Goal: Information Seeking & Learning: Learn about a topic

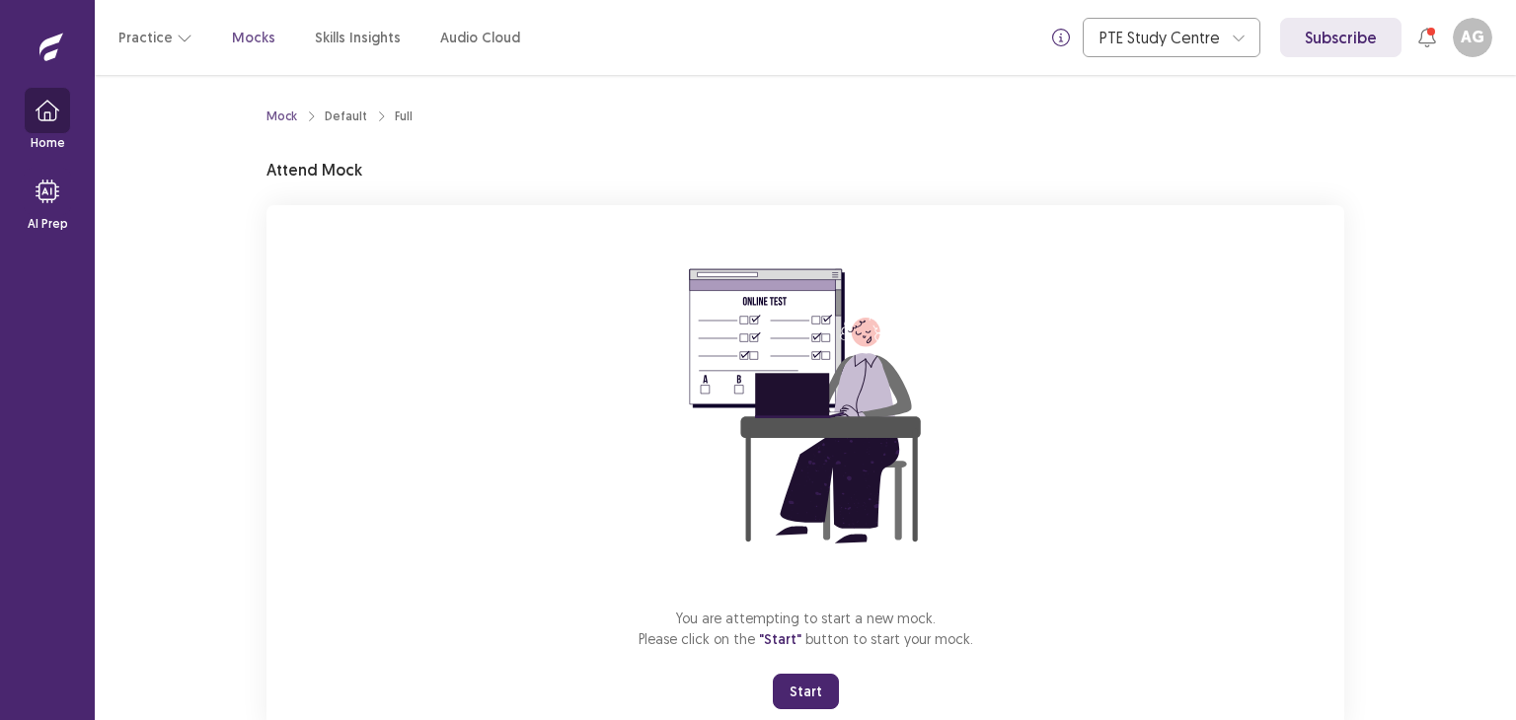
click at [44, 125] on button "button" at bounding box center [47, 110] width 47 height 47
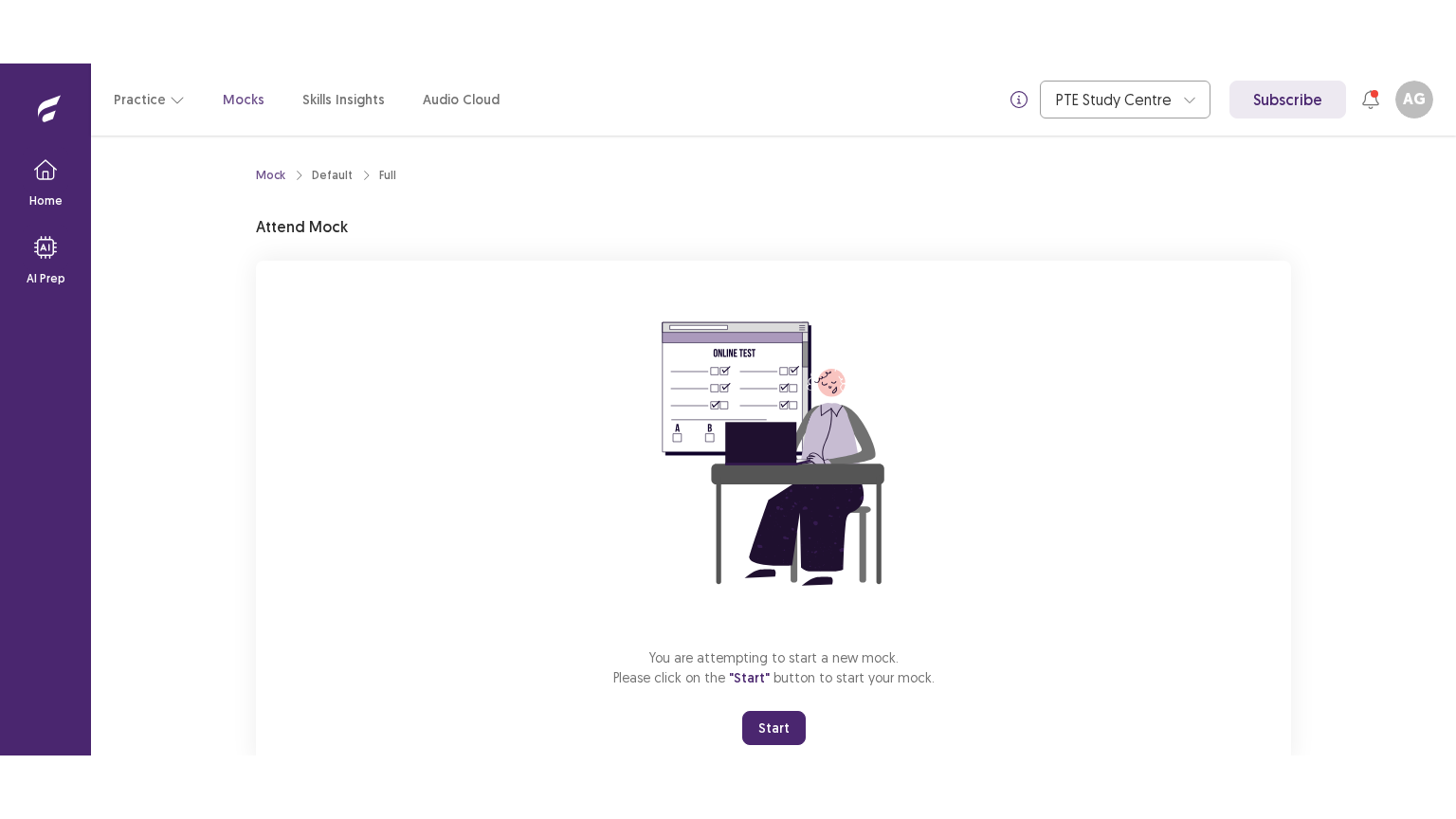
scroll to position [57, 0]
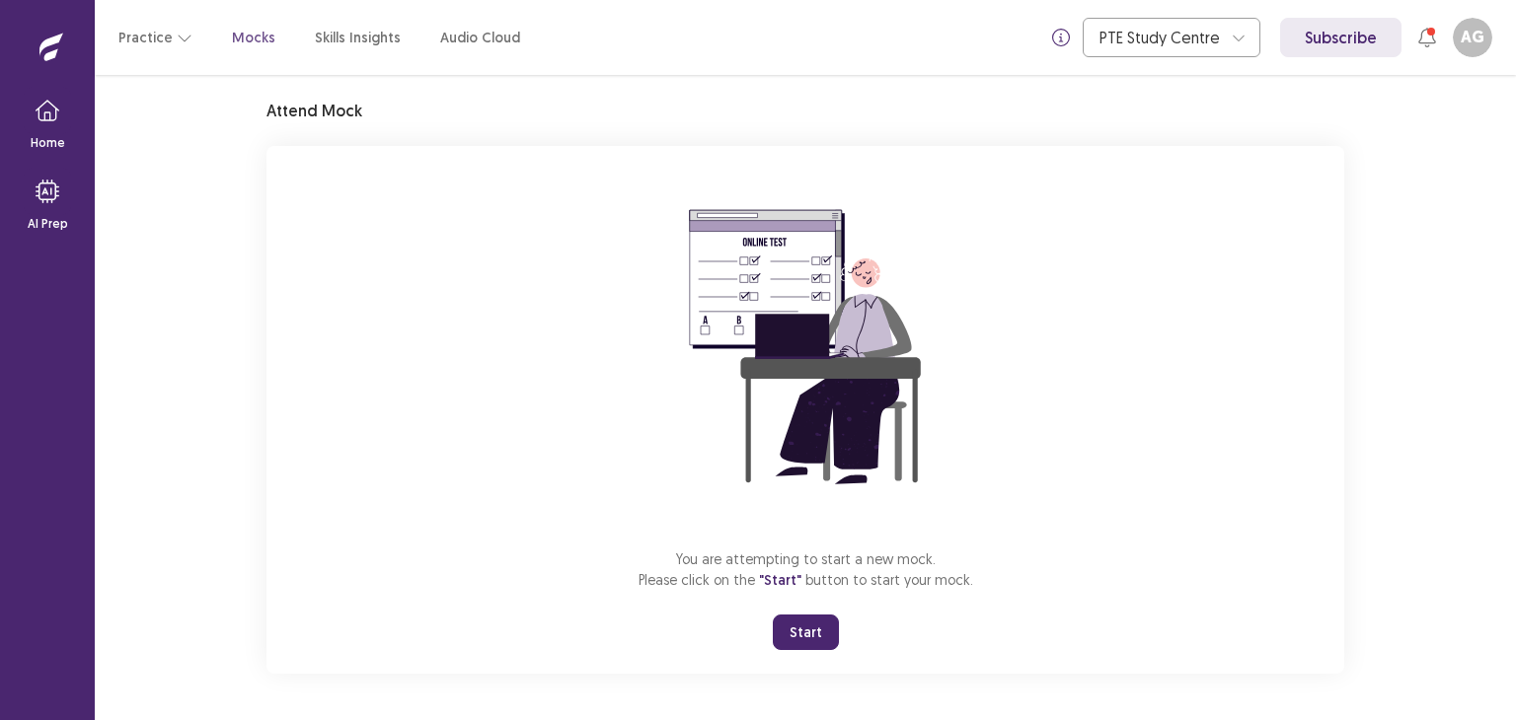
click at [825, 624] on button "Start" at bounding box center [806, 633] width 66 height 36
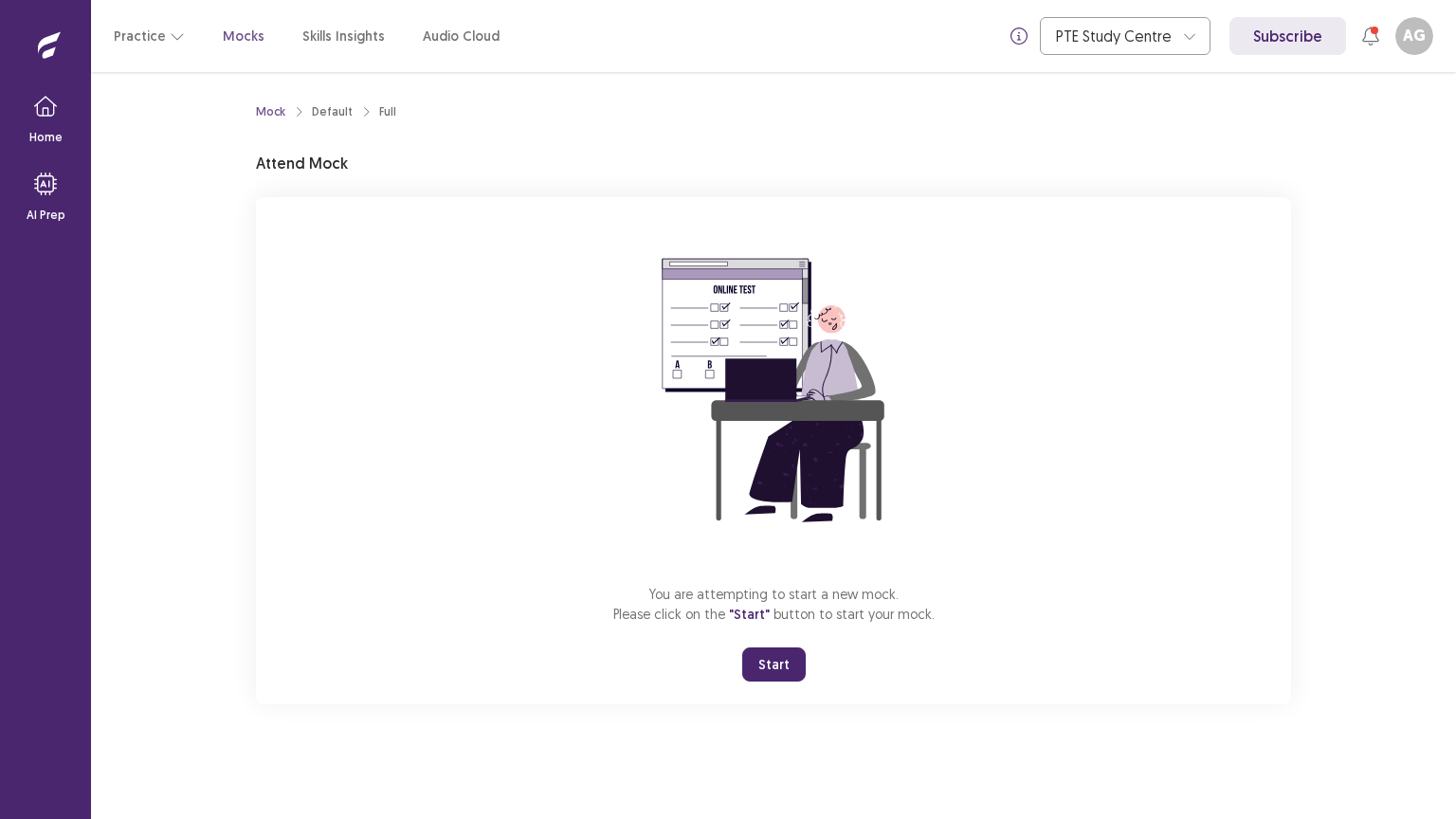
scroll to position [0, 0]
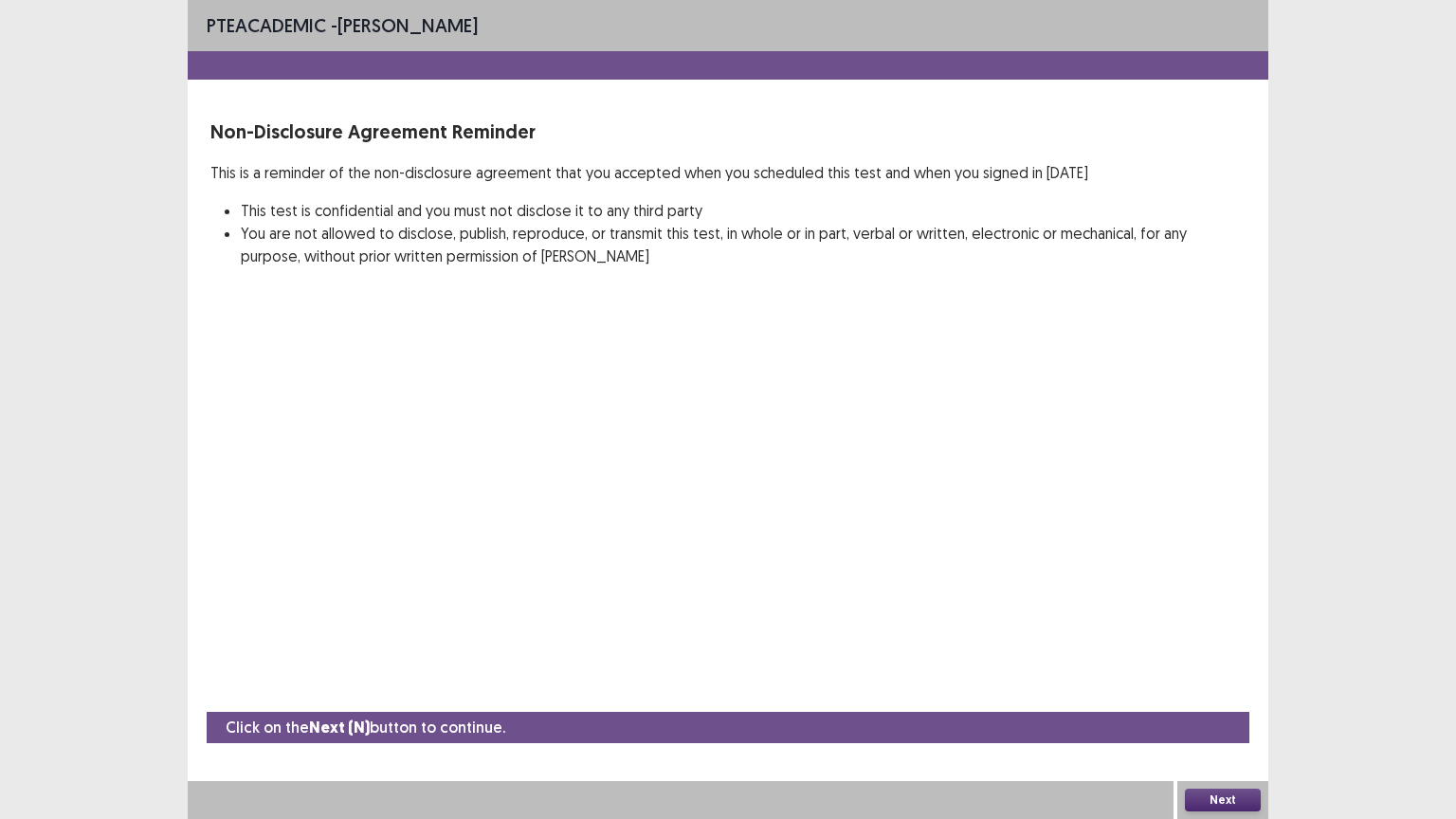
click at [1219, 690] on button "Next" at bounding box center [1223, 800] width 76 height 23
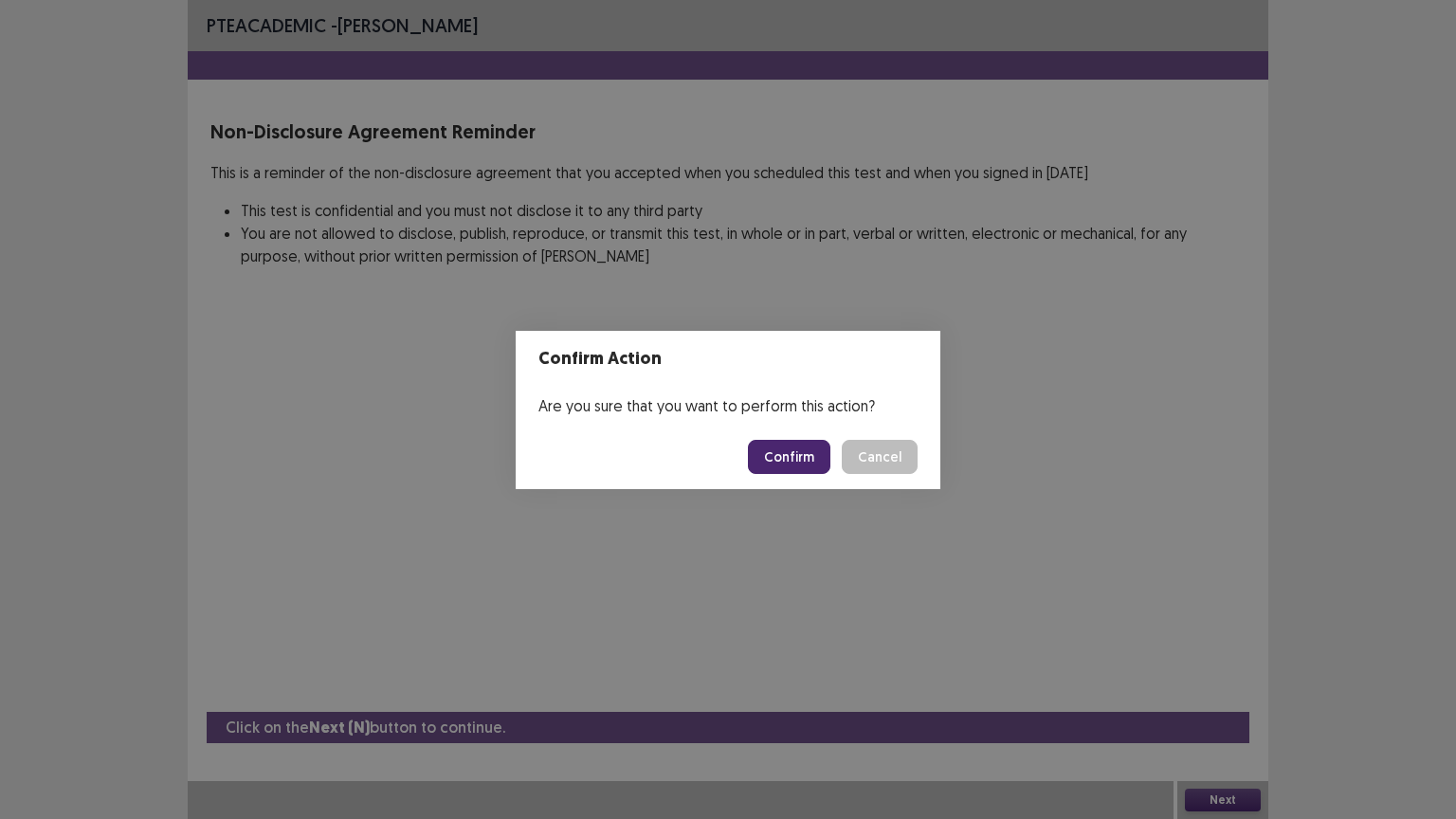
click at [794, 447] on button "Confirm" at bounding box center [789, 457] width 83 height 35
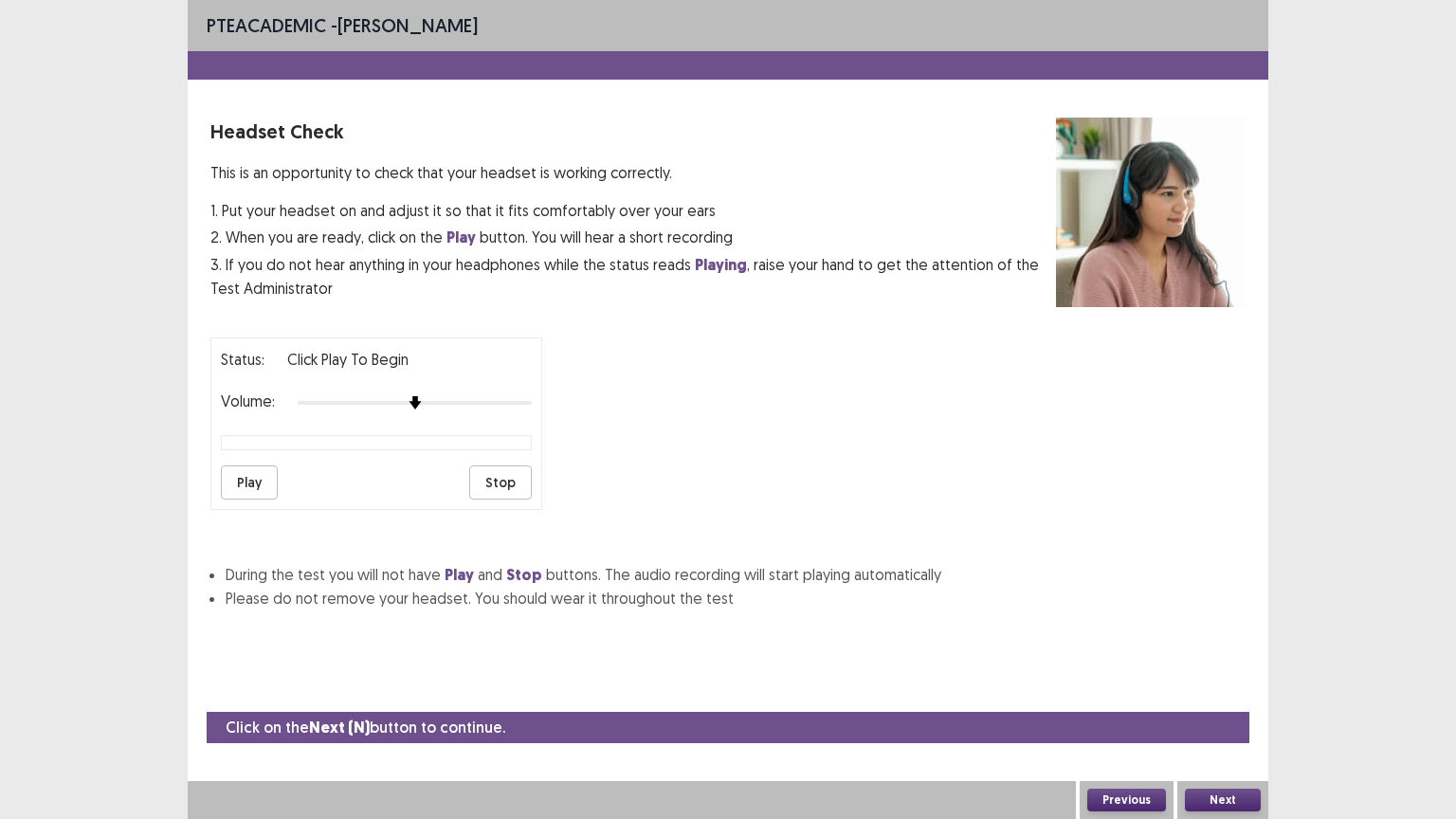
click at [1236, 690] on button "Next" at bounding box center [1223, 800] width 76 height 23
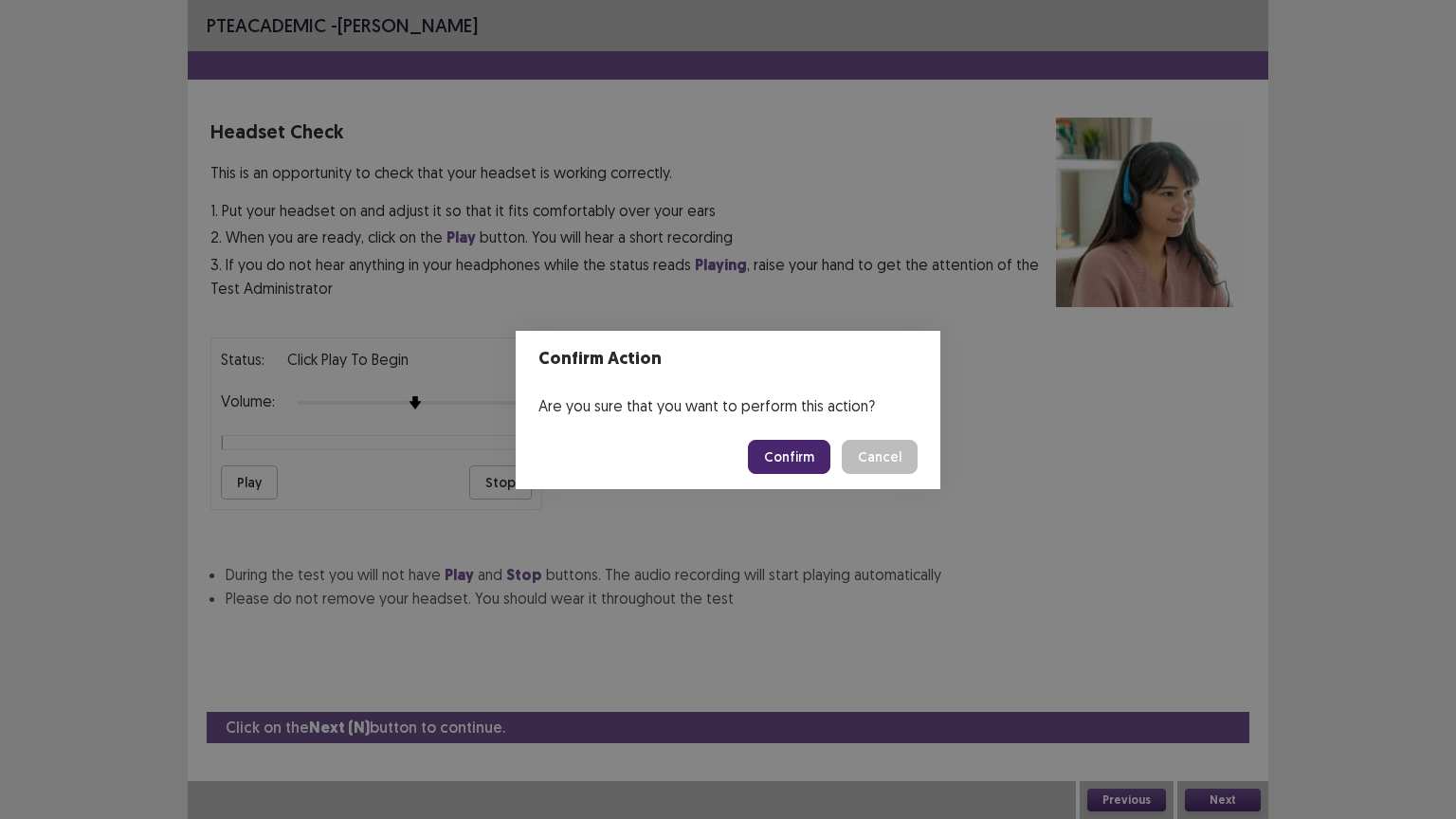
click at [788, 455] on button "Confirm" at bounding box center [789, 457] width 83 height 35
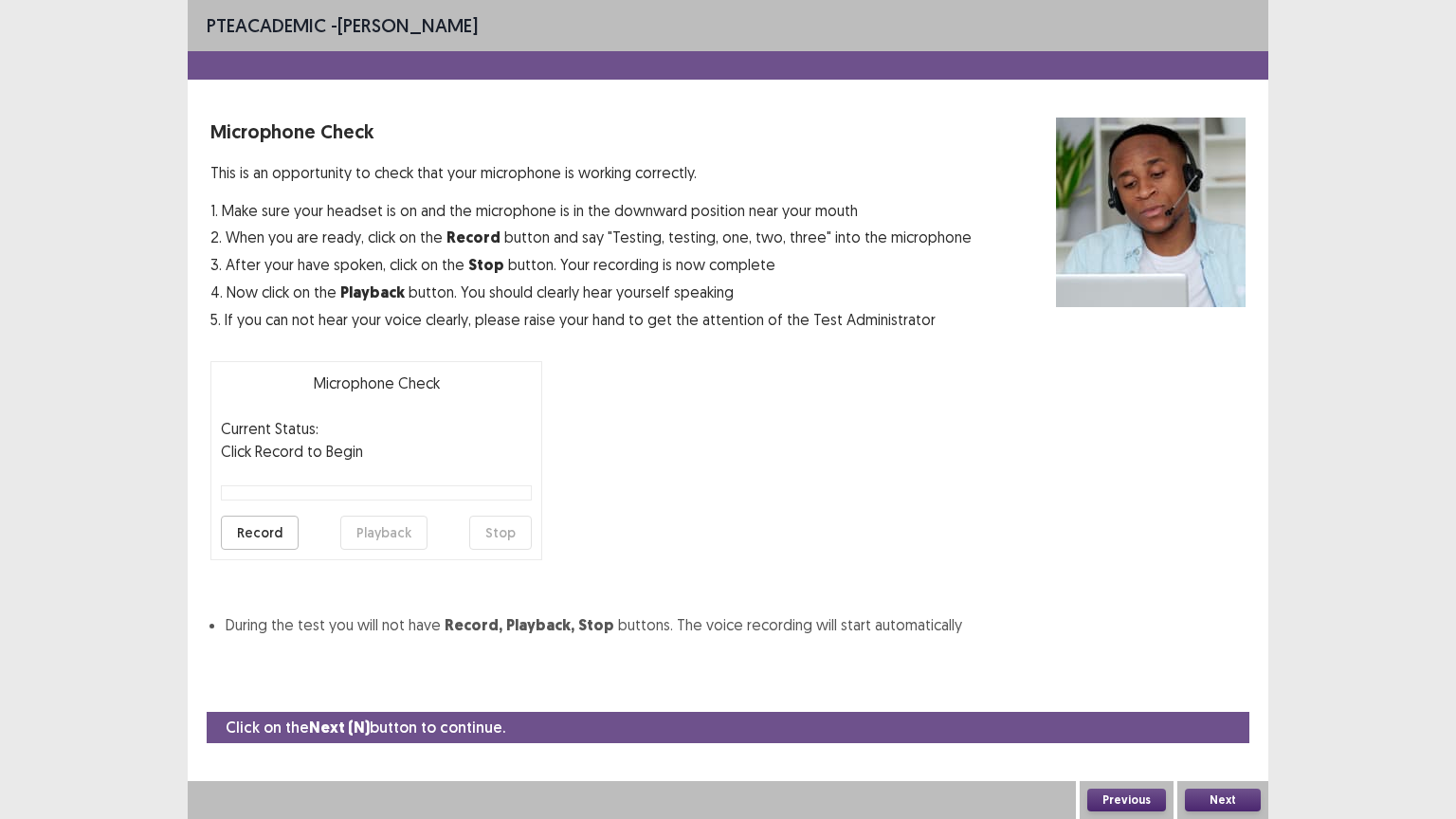
click at [1225, 690] on button "Next" at bounding box center [1223, 800] width 76 height 23
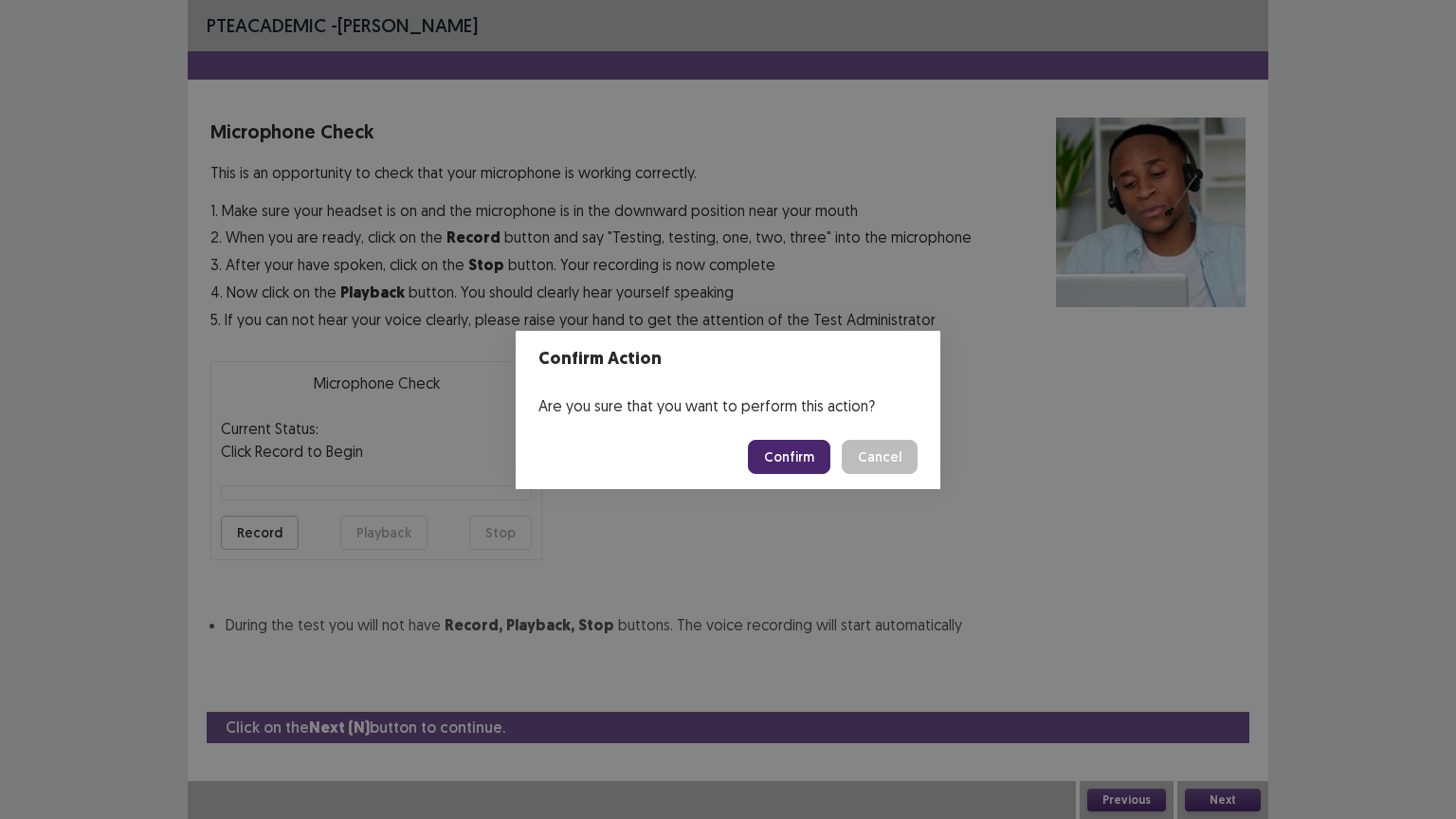
click at [805, 455] on button "Confirm" at bounding box center [789, 457] width 83 height 35
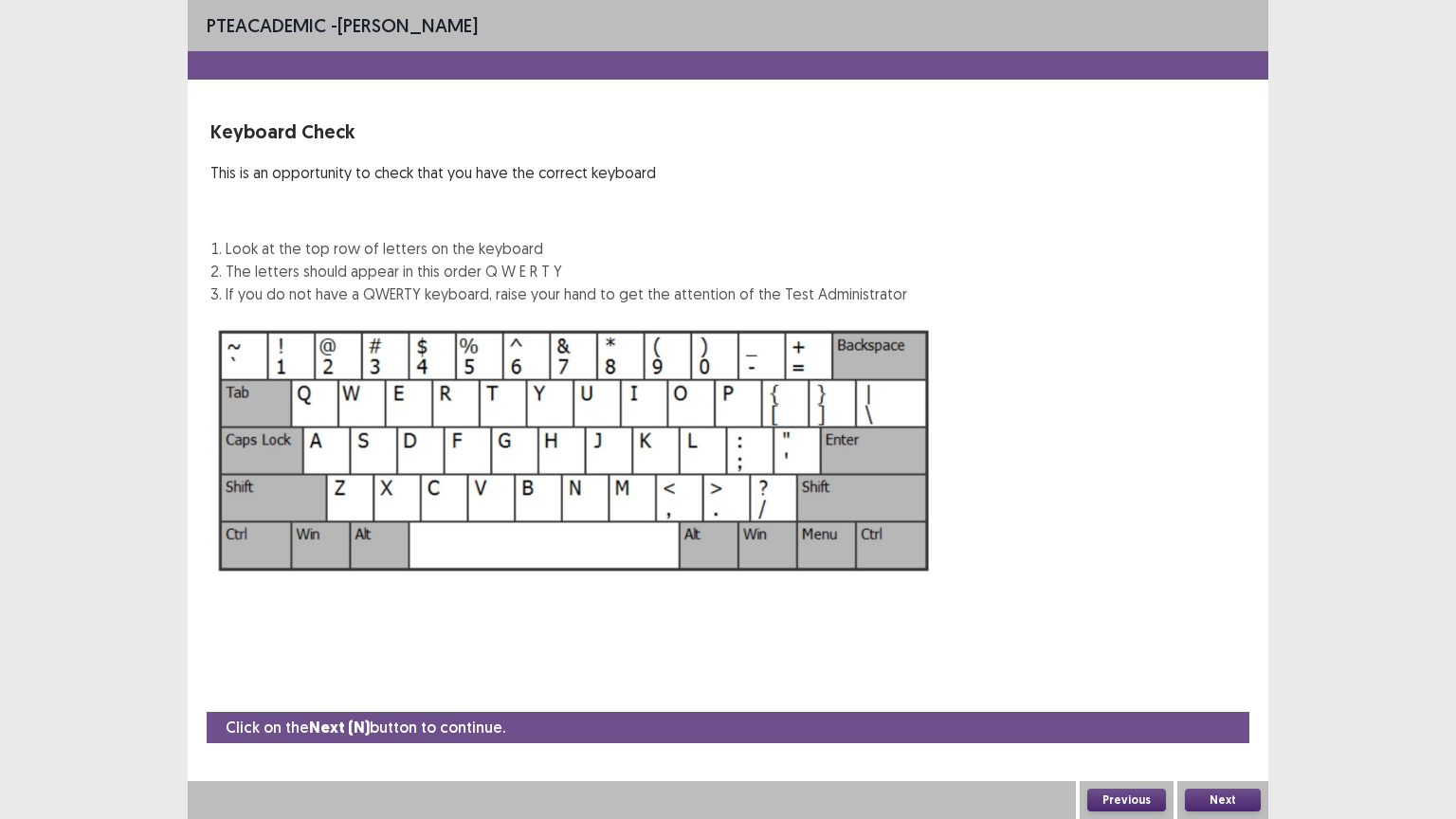
click at [1201, 690] on button "Next" at bounding box center [1223, 800] width 76 height 23
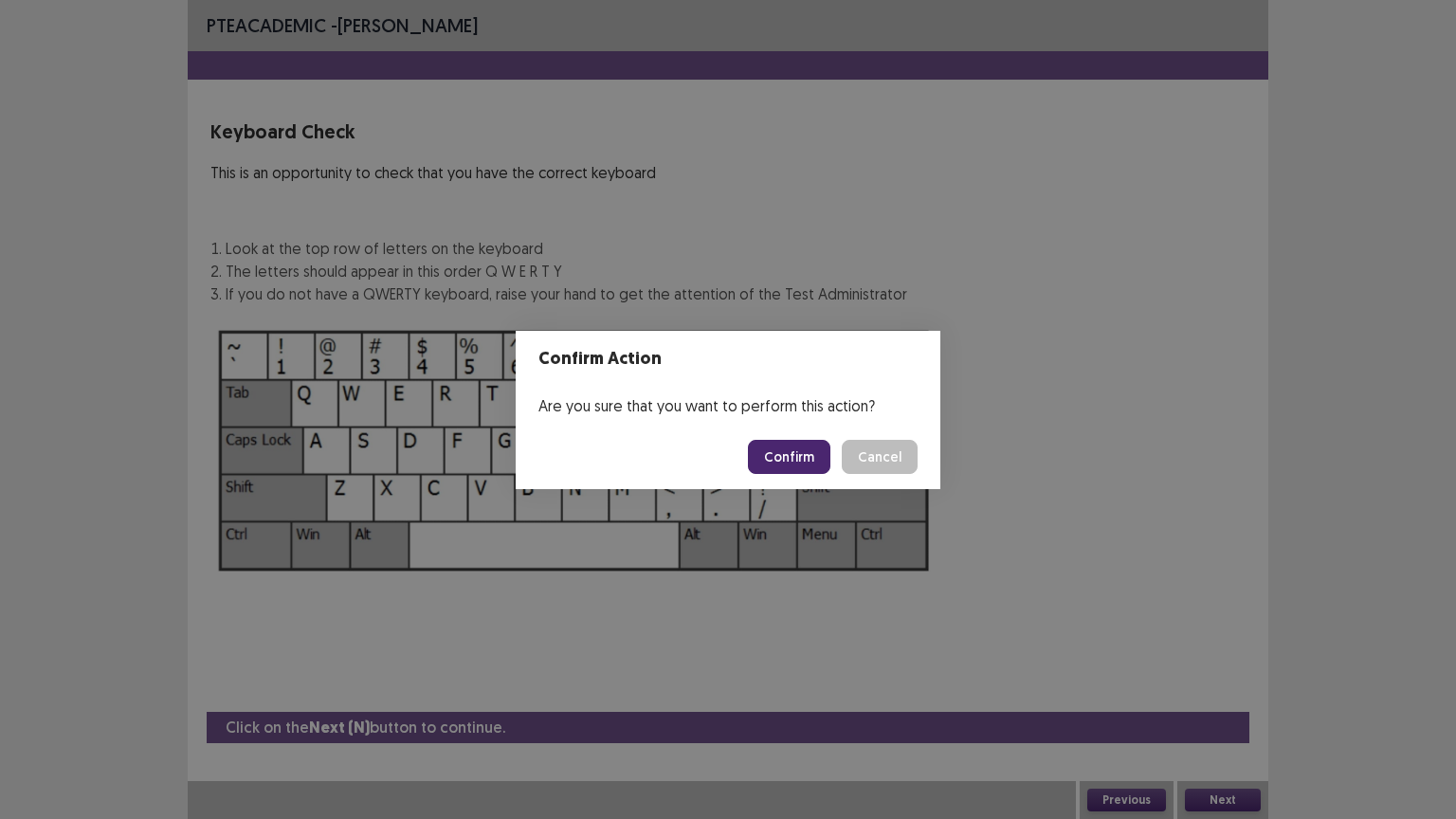
click at [806, 459] on button "Confirm" at bounding box center [789, 457] width 83 height 35
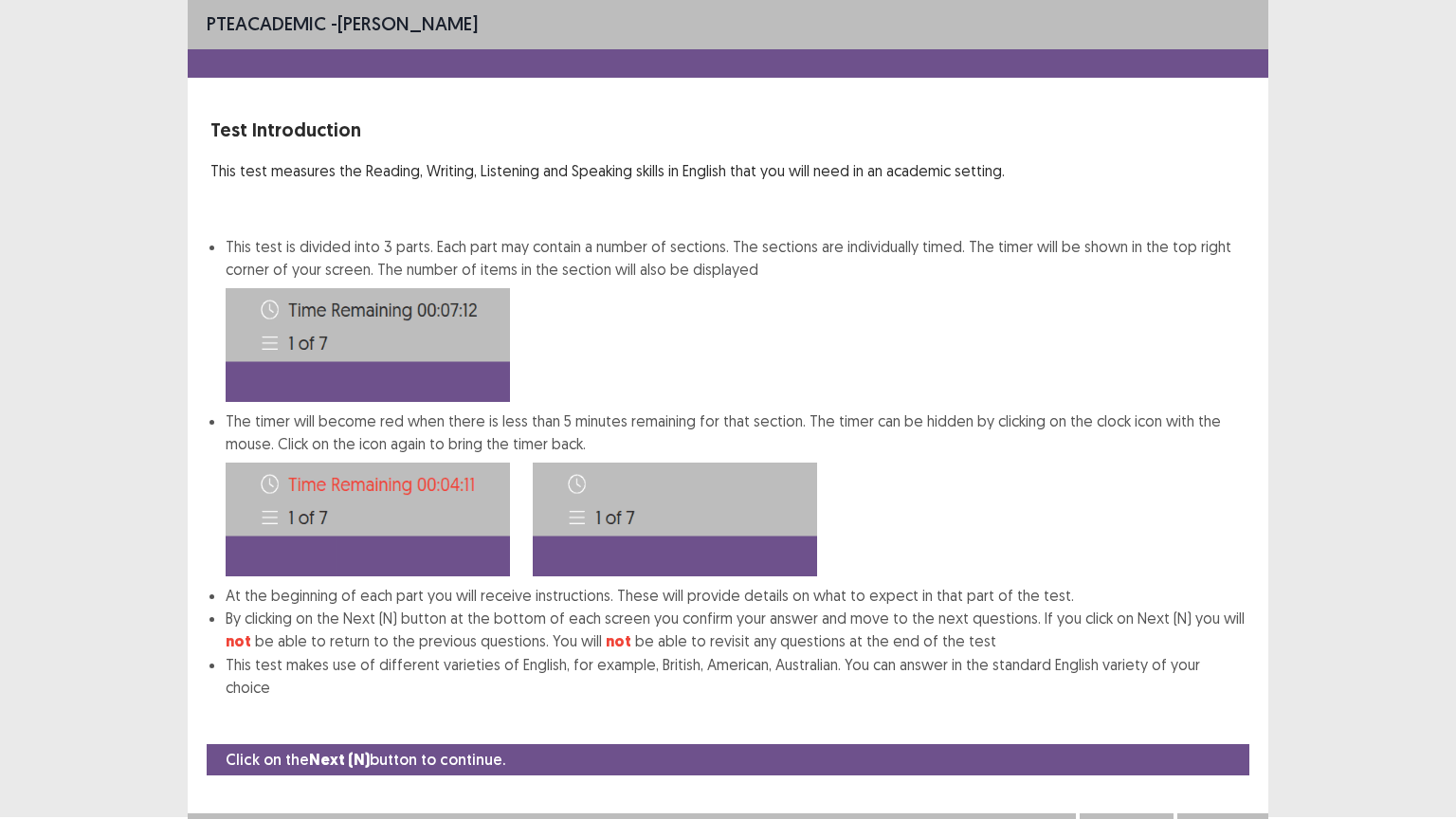
scroll to position [10, 0]
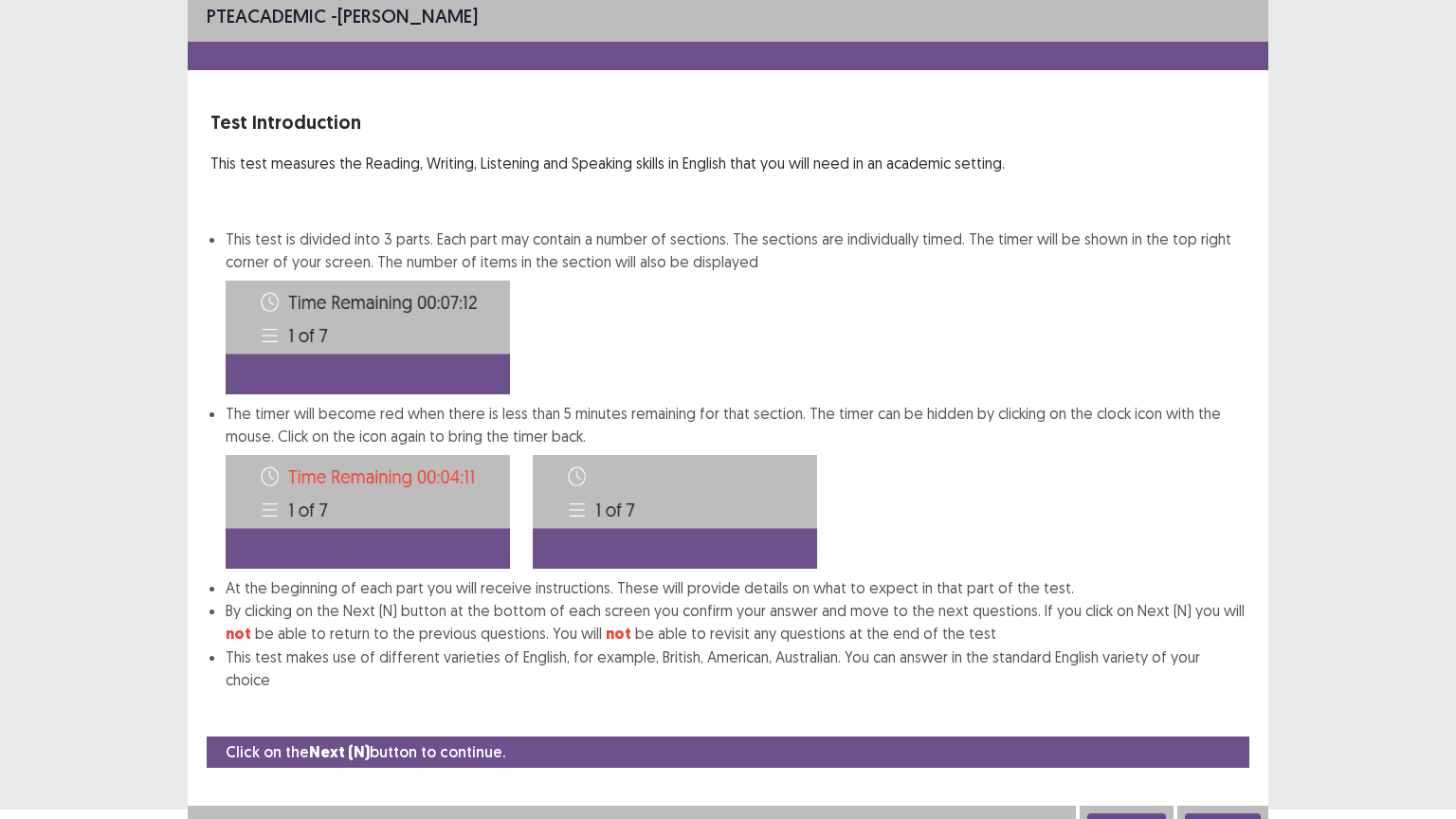
click at [1236, 690] on button "Next" at bounding box center [1223, 825] width 76 height 23
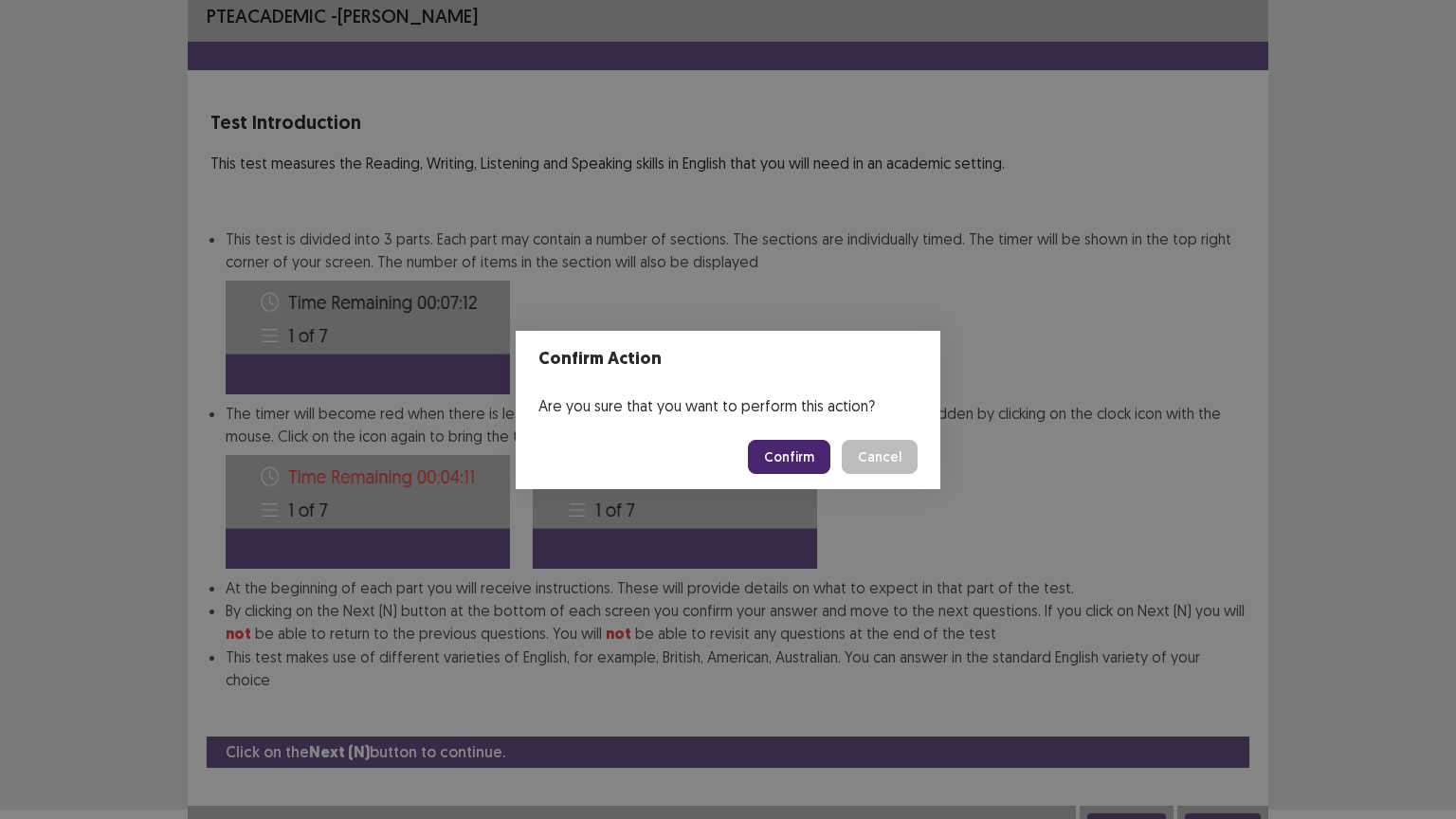
click at [787, 458] on button "Confirm" at bounding box center [789, 457] width 83 height 35
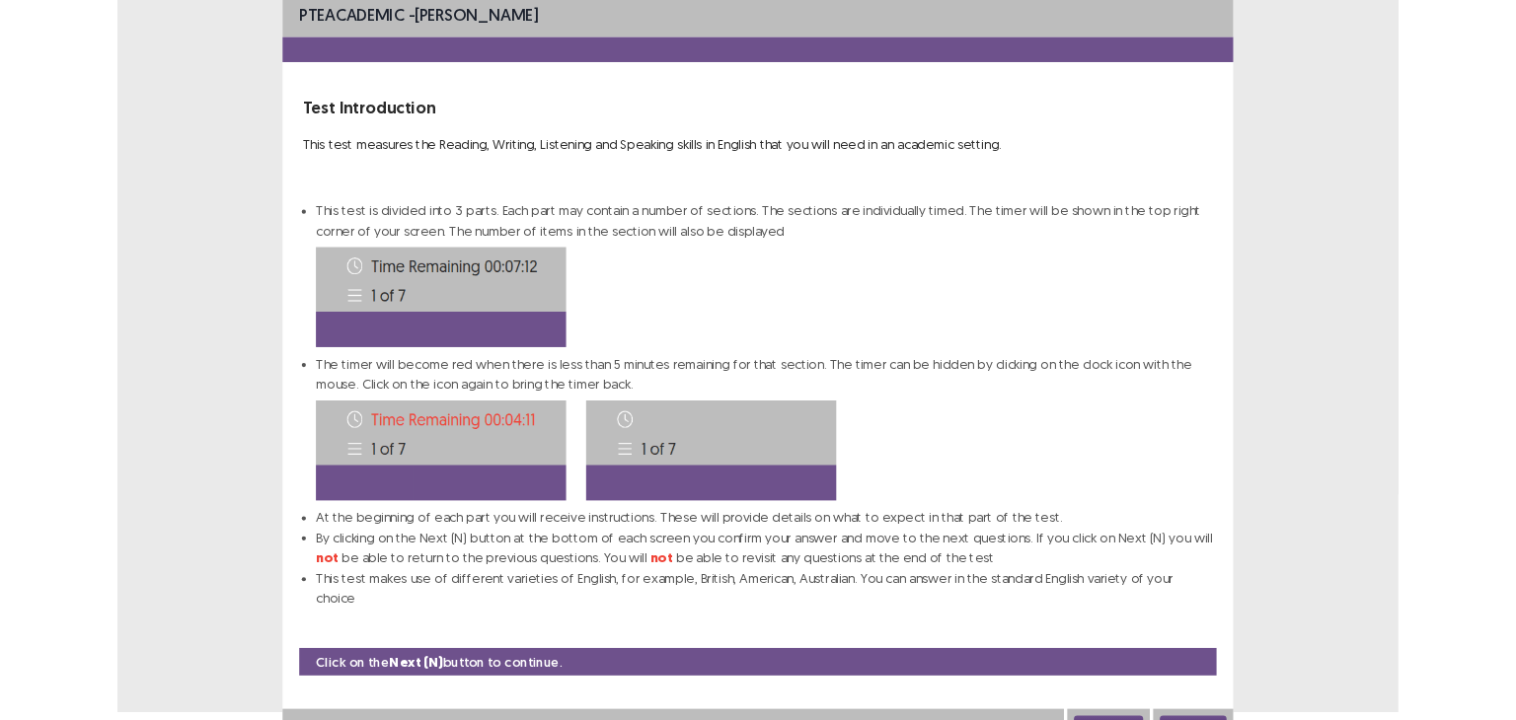
scroll to position [0, 0]
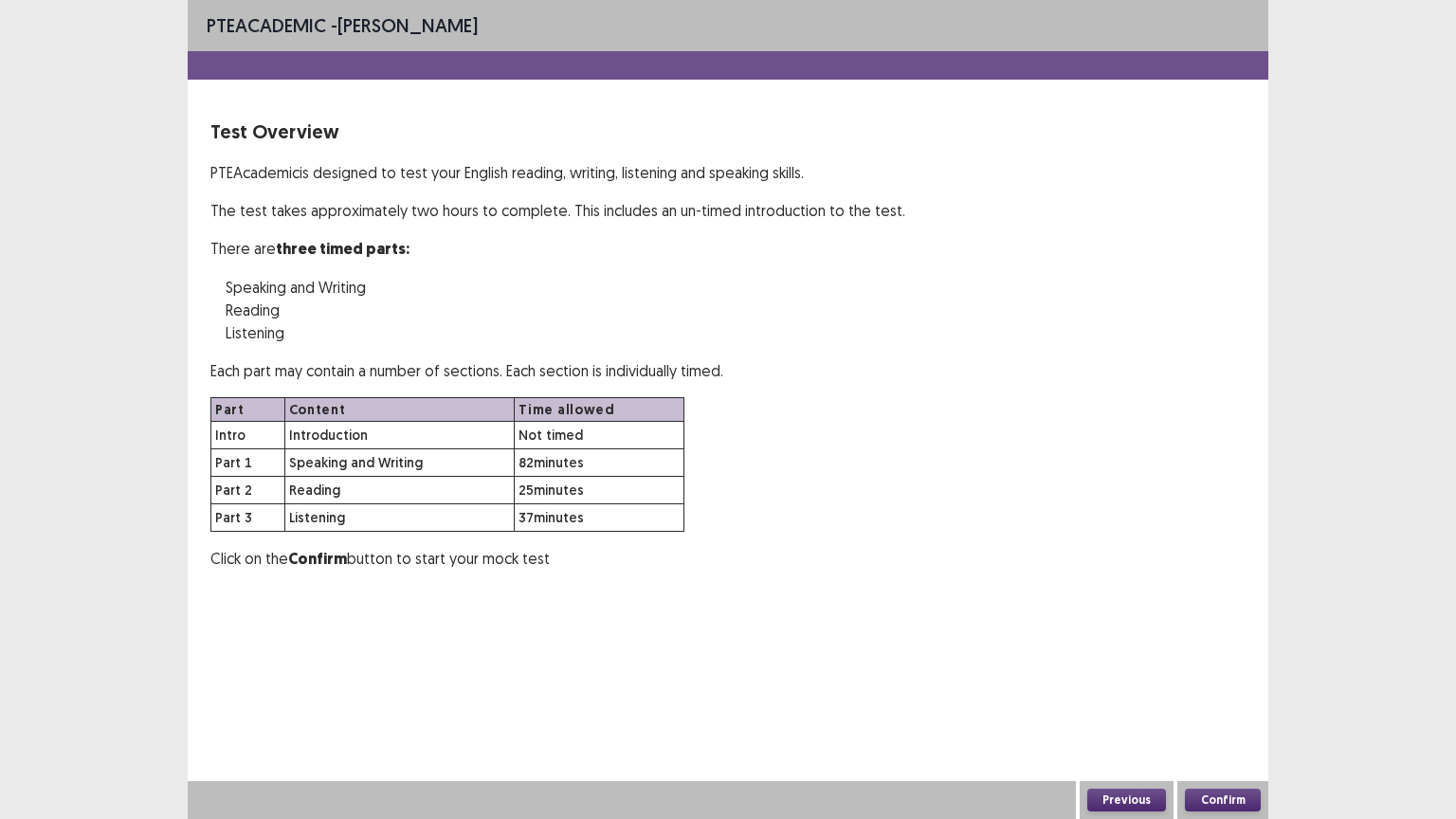
click at [1218, 690] on button "Confirm" at bounding box center [1223, 800] width 76 height 23
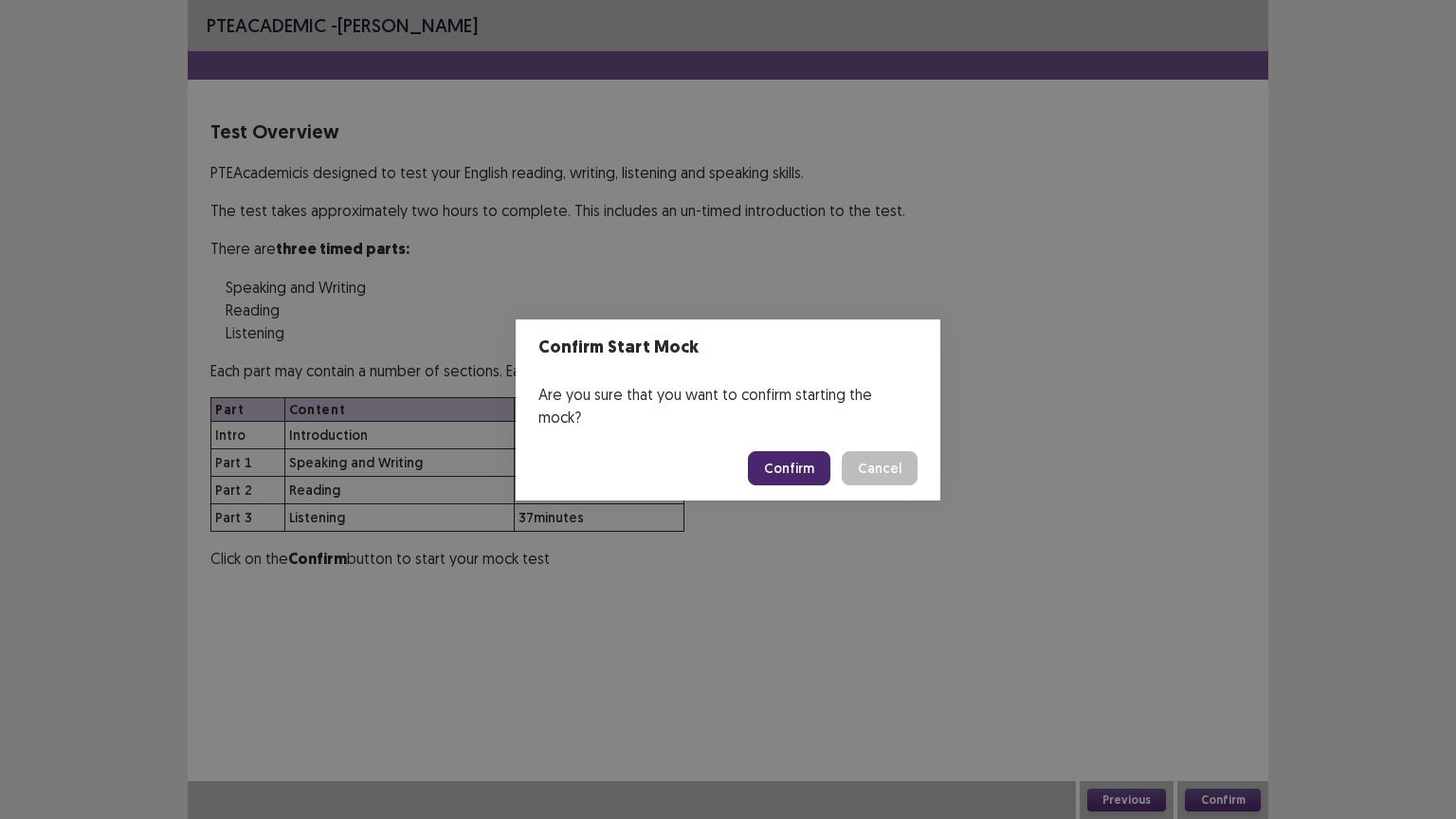
click at [817, 466] on button "Confirm" at bounding box center [789, 469] width 83 height 35
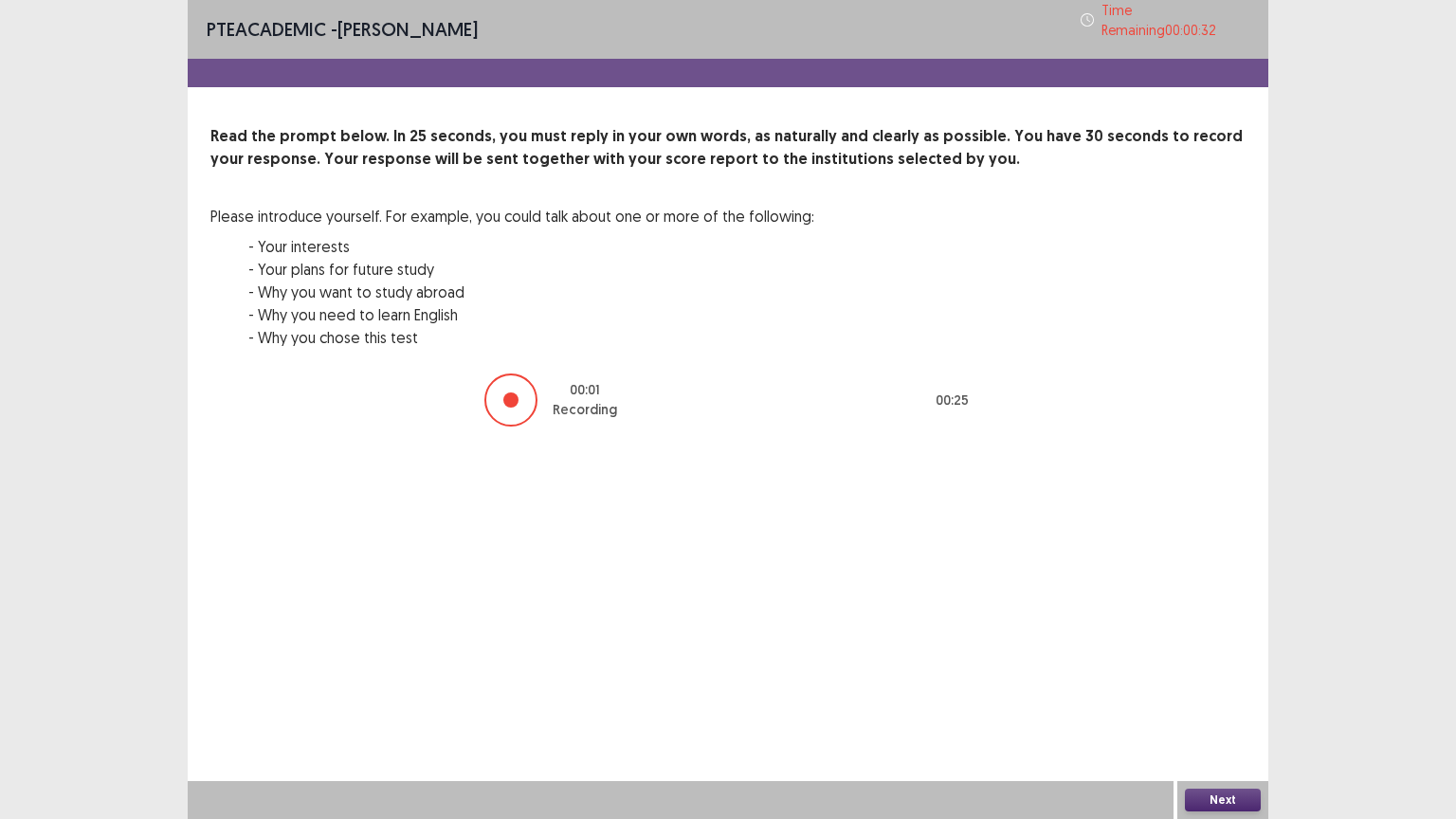
click at [1201, 690] on button "Next" at bounding box center [1223, 800] width 76 height 23
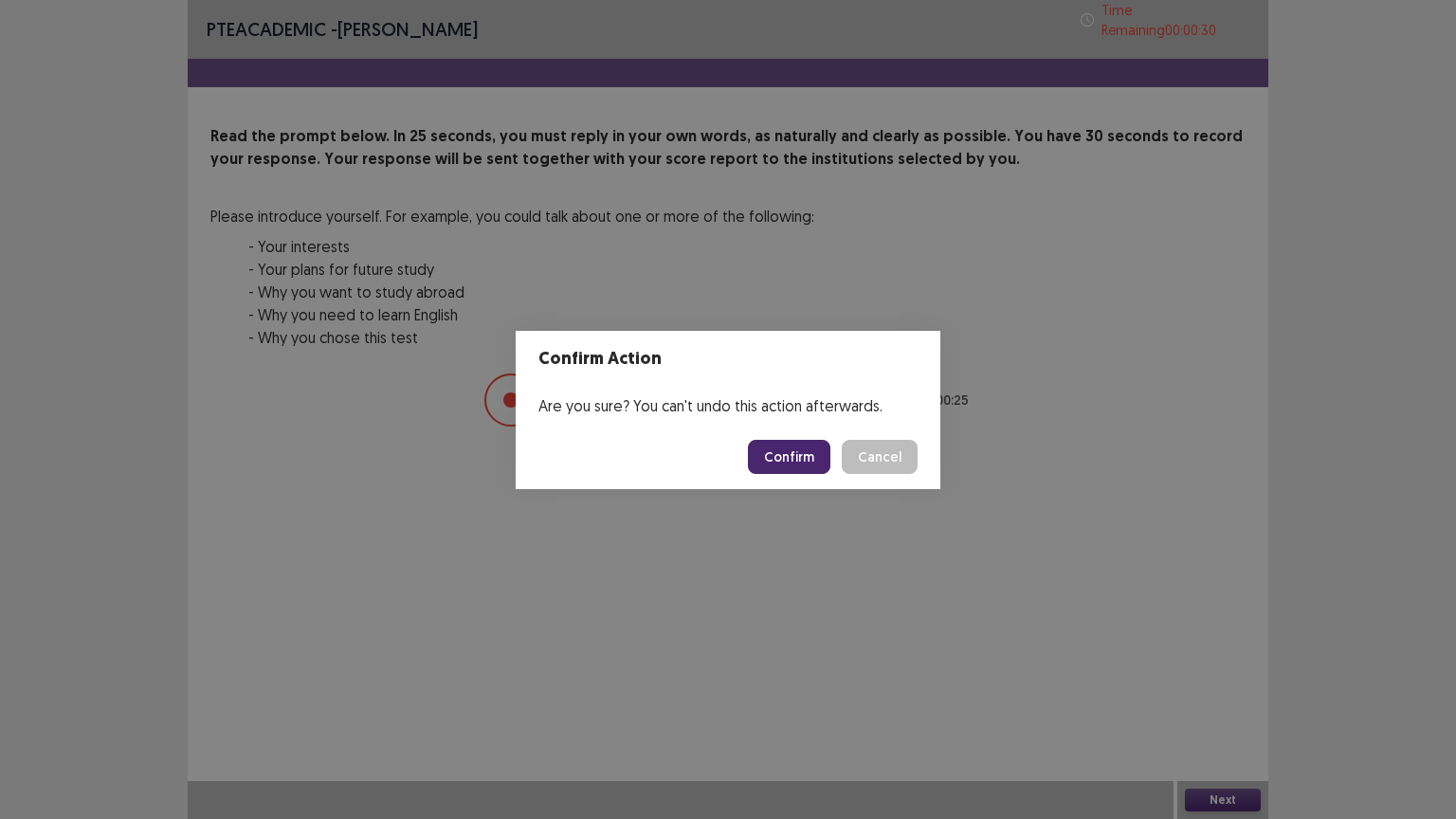
click at [800, 453] on button "Confirm" at bounding box center [789, 457] width 83 height 35
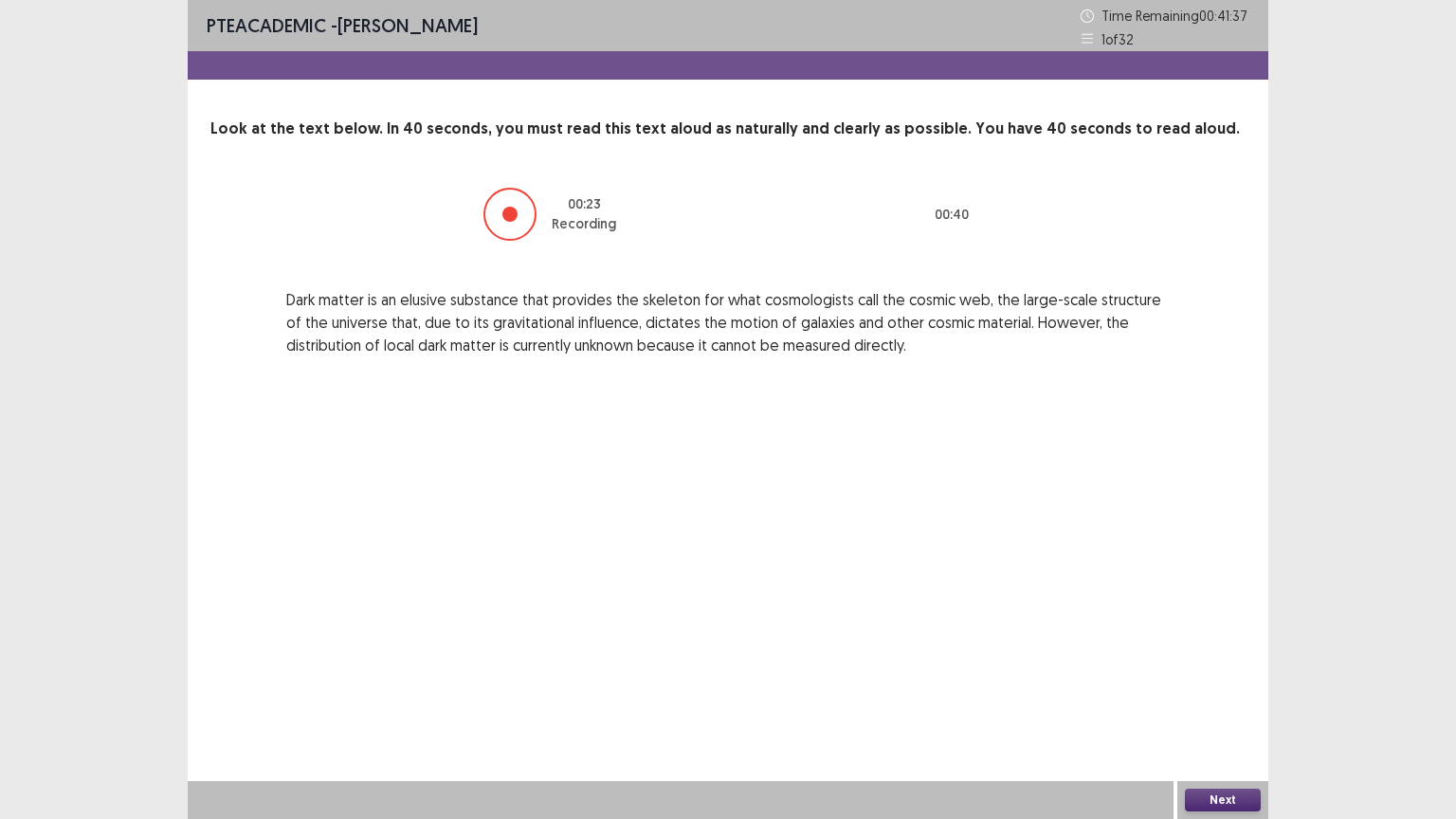
click at [1213, 690] on button "Next" at bounding box center [1223, 800] width 76 height 23
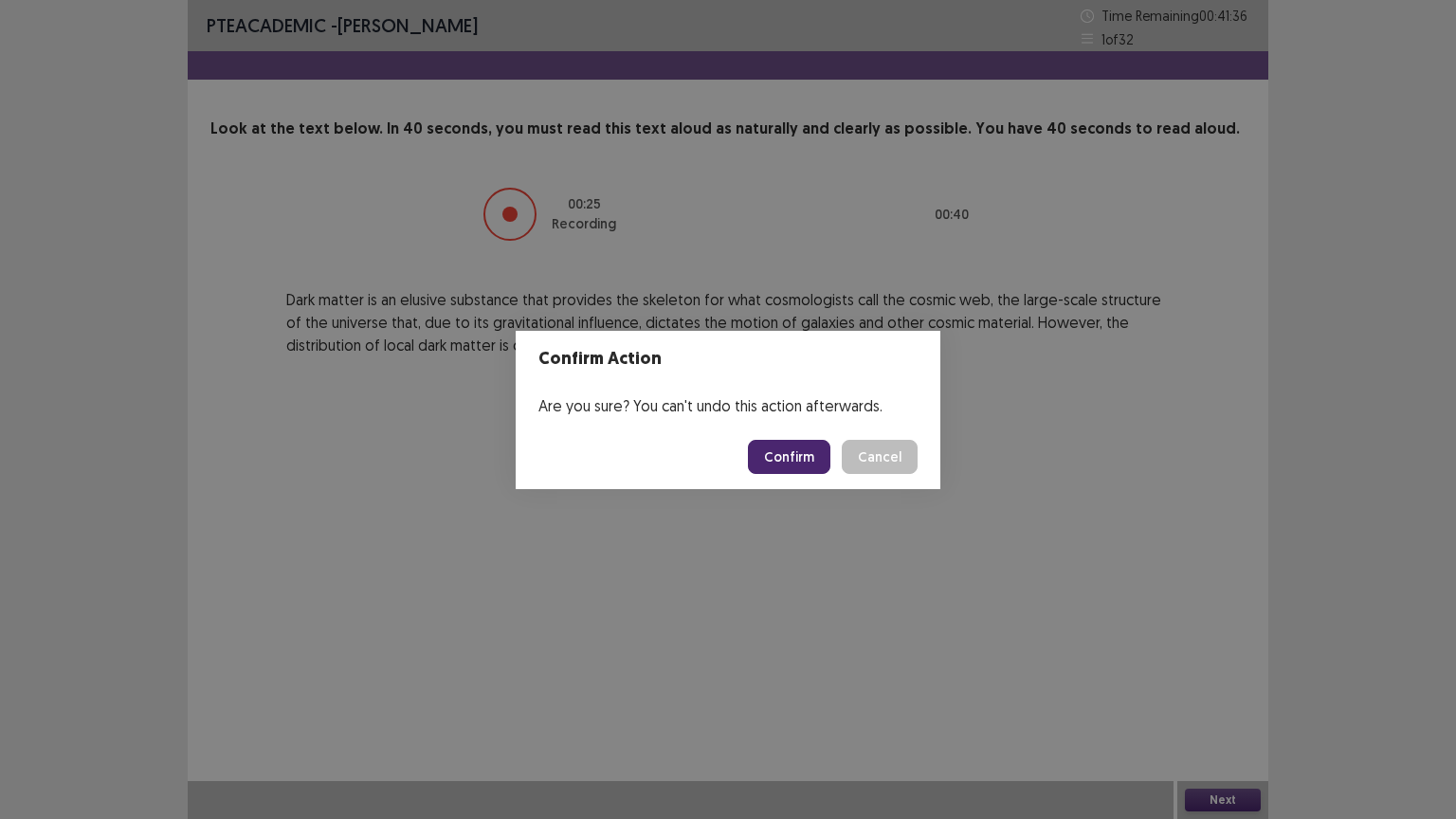
click at [785, 450] on button "Confirm" at bounding box center [789, 457] width 83 height 35
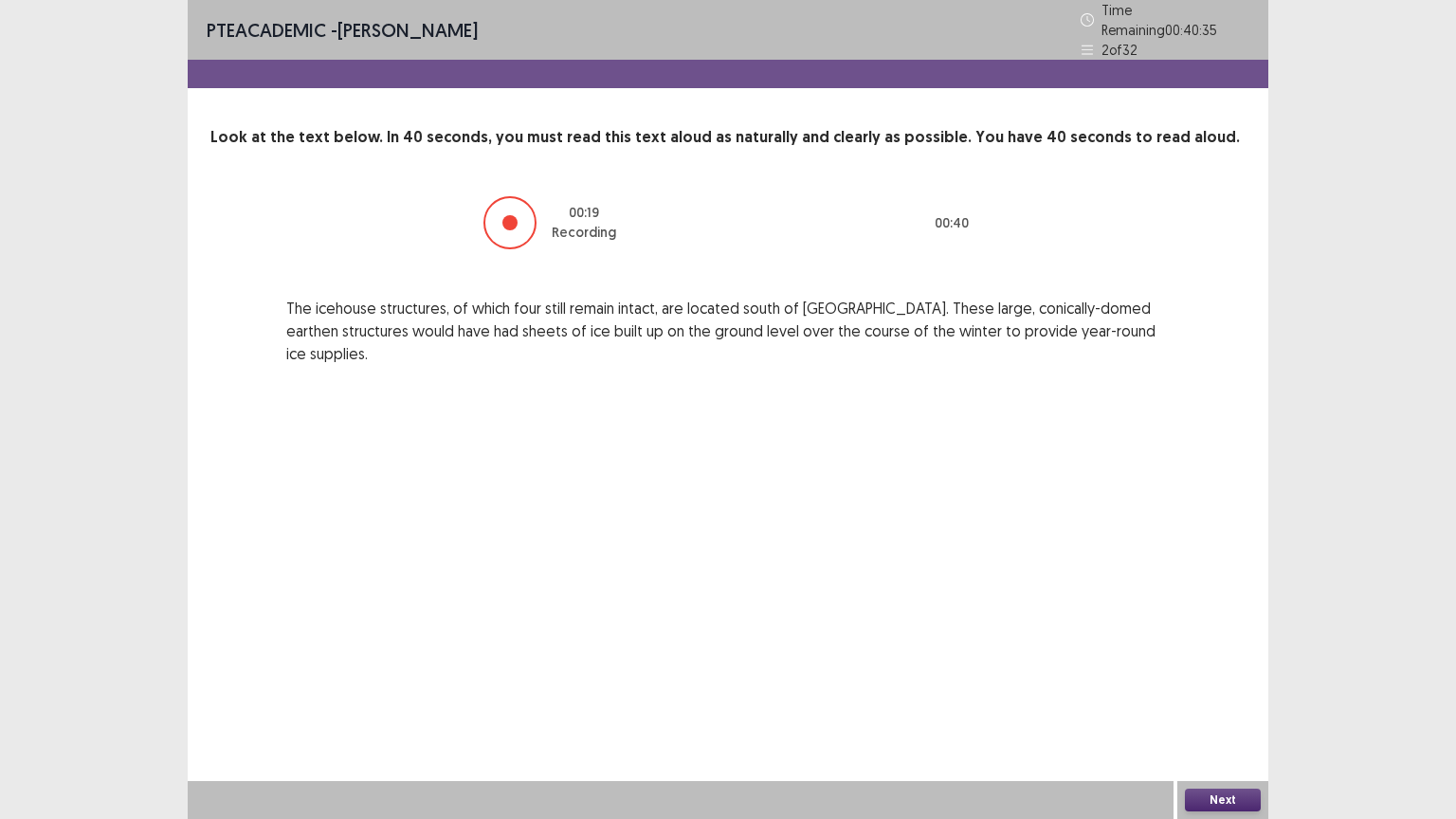
click at [1205, 690] on button "Next" at bounding box center [1223, 800] width 76 height 23
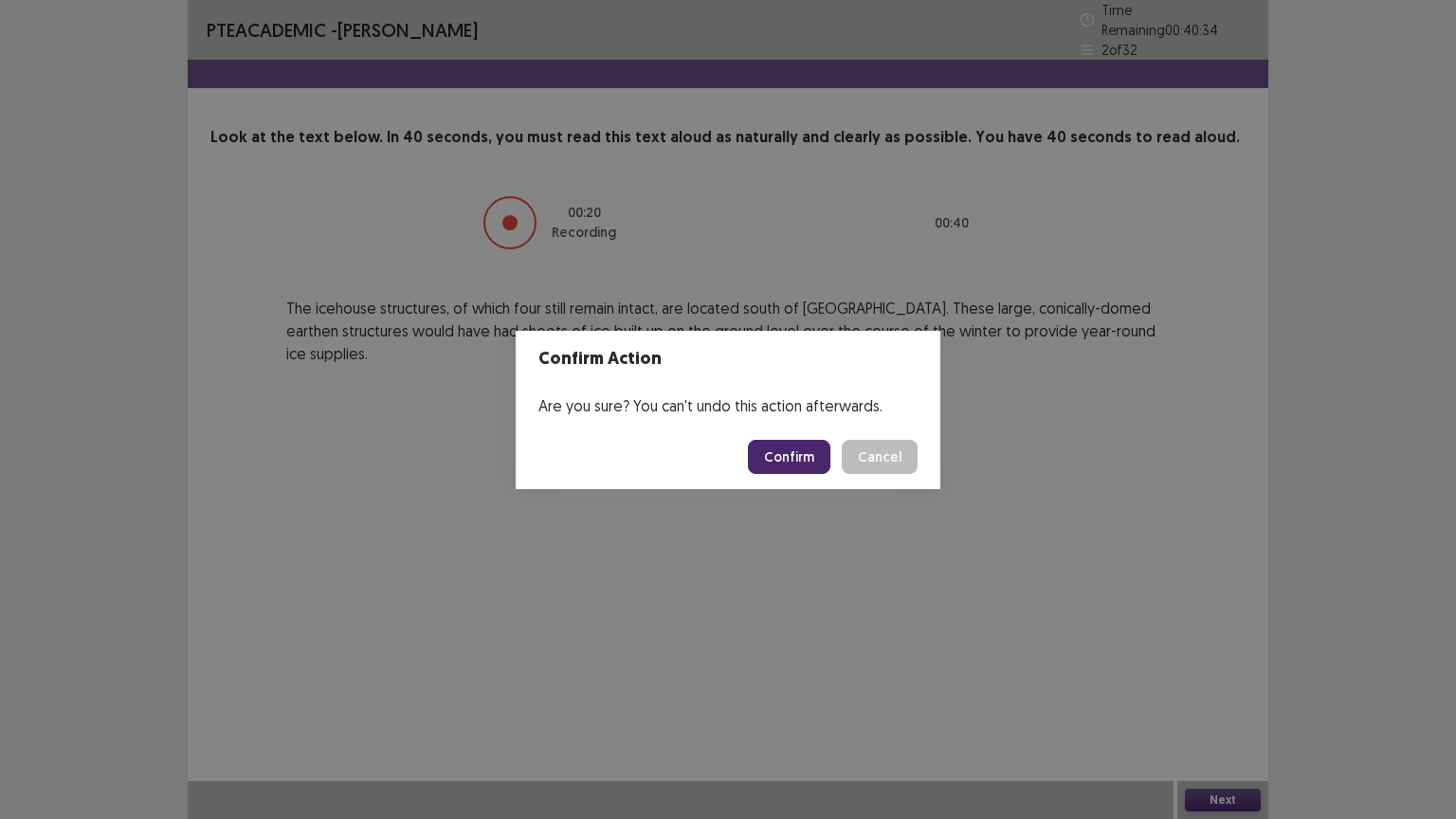
click at [774, 454] on button "Confirm" at bounding box center [789, 457] width 83 height 35
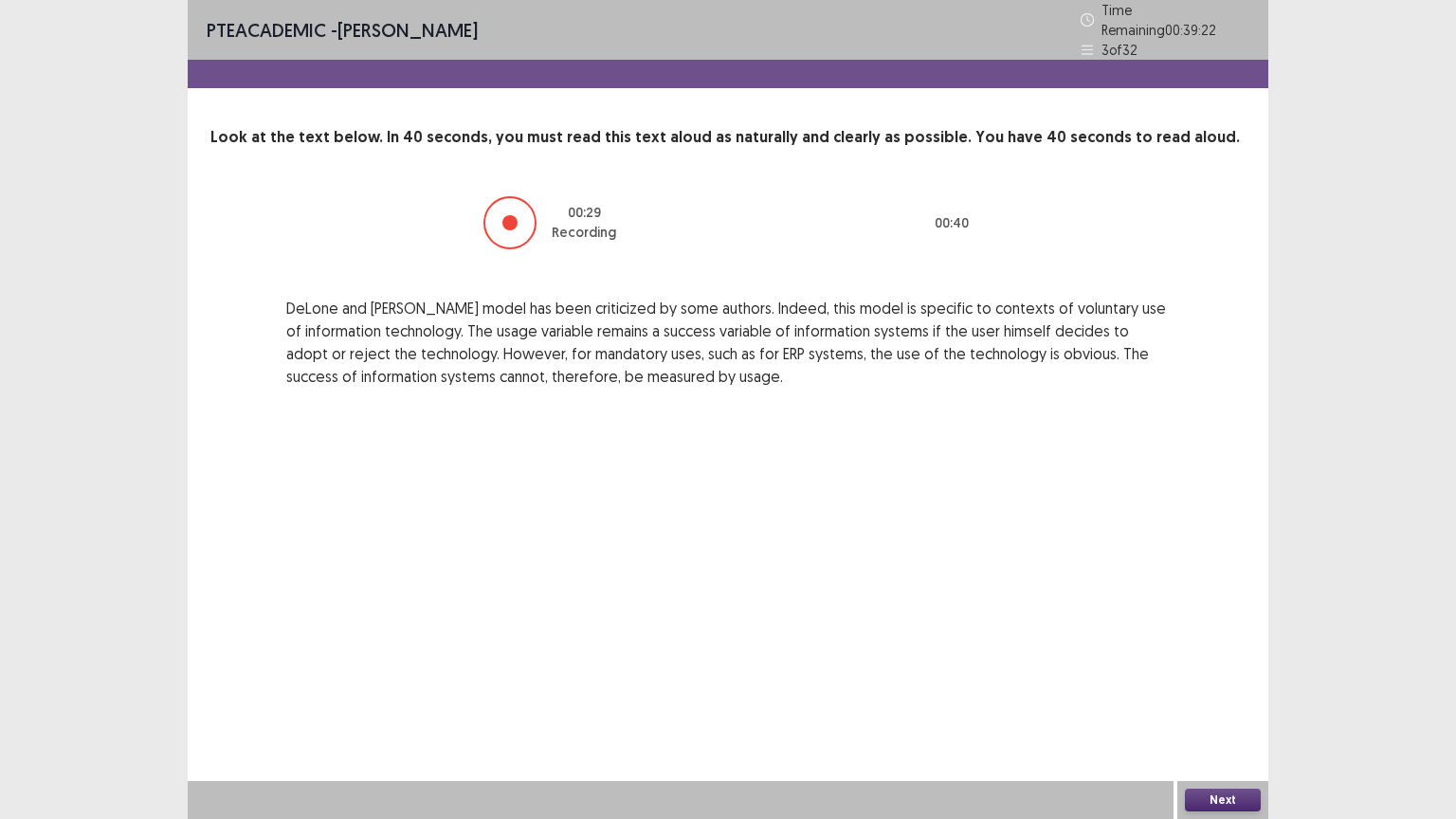
click at [1245, 690] on button "Next" at bounding box center [1223, 800] width 76 height 23
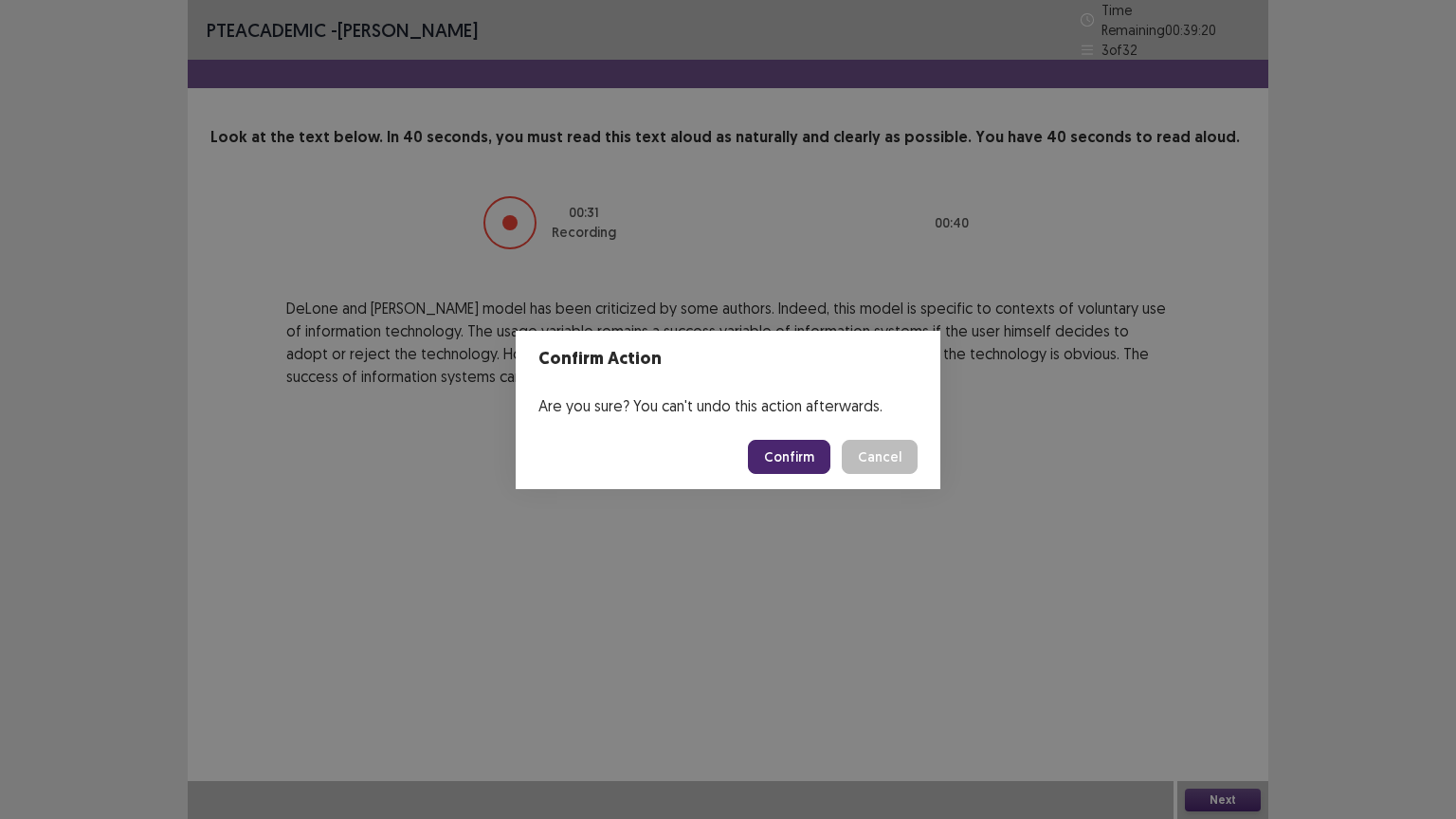
click at [804, 459] on button "Confirm" at bounding box center [789, 457] width 83 height 35
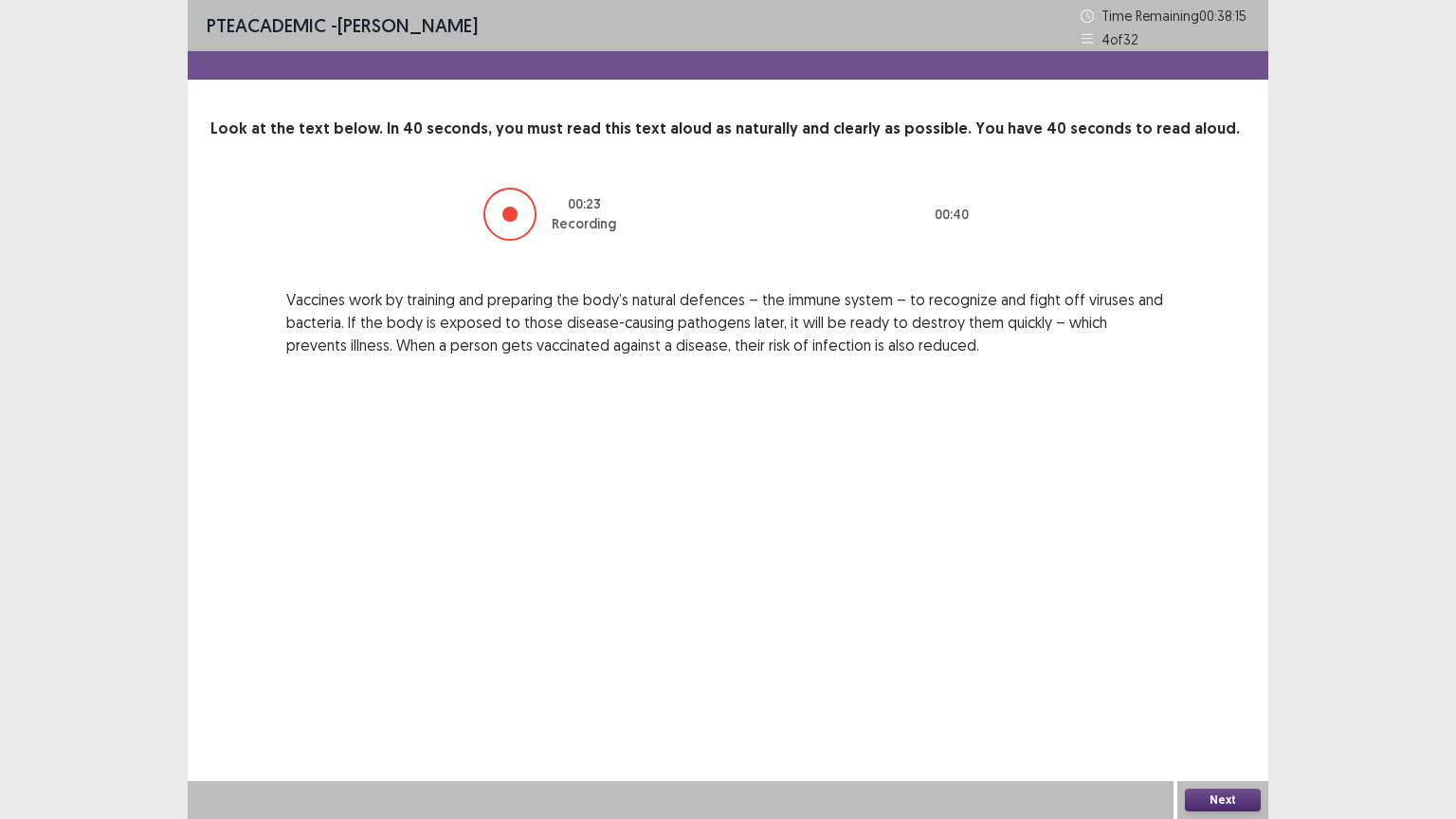
click at [1209, 690] on button "Next" at bounding box center [1223, 800] width 76 height 23
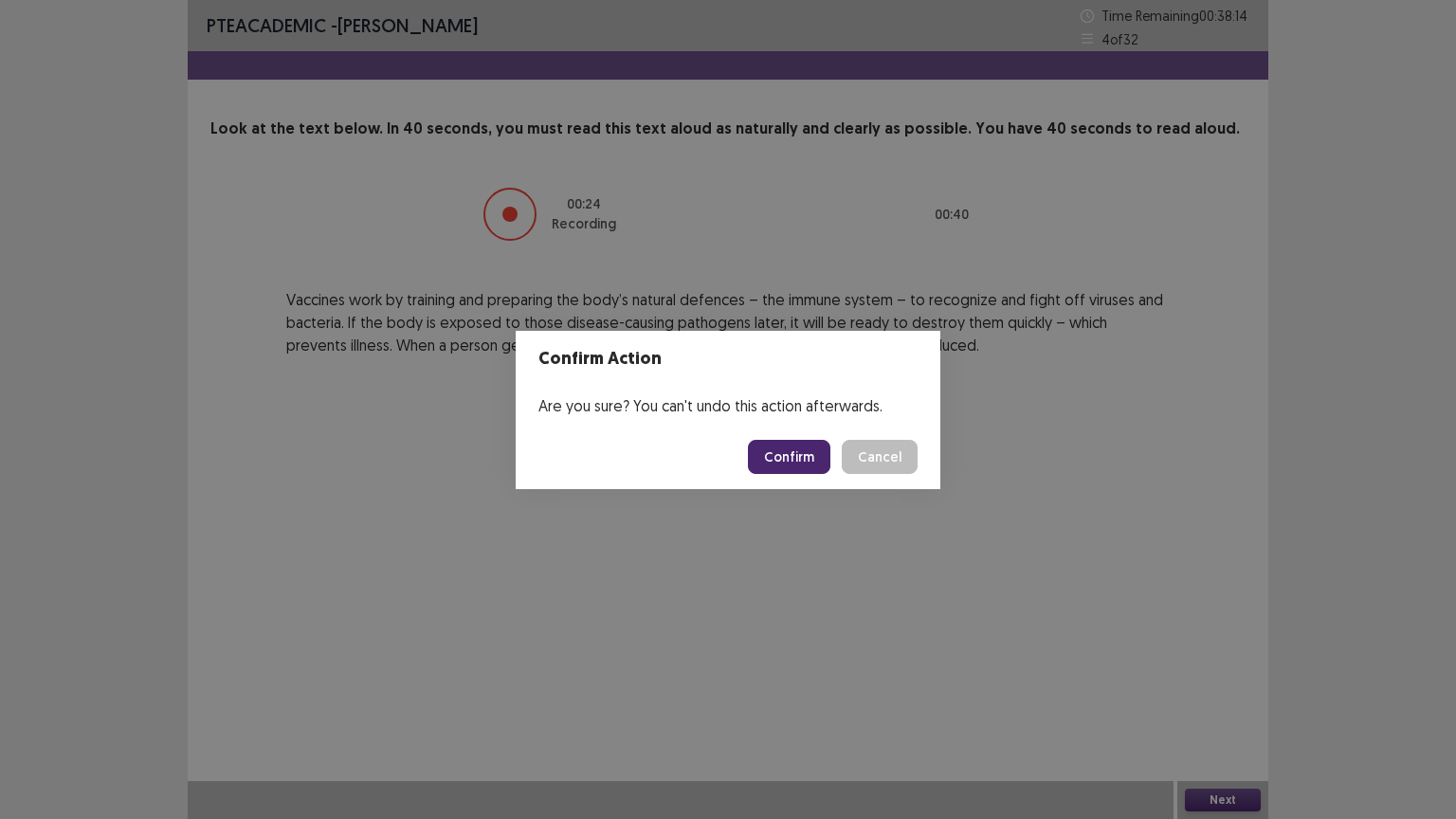
click at [808, 451] on button "Confirm" at bounding box center [789, 457] width 83 height 35
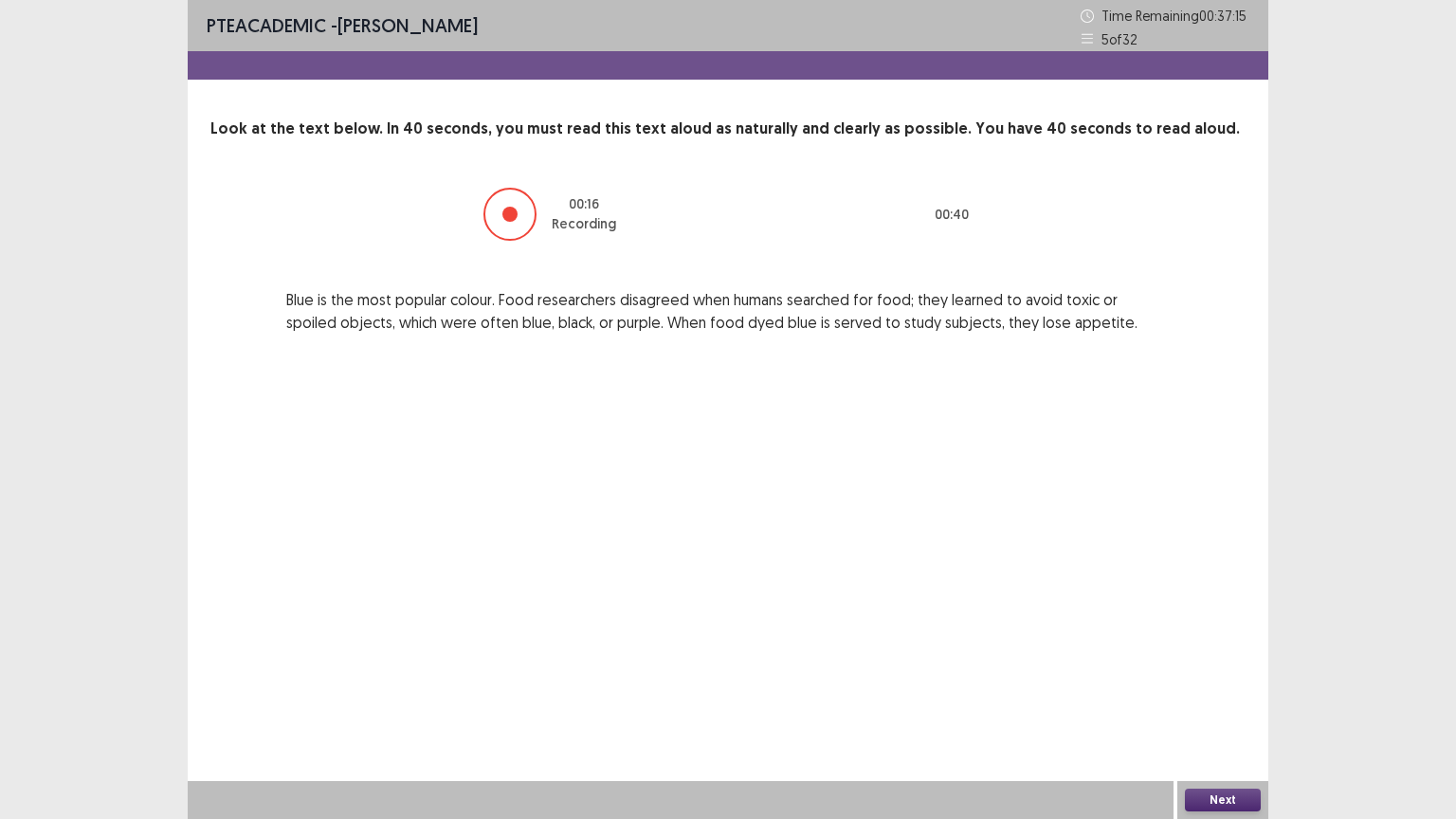
click at [1240, 690] on button "Next" at bounding box center [1223, 800] width 76 height 23
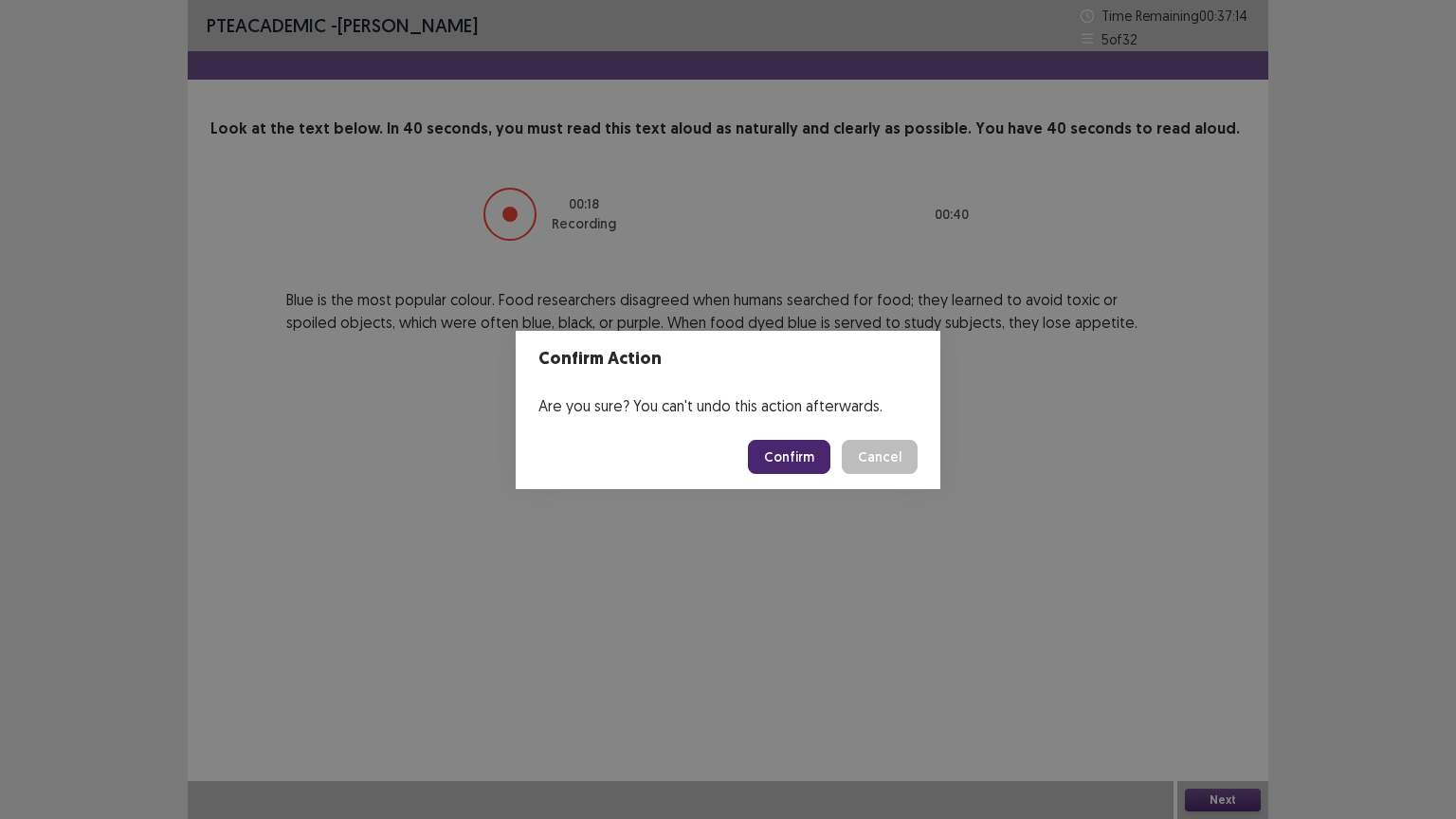
click at [791, 452] on button "Confirm" at bounding box center [789, 457] width 83 height 35
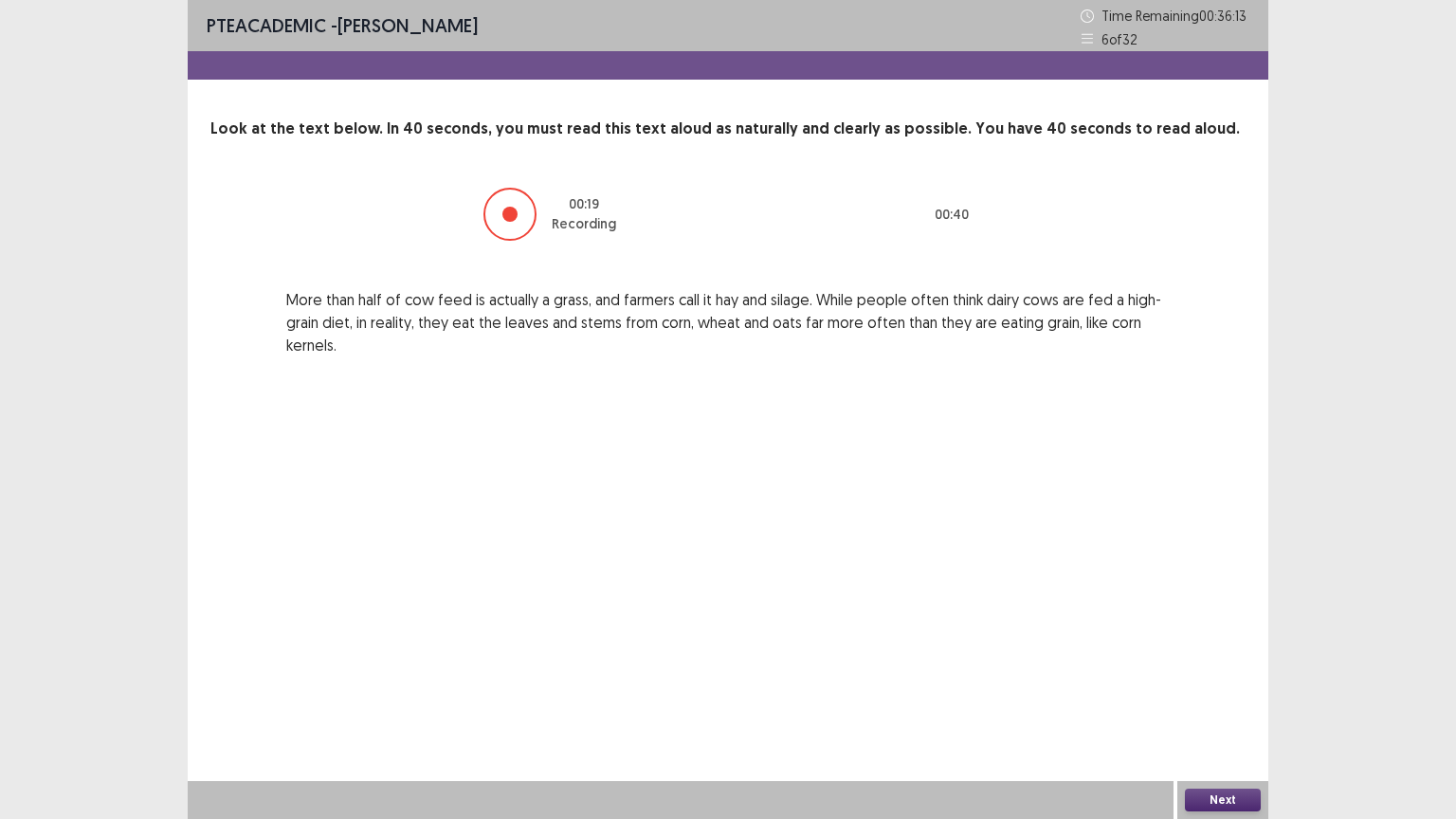
click at [1204, 690] on button "Next" at bounding box center [1223, 800] width 76 height 23
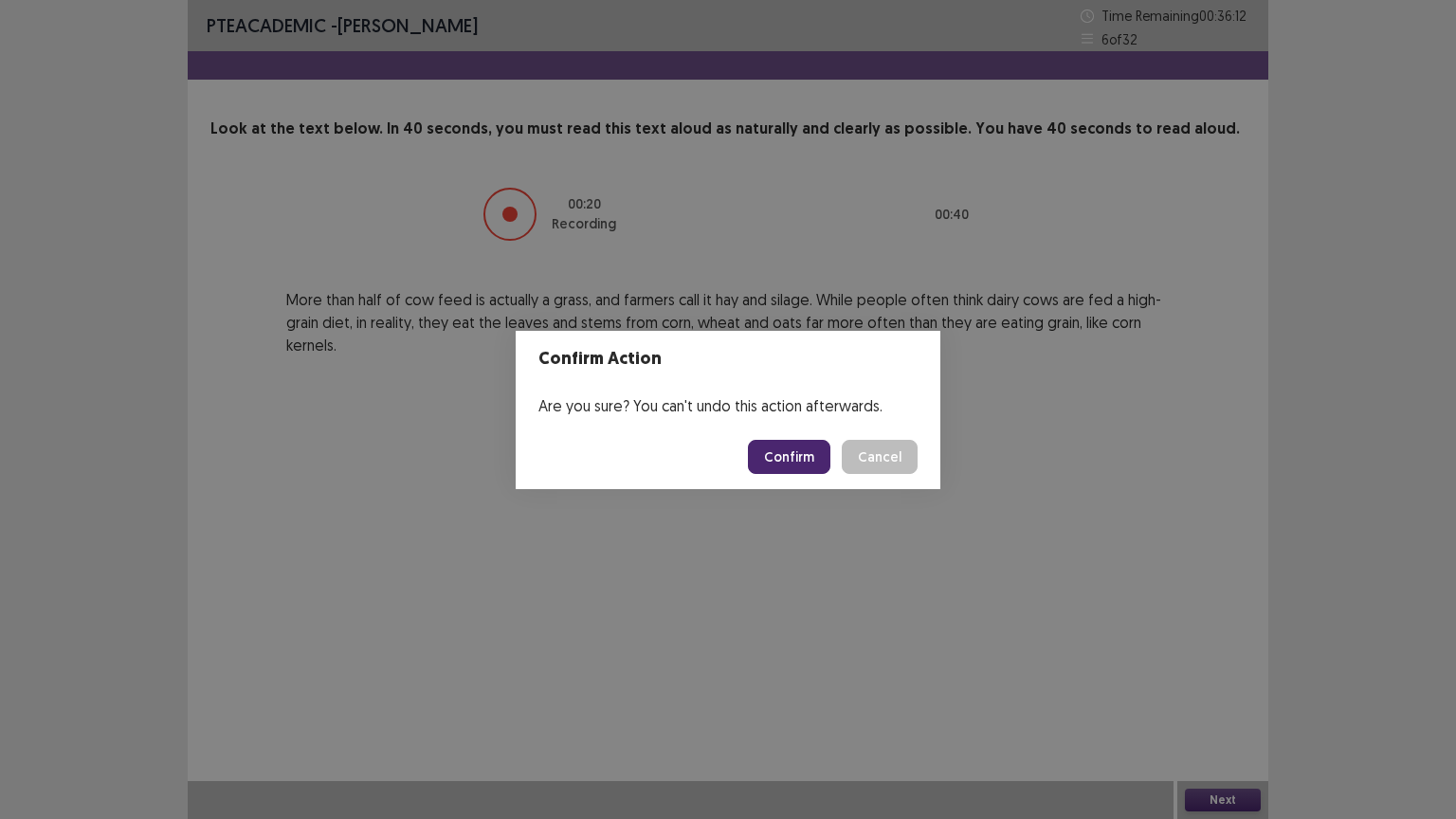
click at [773, 449] on button "Confirm" at bounding box center [789, 457] width 83 height 35
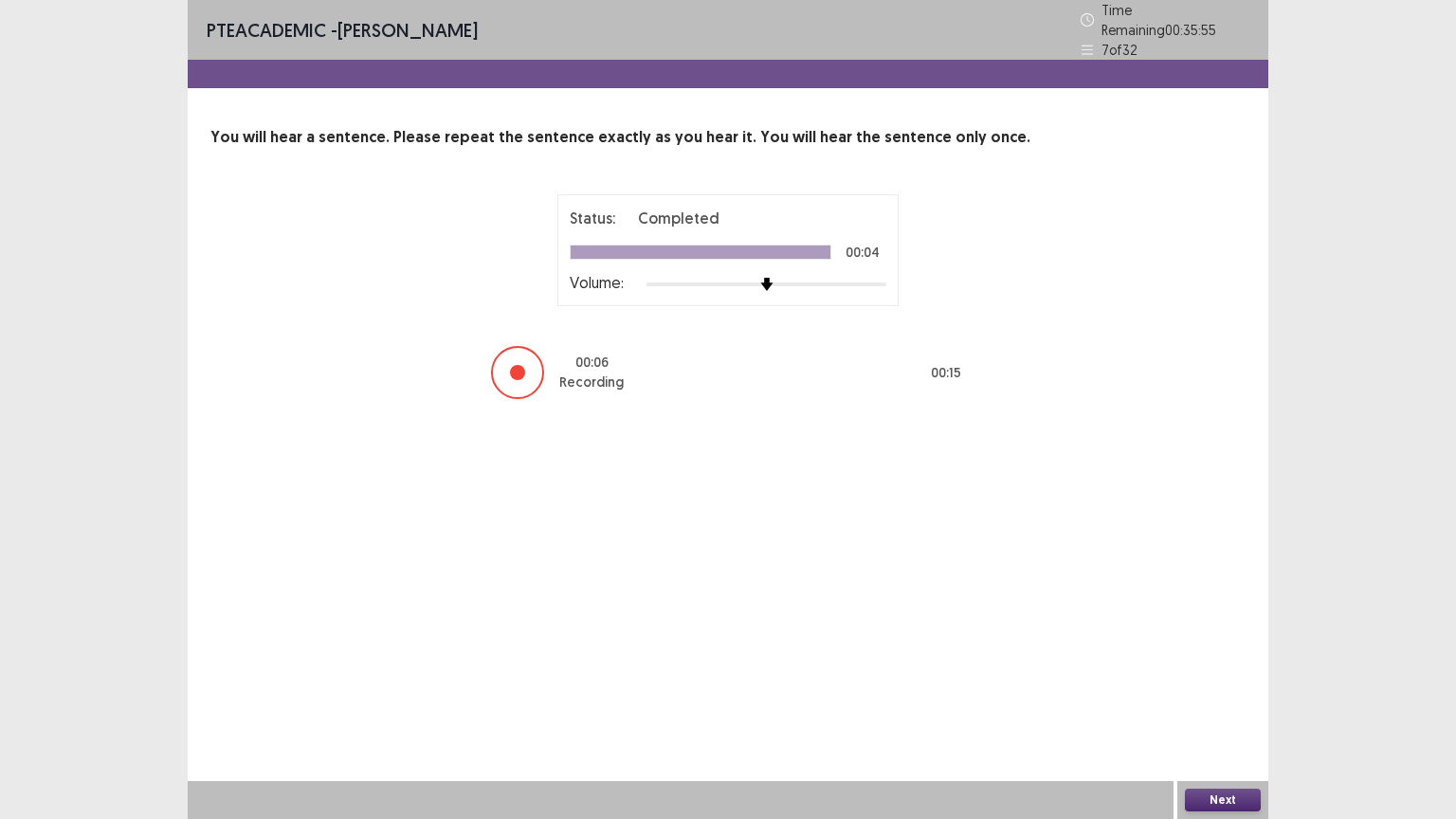
click at [1214, 690] on button "Next" at bounding box center [1223, 800] width 76 height 23
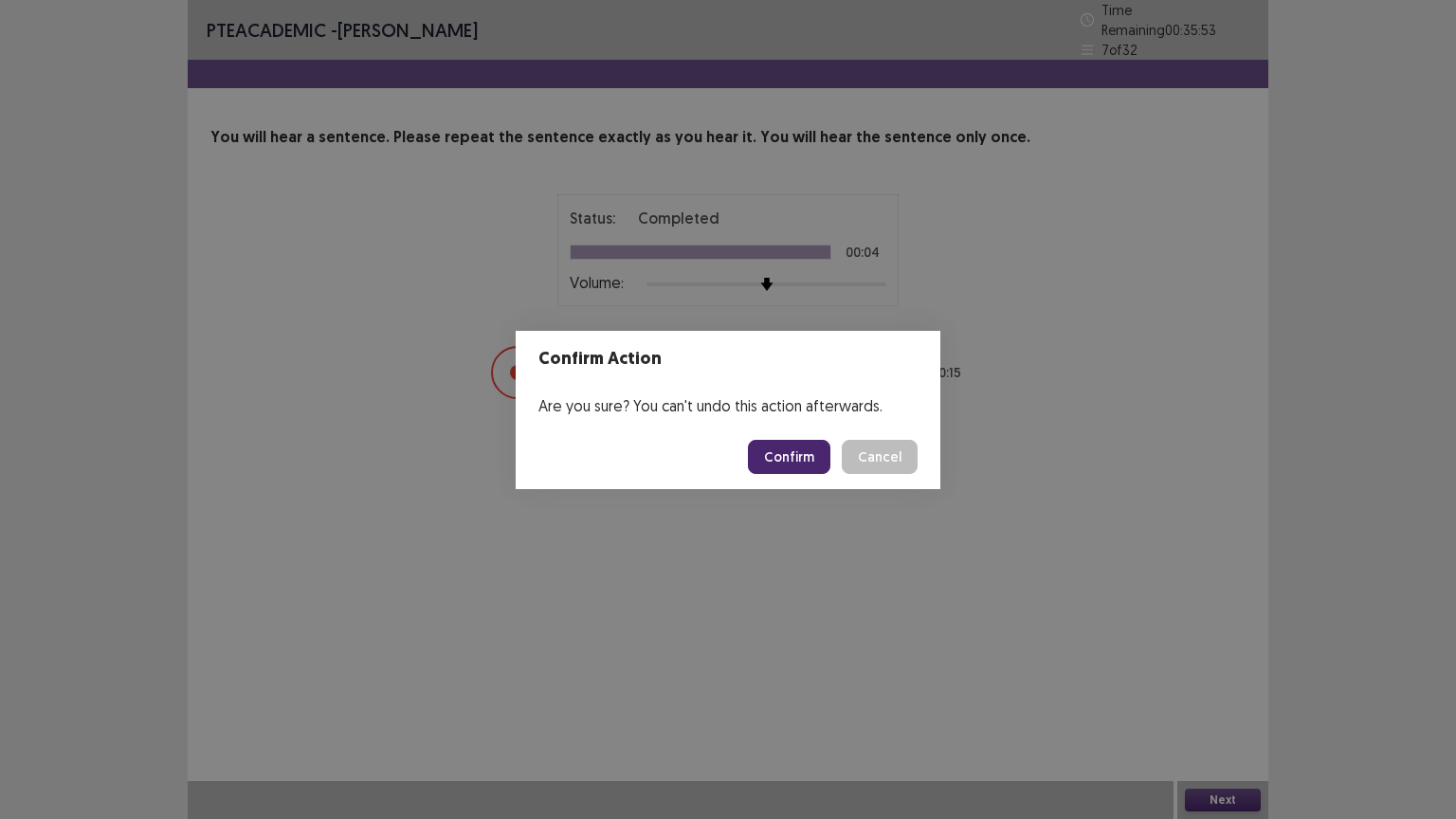
click at [783, 463] on button "Confirm" at bounding box center [789, 457] width 83 height 35
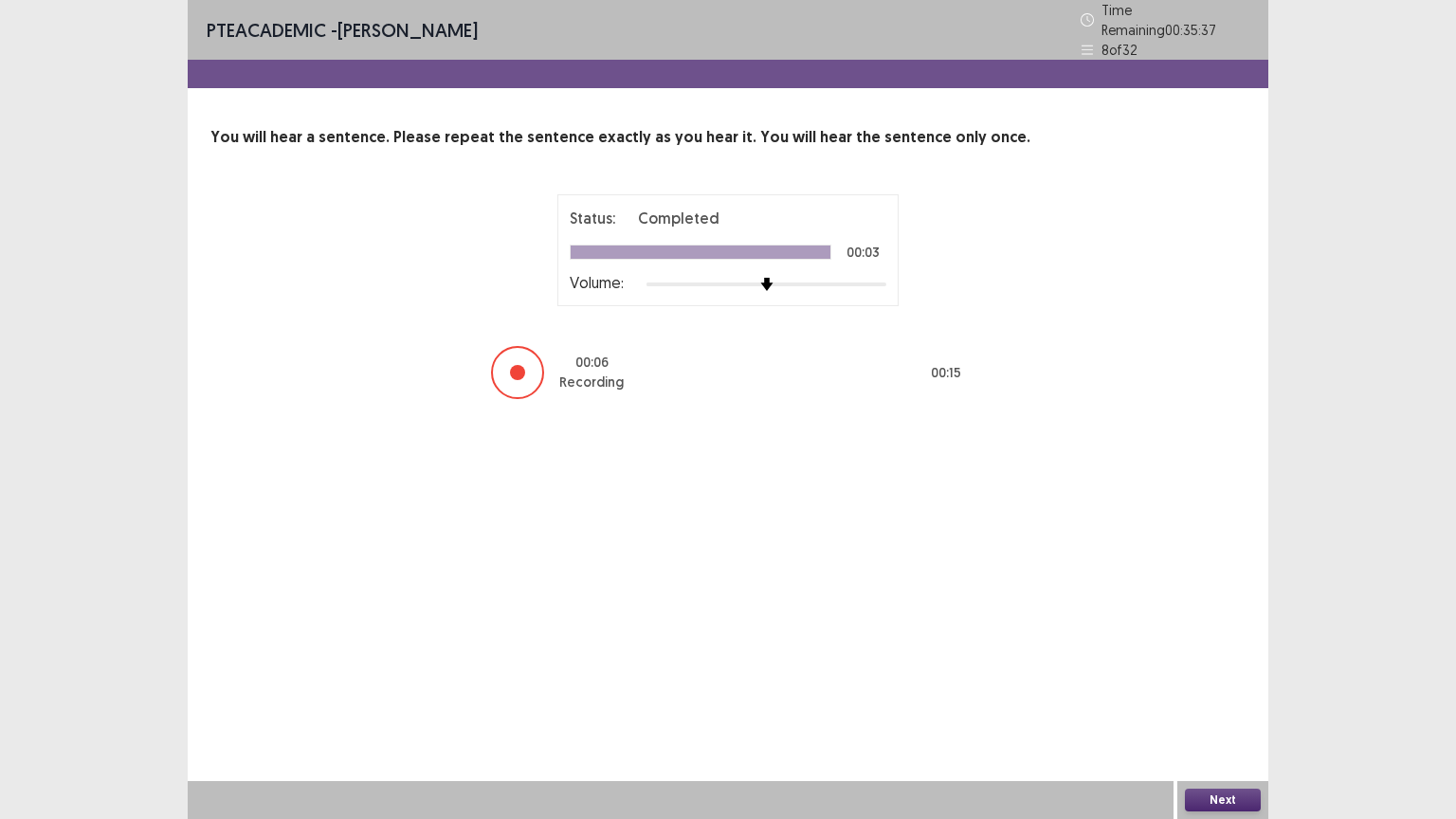
click at [1210, 690] on button "Next" at bounding box center [1223, 800] width 76 height 23
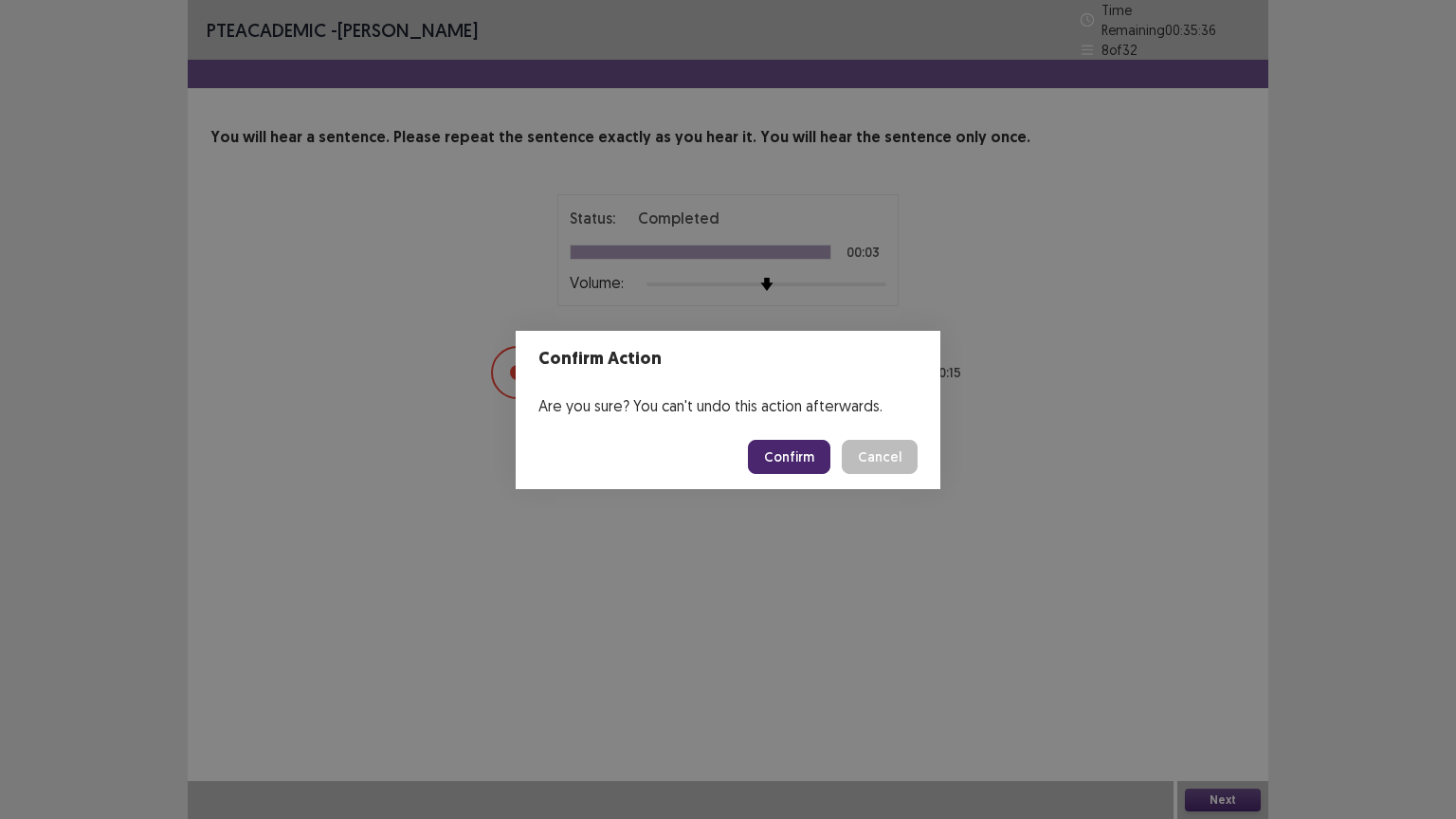
click at [812, 446] on button "Confirm" at bounding box center [789, 457] width 83 height 35
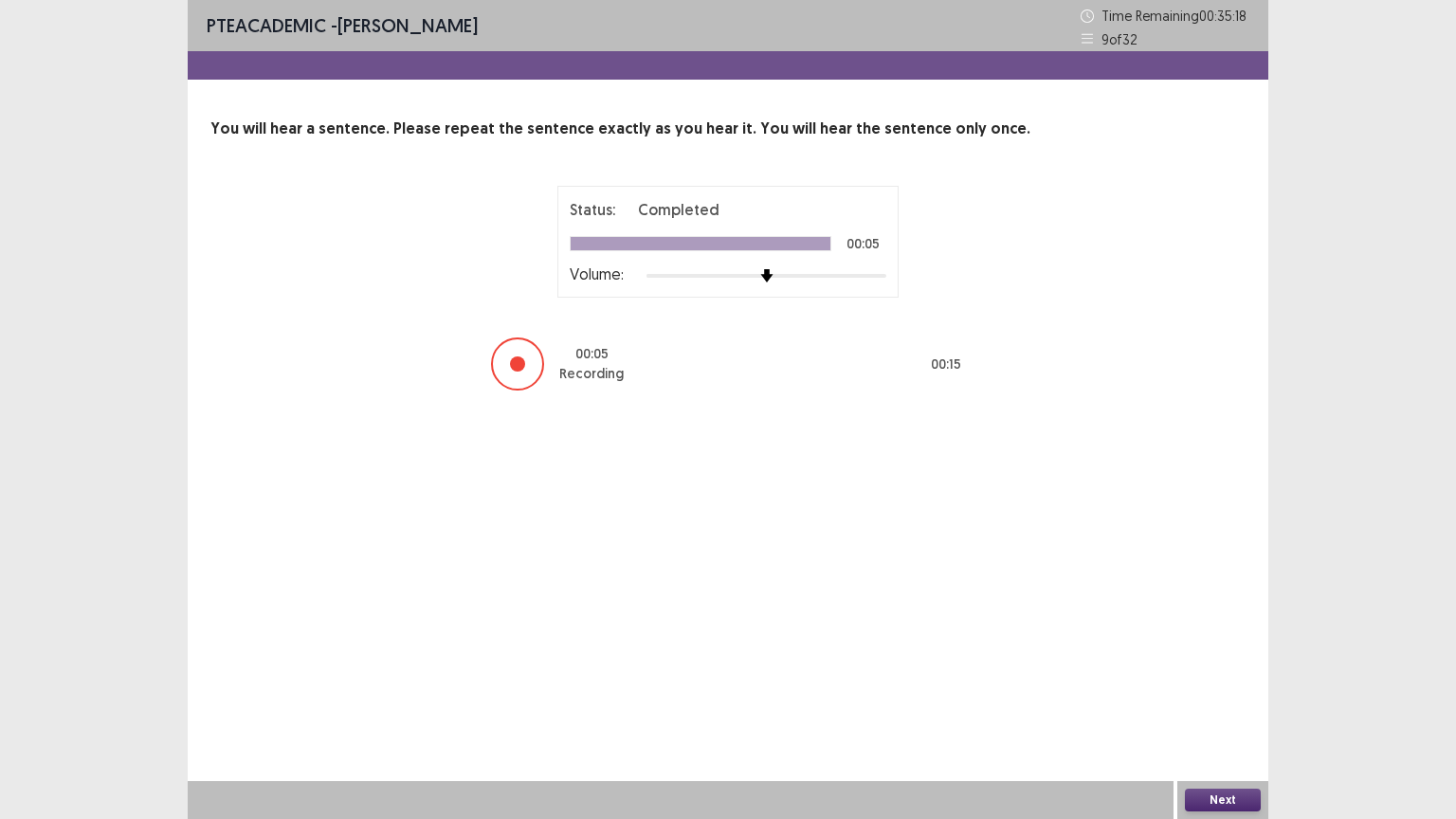
click at [1235, 690] on button "Next" at bounding box center [1223, 800] width 76 height 23
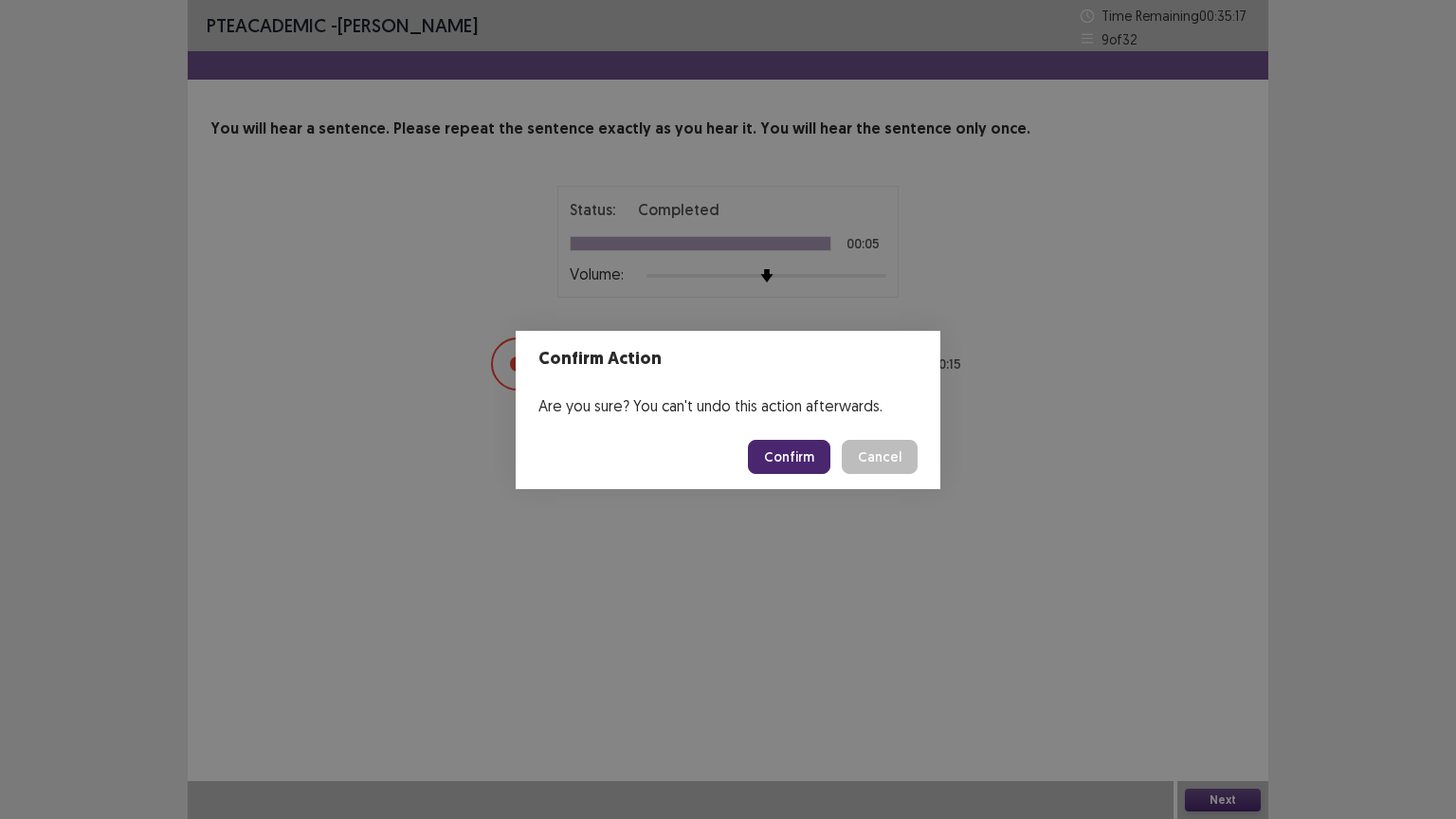
click at [804, 459] on button "Confirm" at bounding box center [789, 457] width 83 height 35
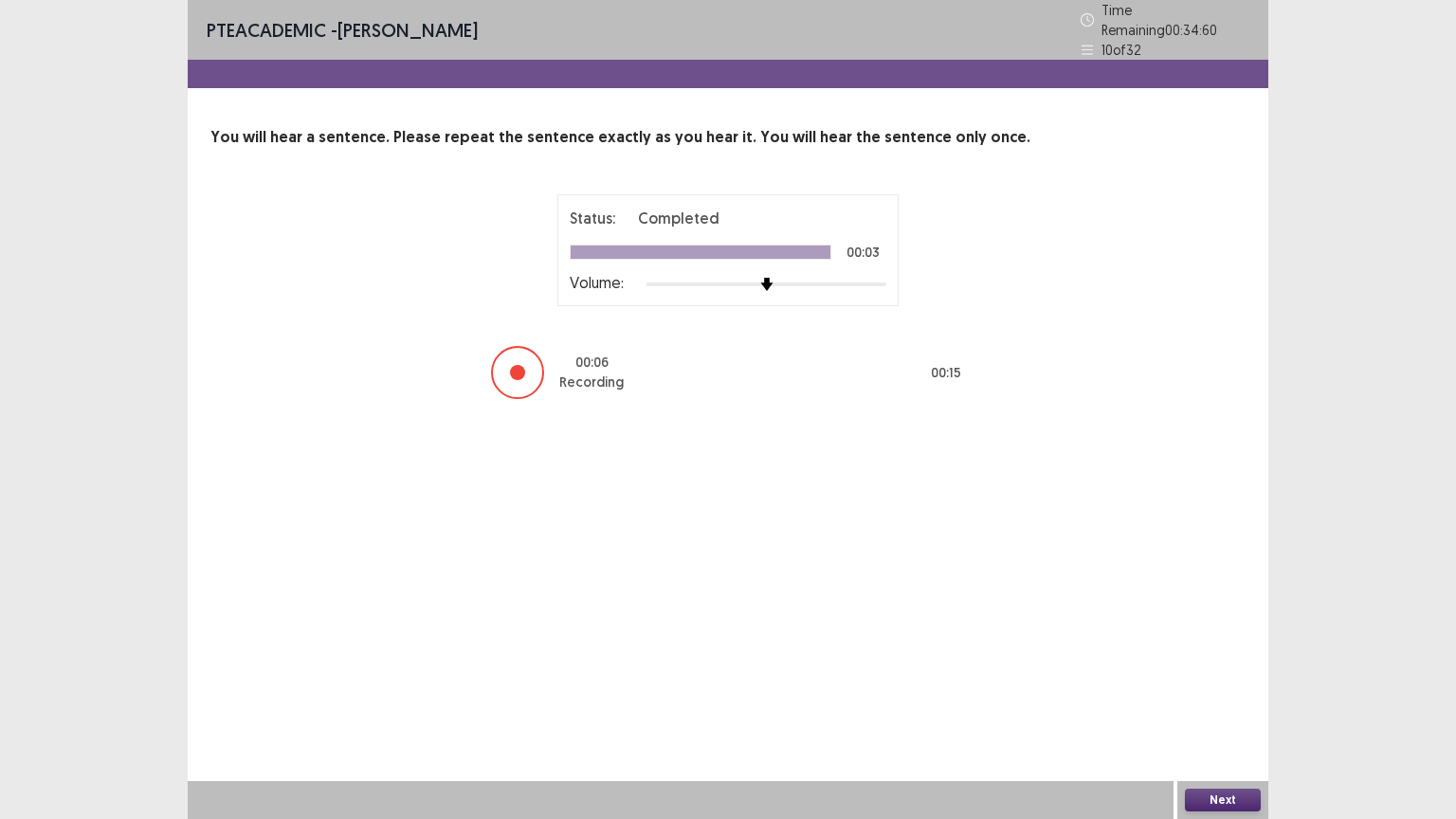
click at [1217, 690] on button "Next" at bounding box center [1223, 800] width 76 height 23
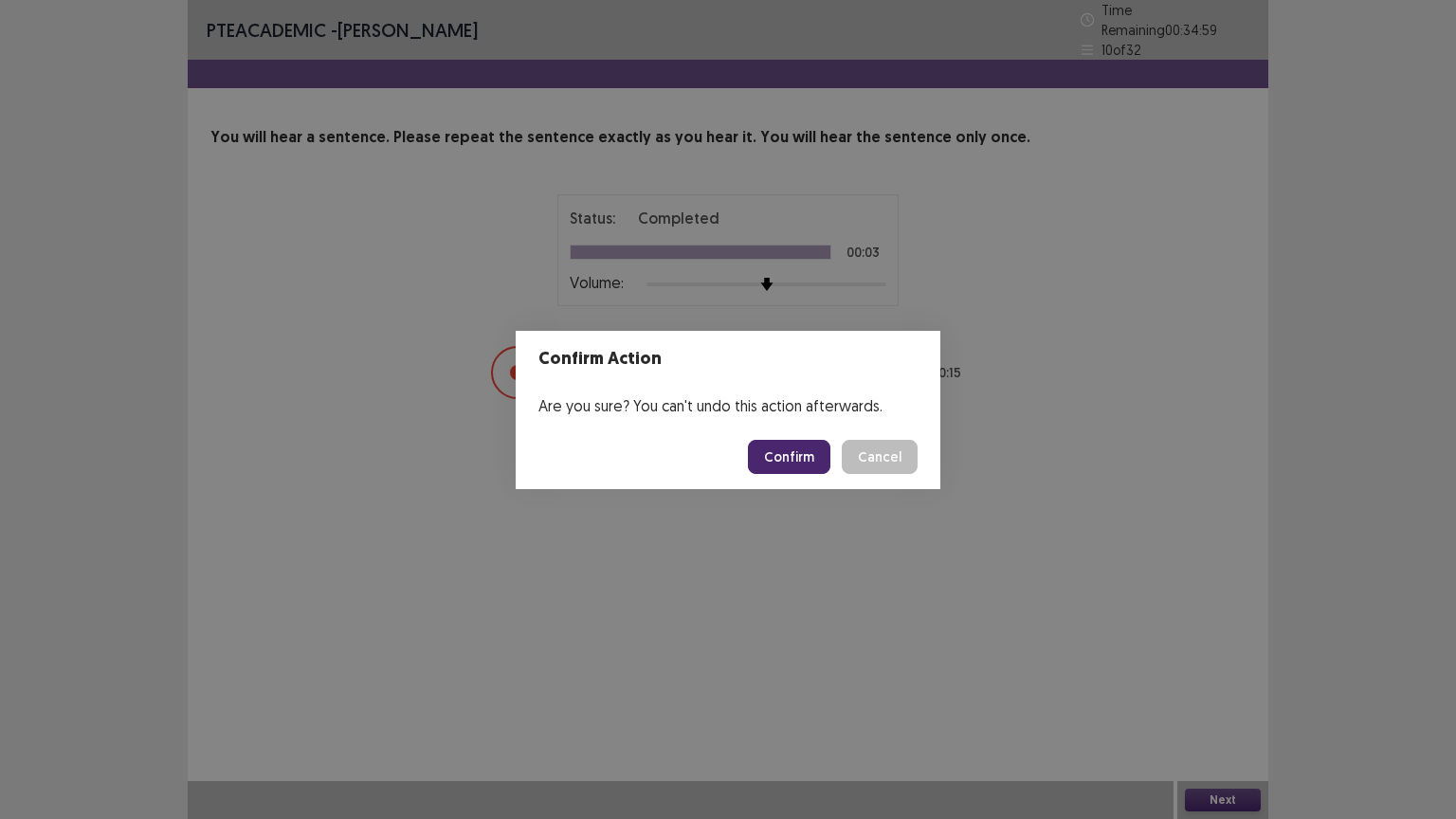
click at [806, 453] on button "Confirm" at bounding box center [789, 457] width 83 height 35
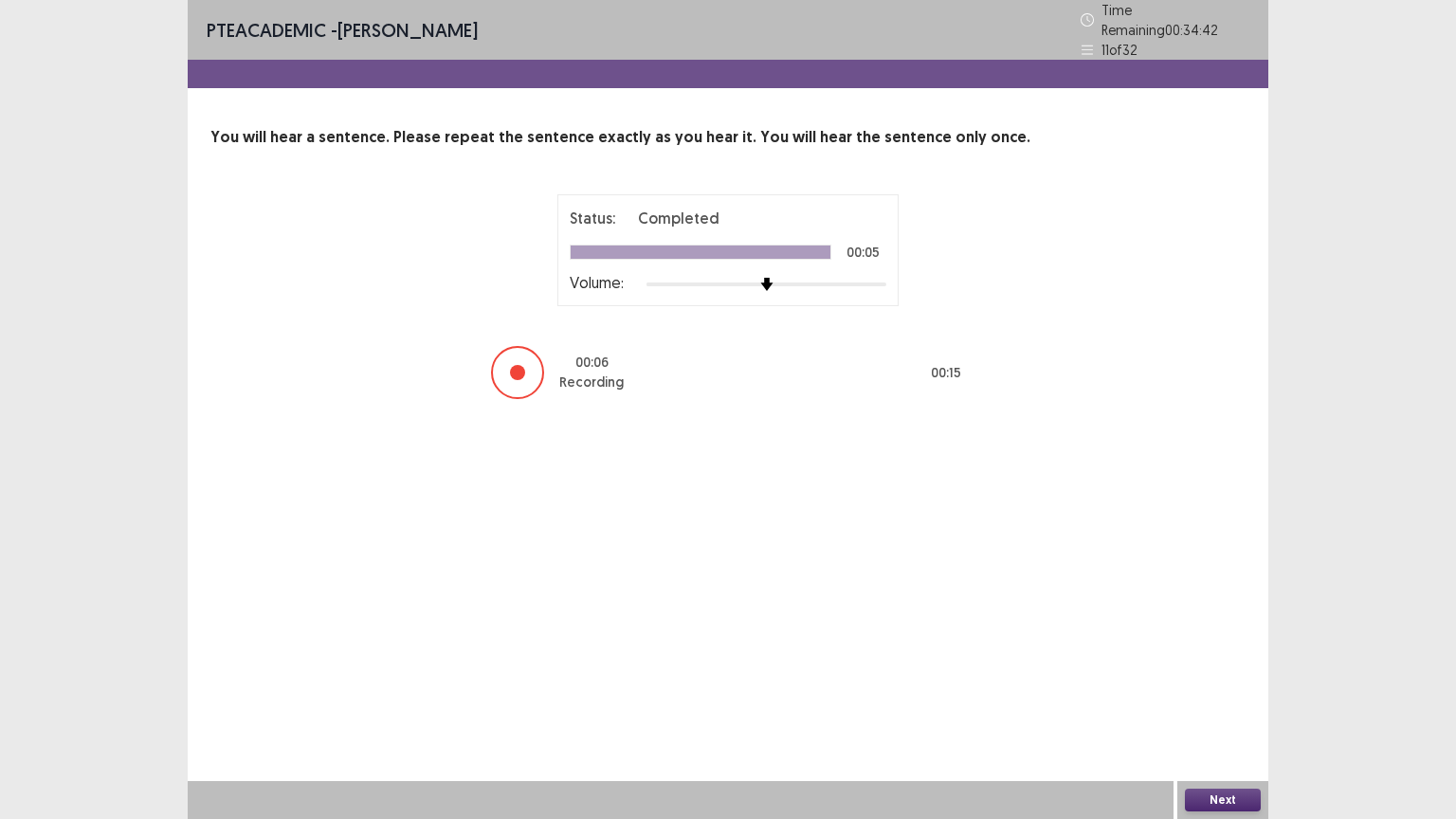
click at [1198, 690] on button "Next" at bounding box center [1223, 800] width 76 height 23
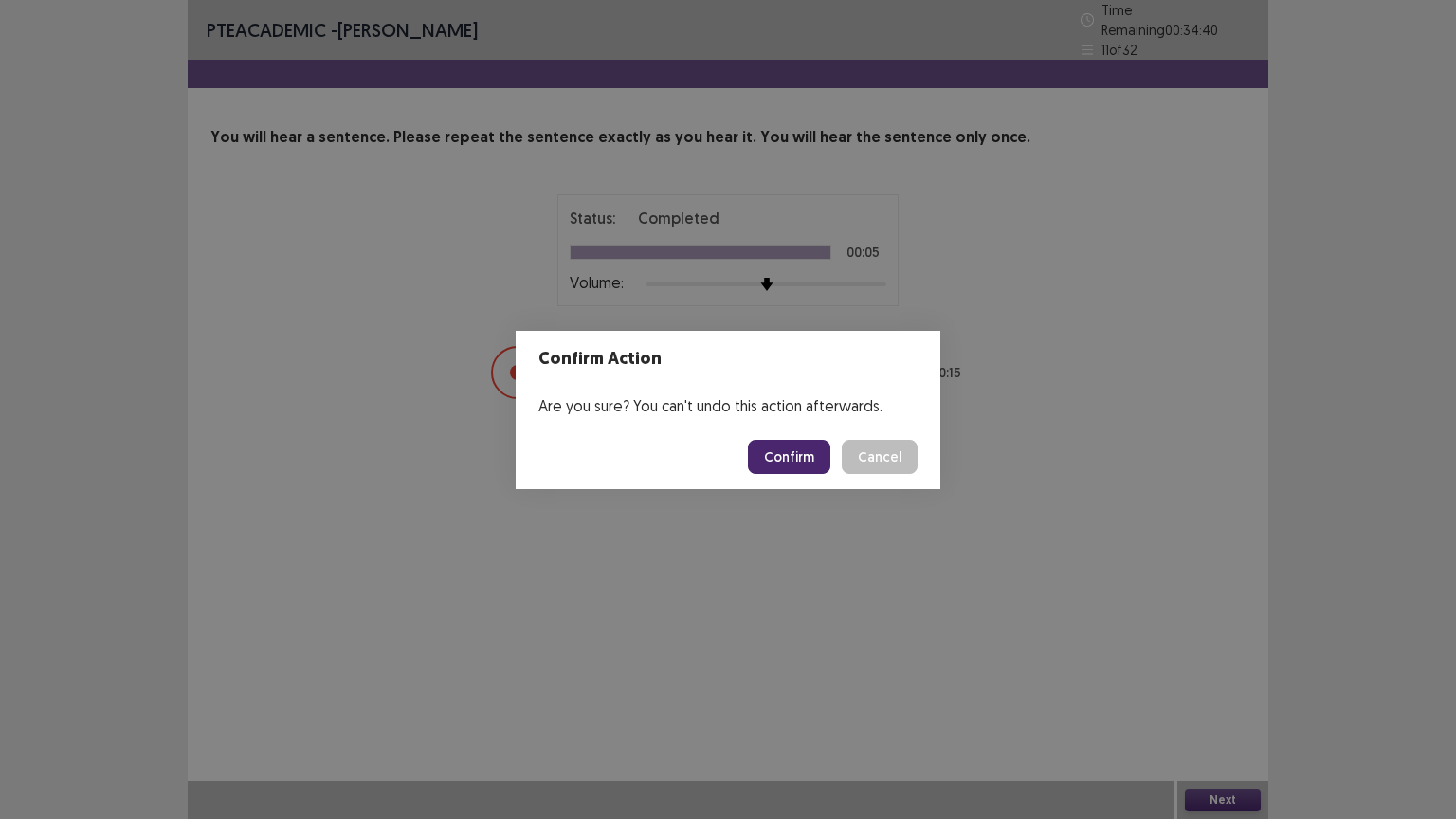
click at [801, 444] on button "Confirm" at bounding box center [789, 457] width 83 height 35
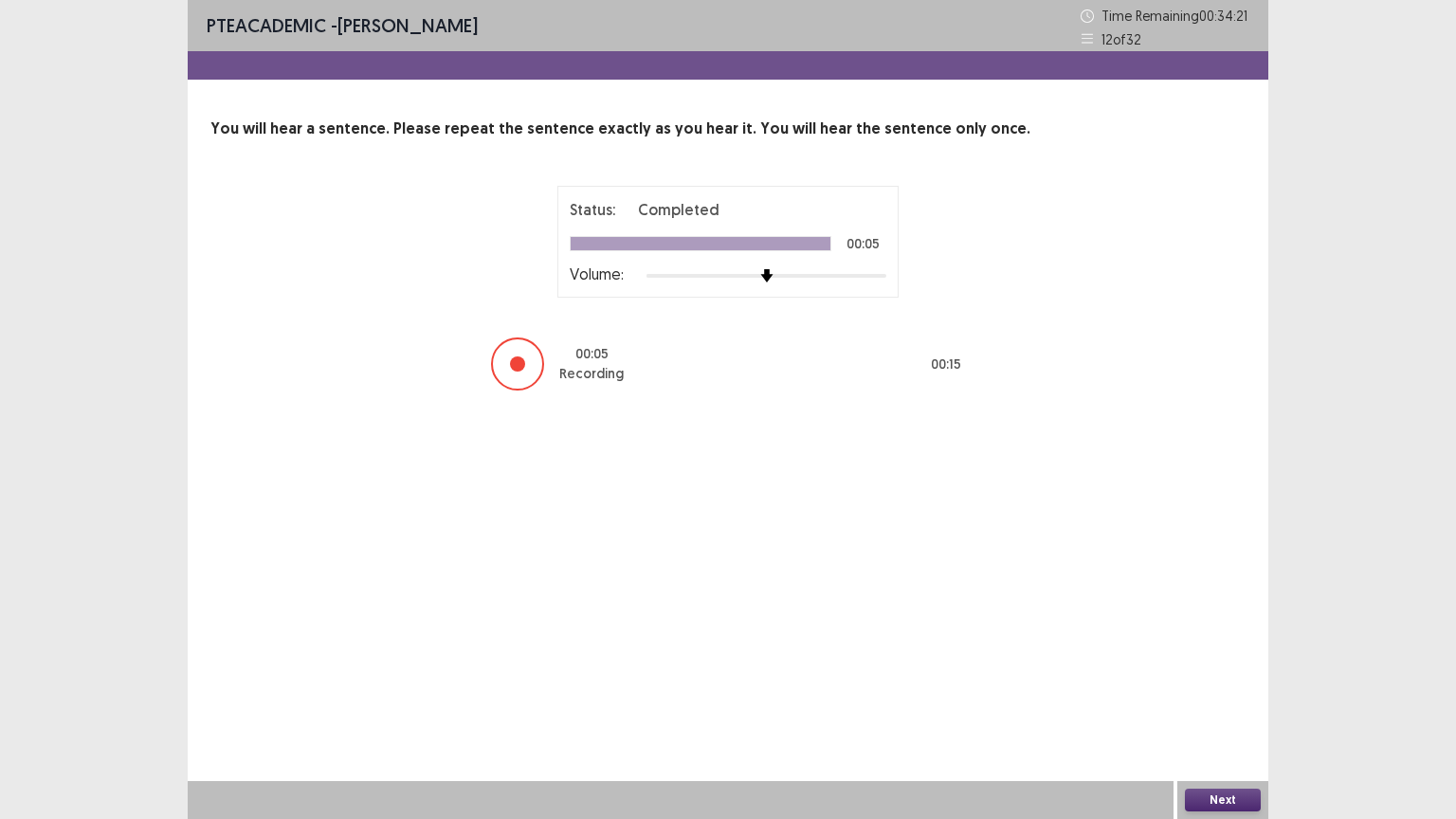
click at [1196, 690] on button "Next" at bounding box center [1223, 800] width 76 height 23
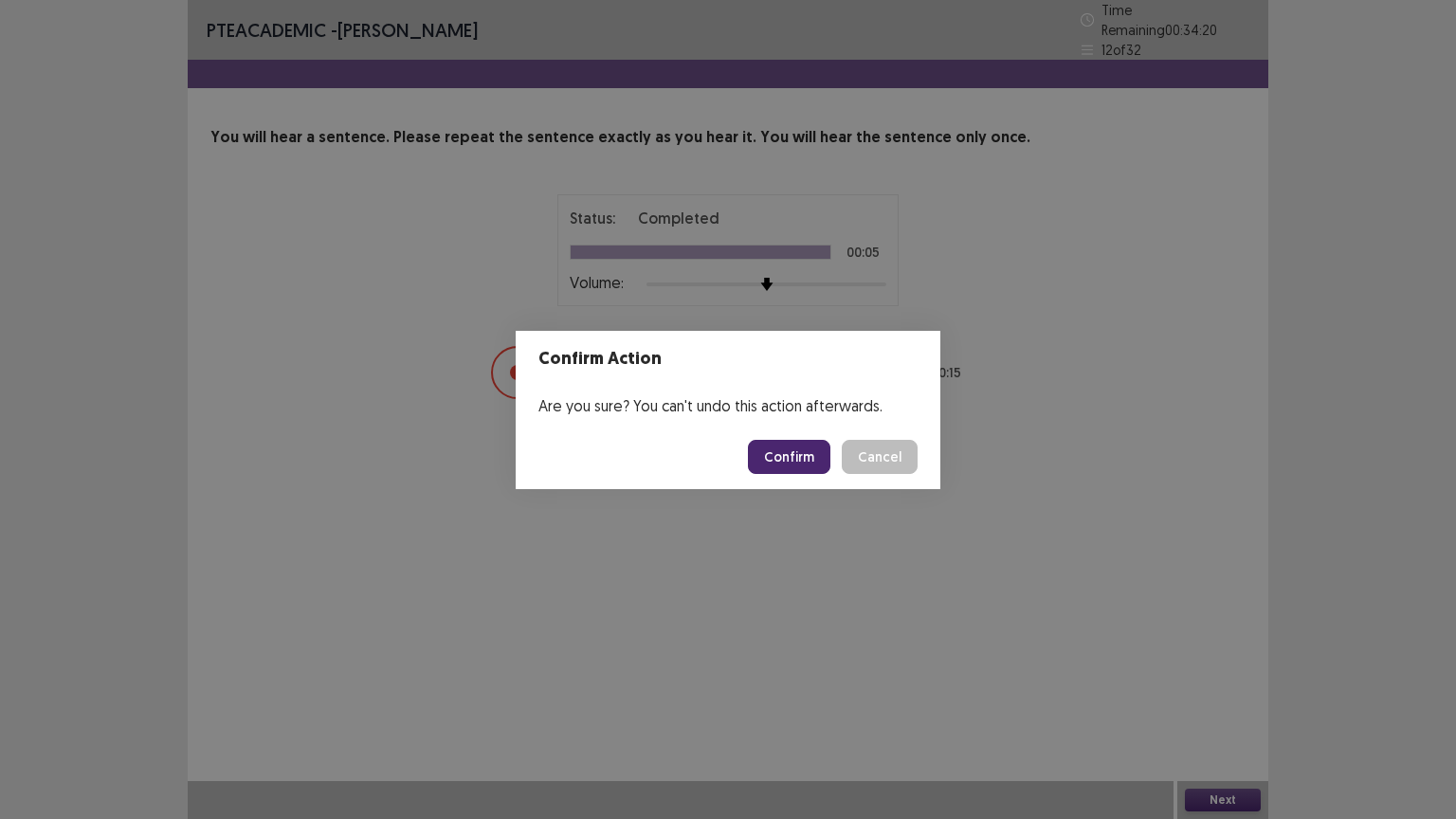
click at [797, 464] on button "Confirm" at bounding box center [789, 457] width 83 height 35
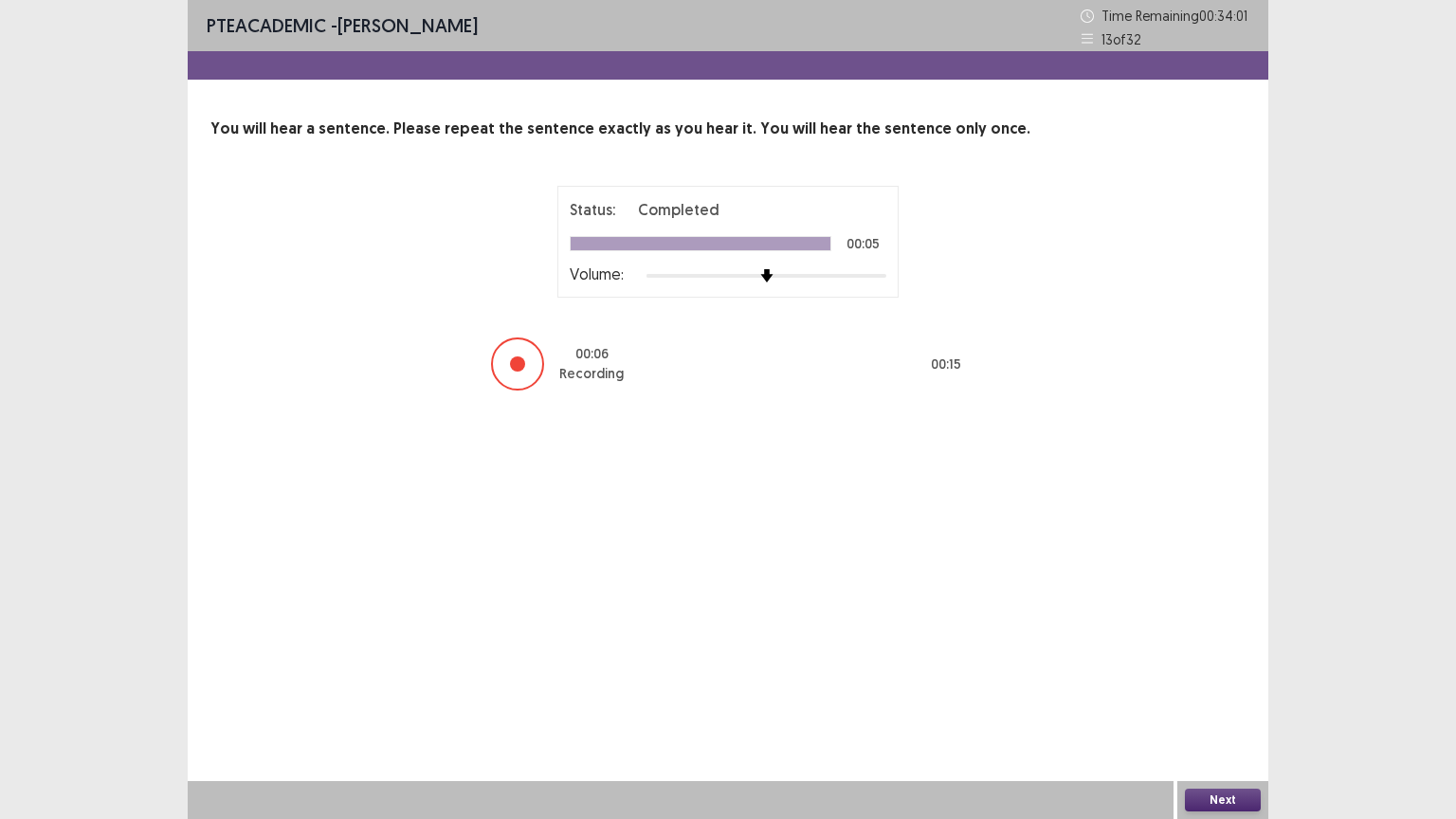
click at [1204, 690] on button "Next" at bounding box center [1223, 800] width 76 height 23
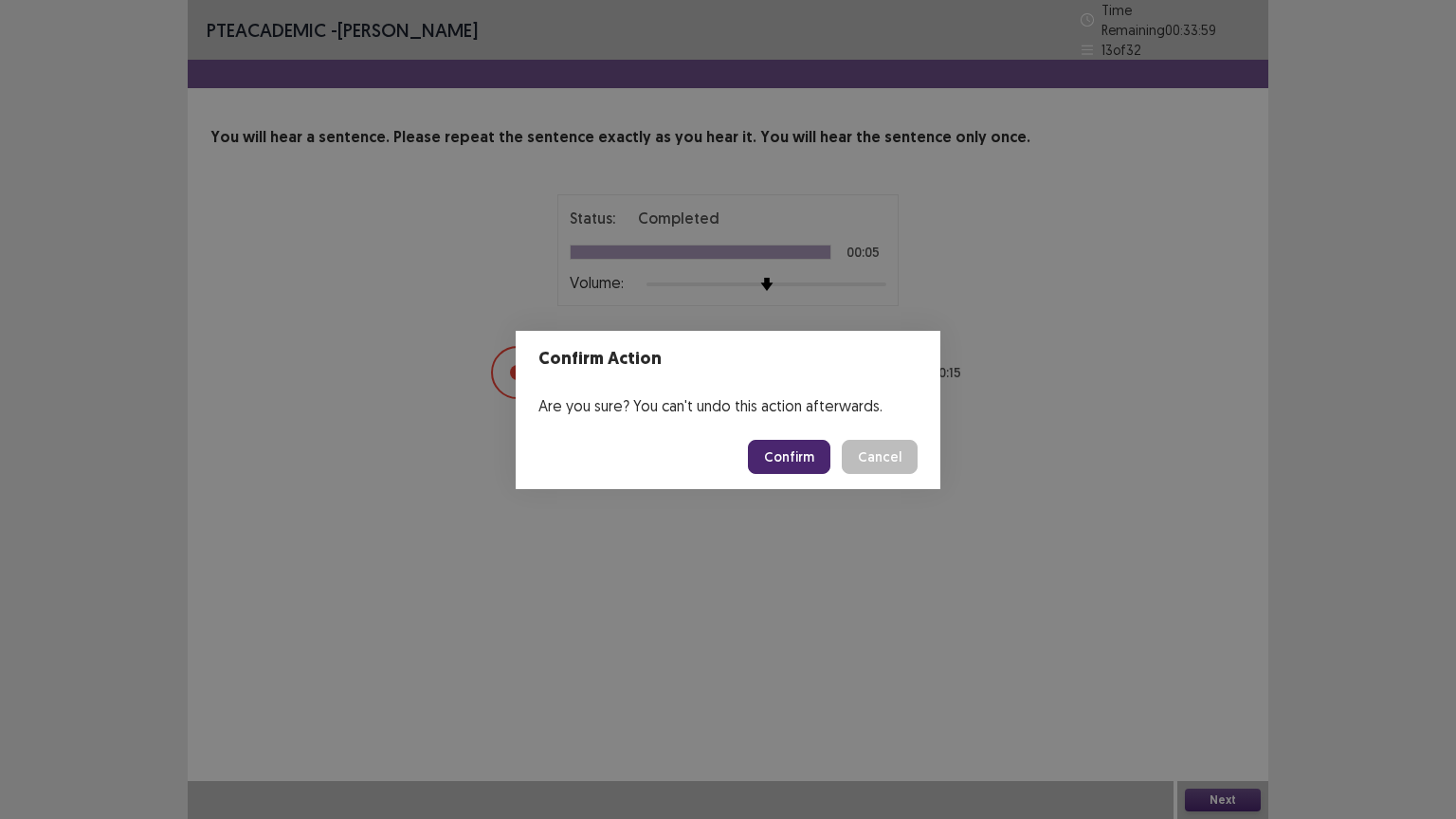
click at [800, 460] on button "Confirm" at bounding box center [789, 457] width 83 height 35
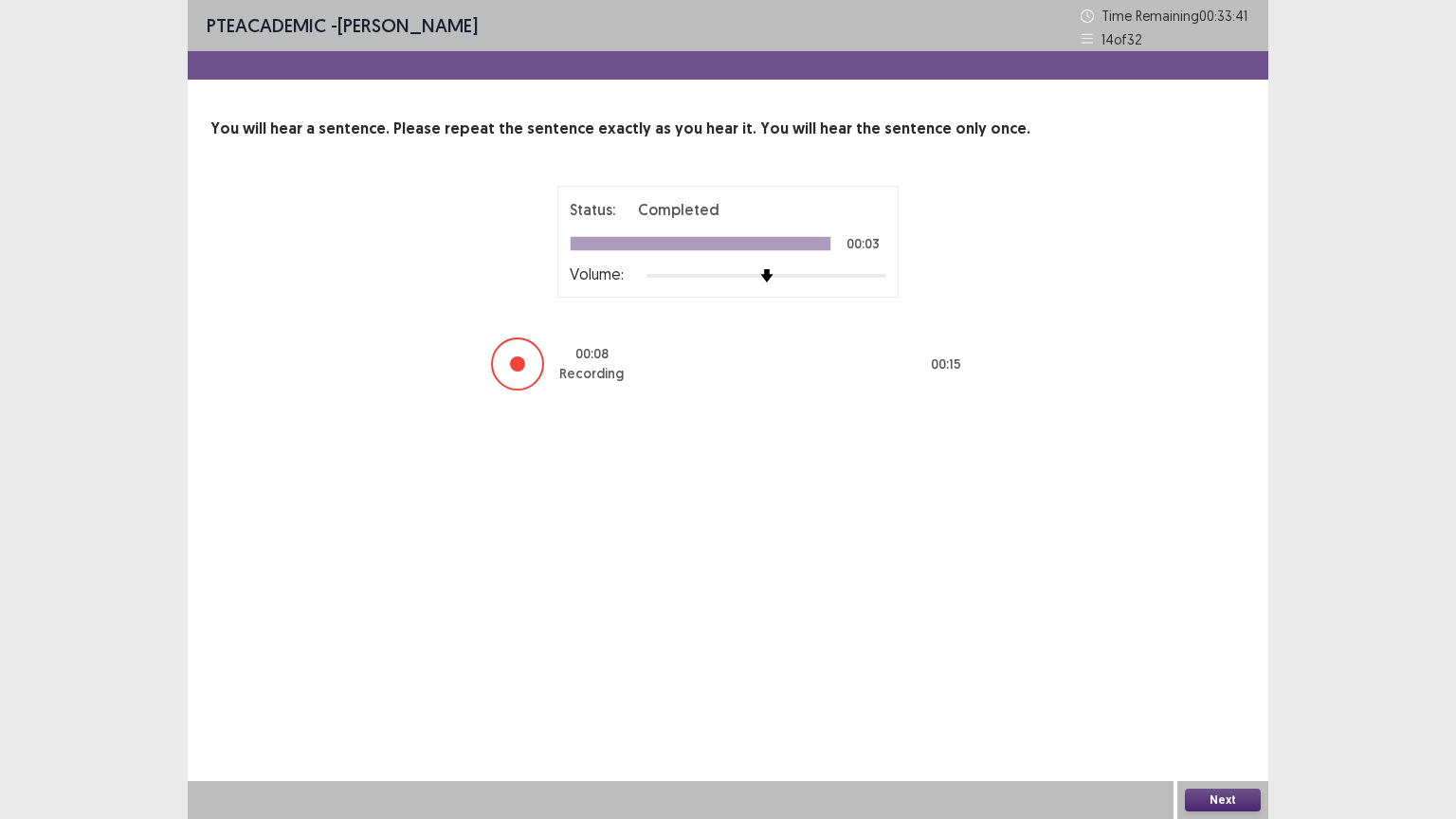
click at [1225, 690] on button "Next" at bounding box center [1223, 800] width 76 height 23
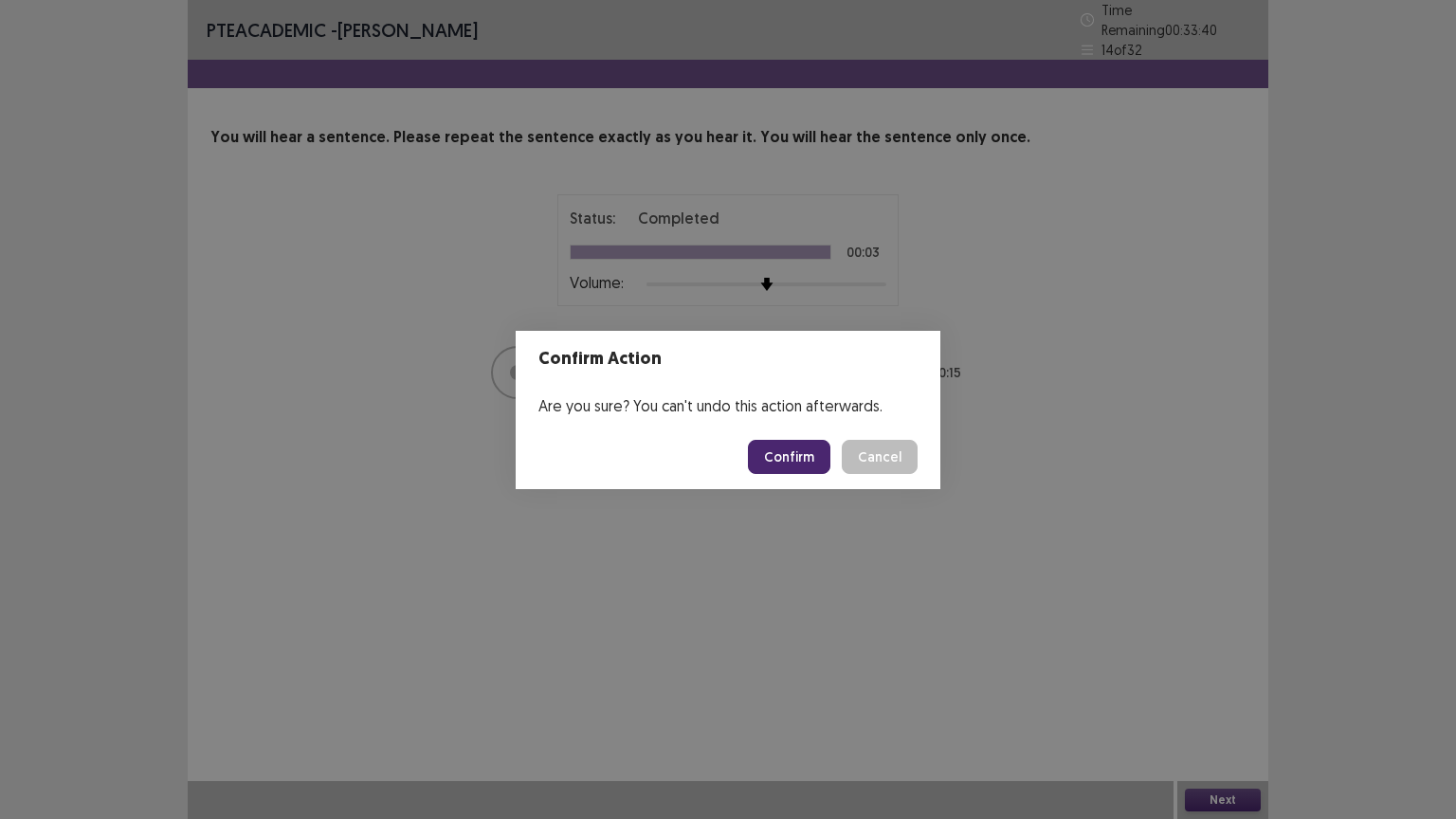
click at [808, 471] on button "Confirm" at bounding box center [789, 457] width 83 height 35
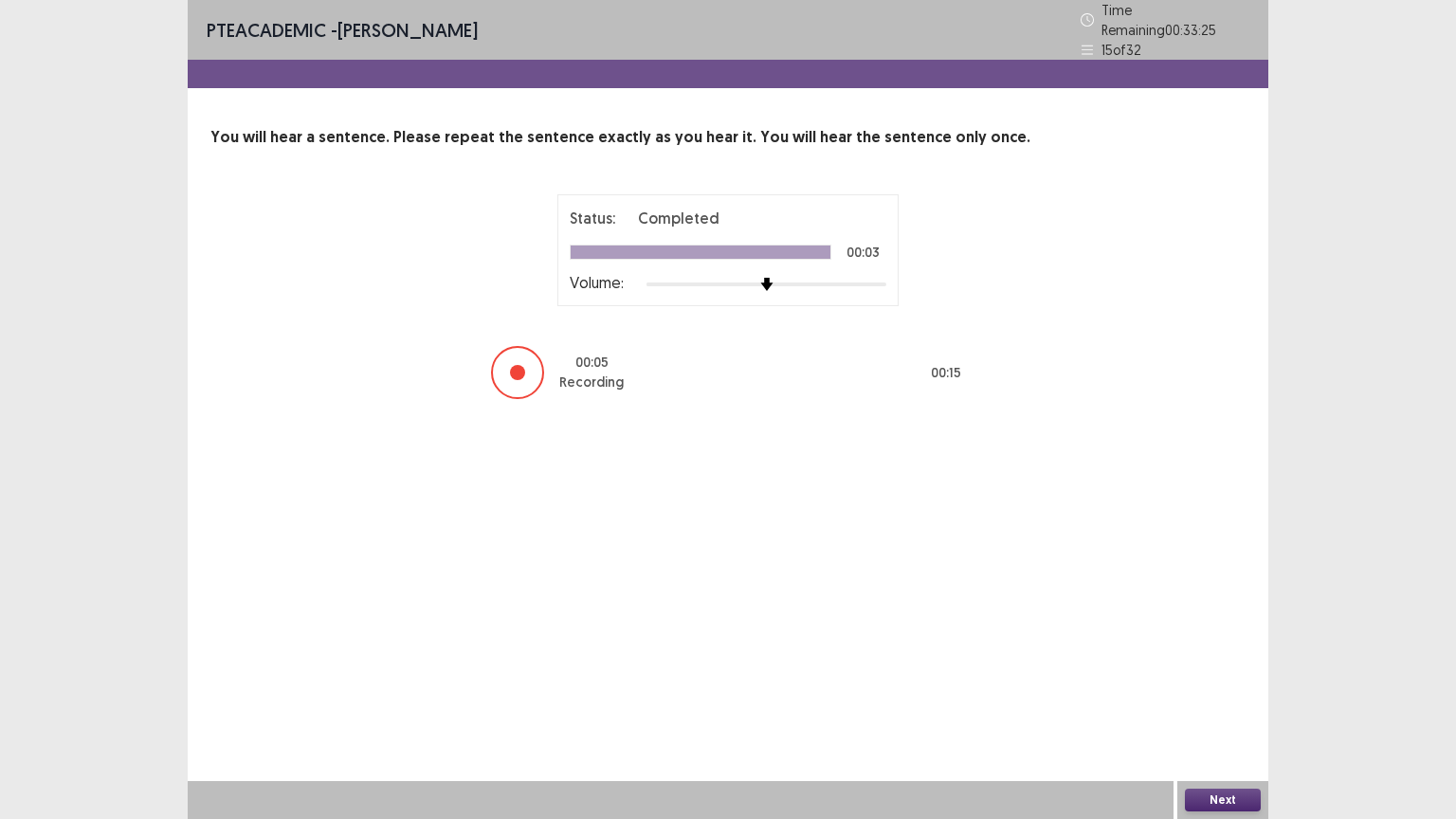
click at [1225, 690] on button "Next" at bounding box center [1223, 800] width 76 height 23
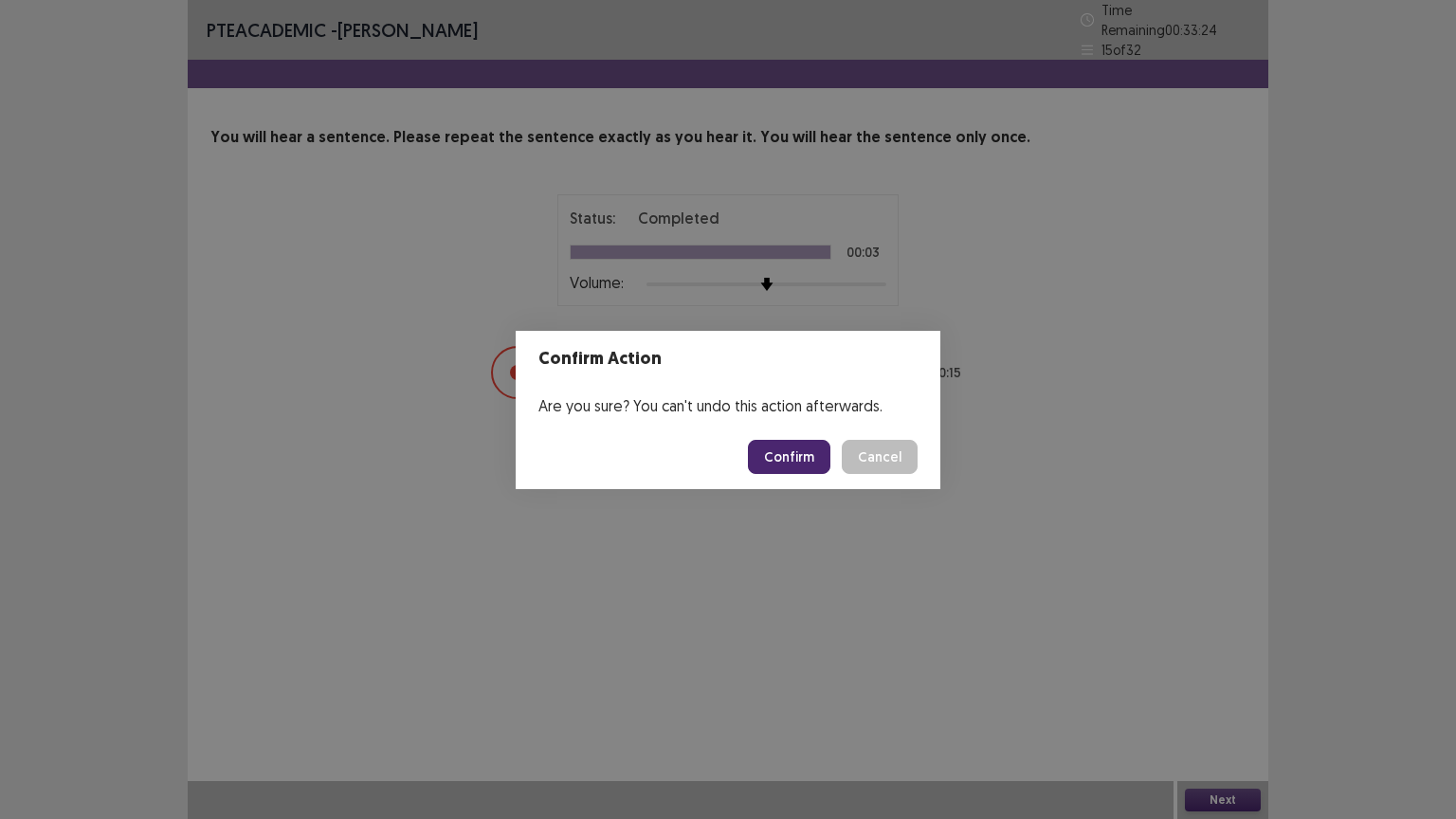
click at [800, 454] on button "Confirm" at bounding box center [789, 457] width 83 height 35
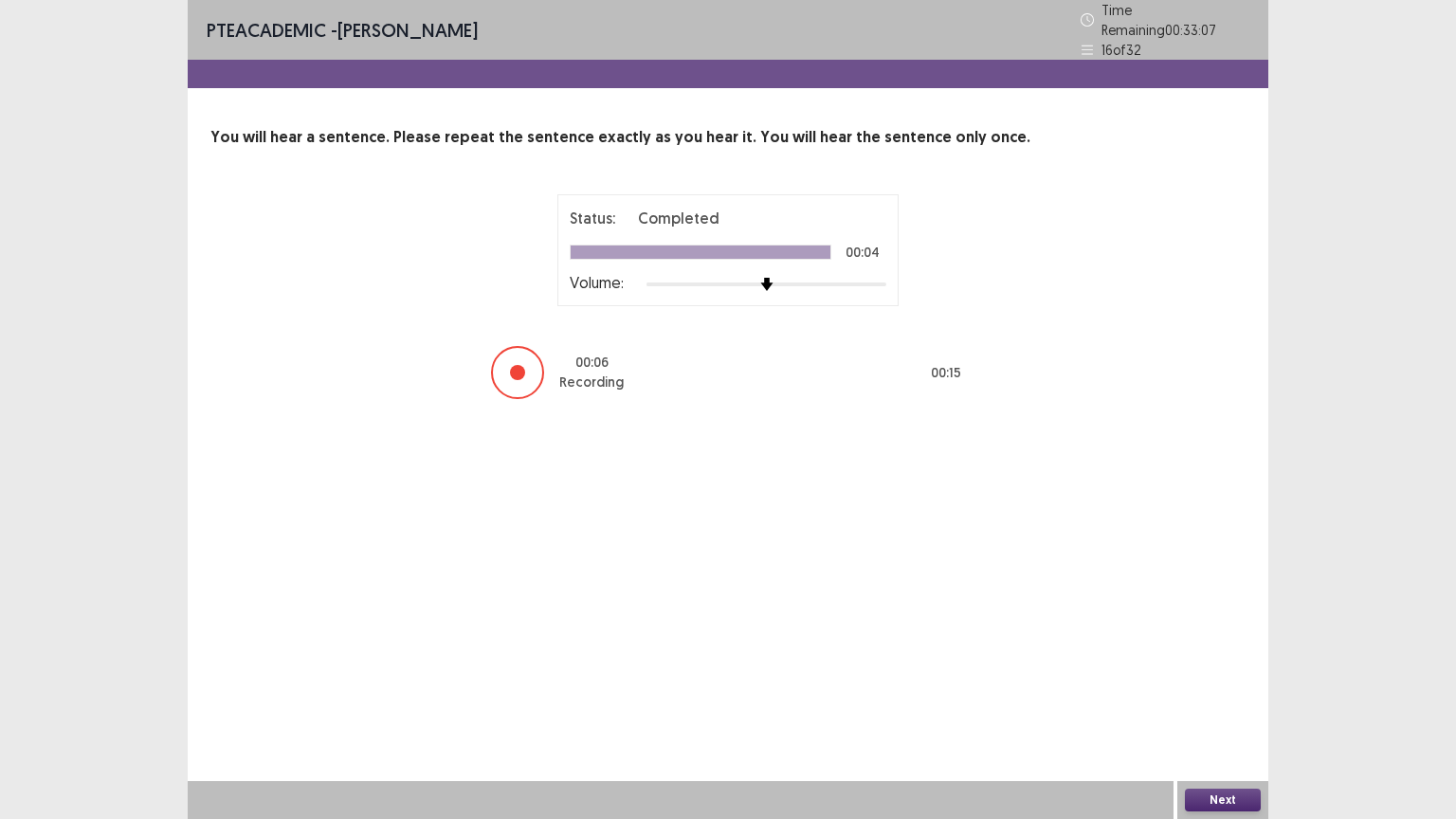
click at [1199, 690] on button "Next" at bounding box center [1223, 800] width 76 height 23
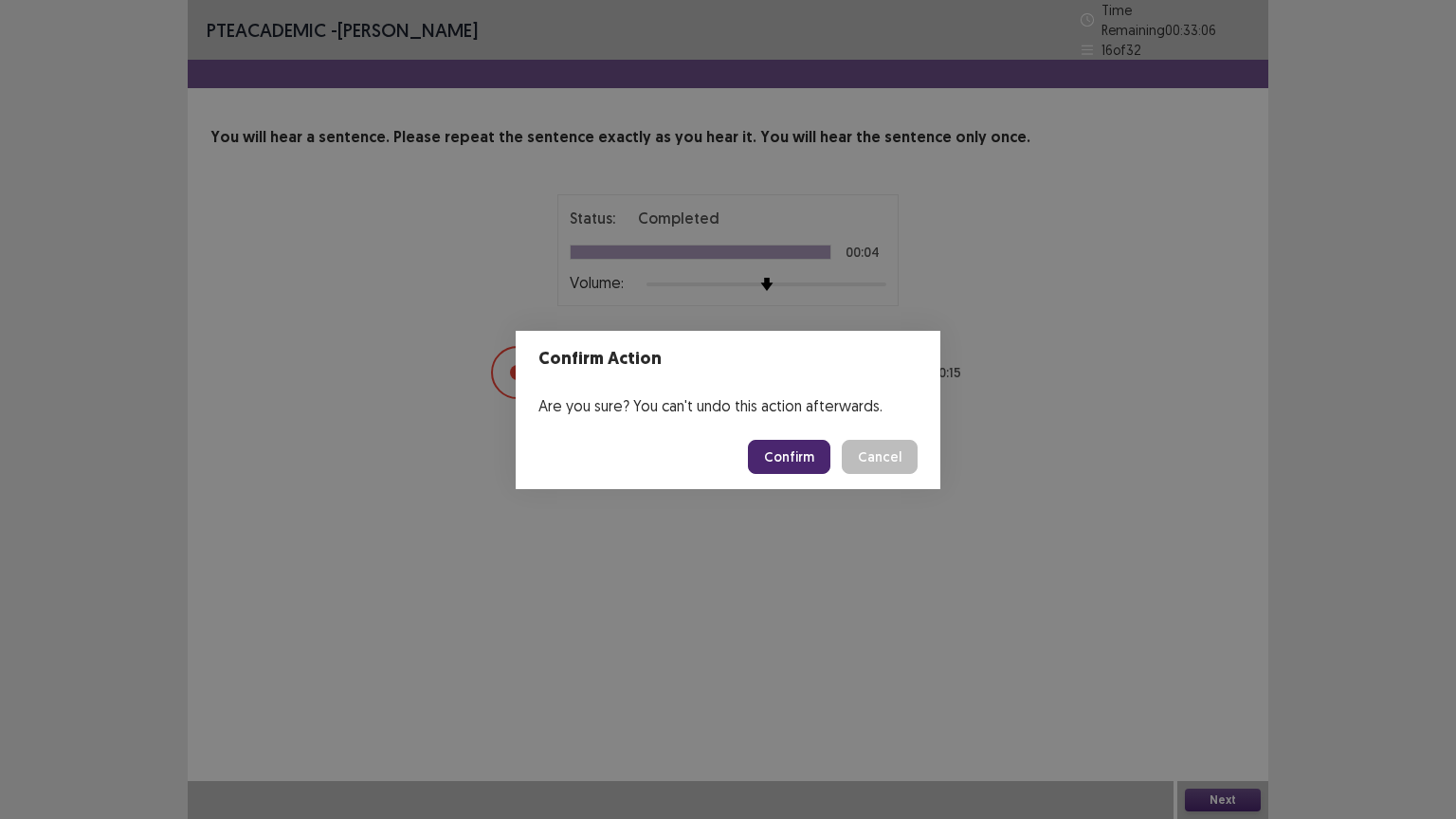
click at [813, 451] on button "Confirm" at bounding box center [789, 457] width 83 height 35
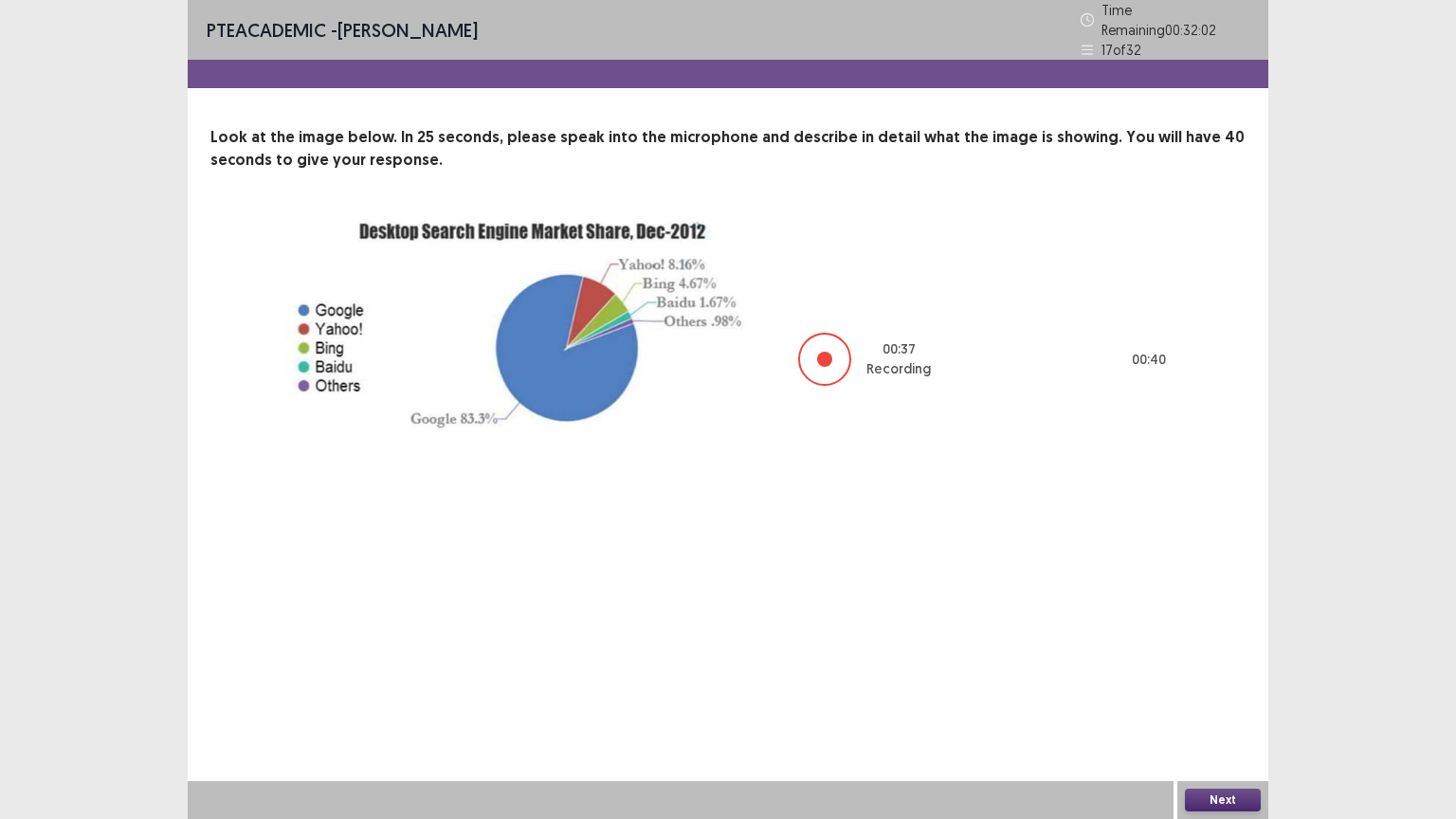
click at [1233, 690] on button "Next" at bounding box center [1223, 800] width 76 height 23
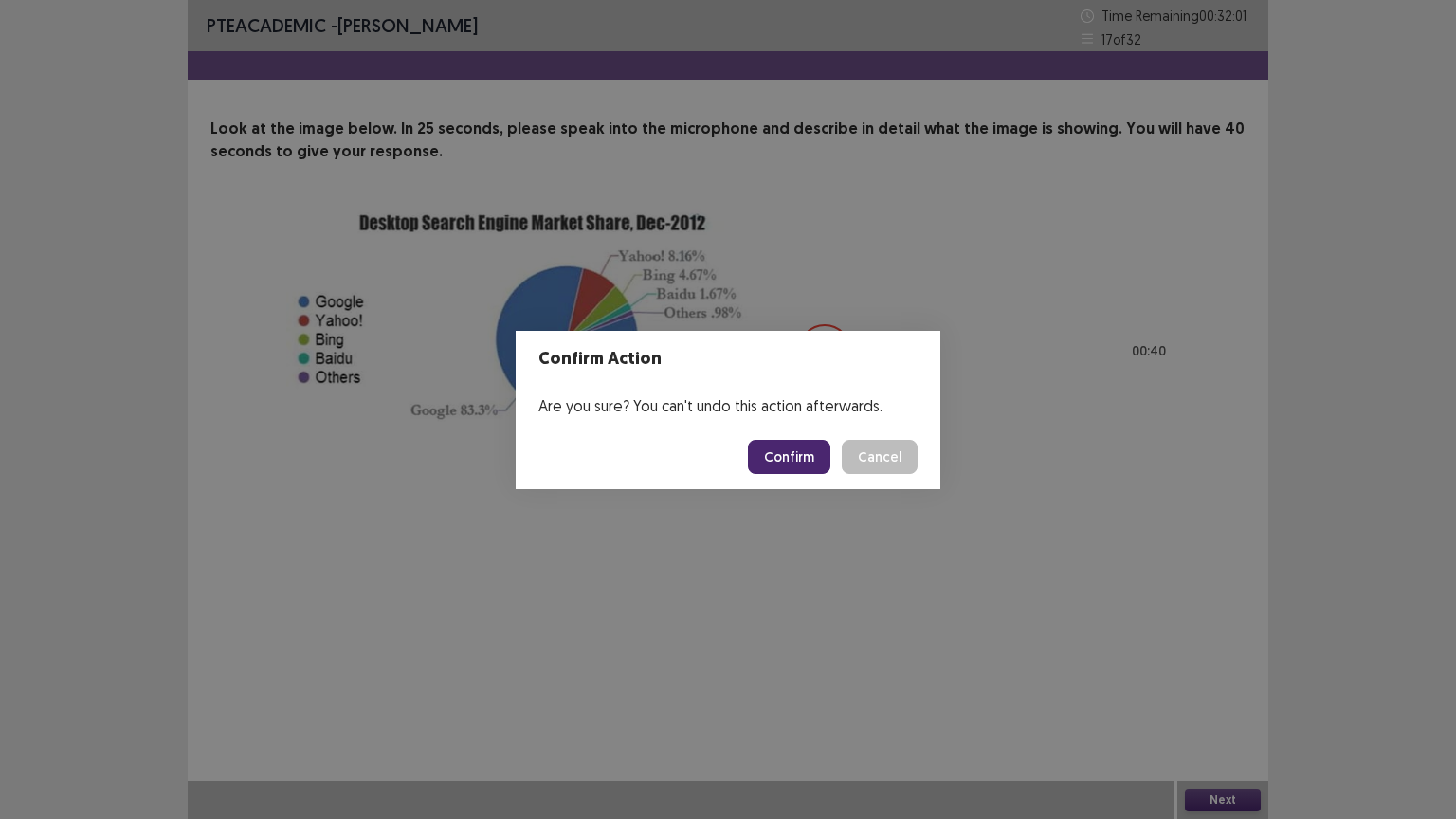
click at [785, 447] on button "Confirm" at bounding box center [789, 457] width 83 height 35
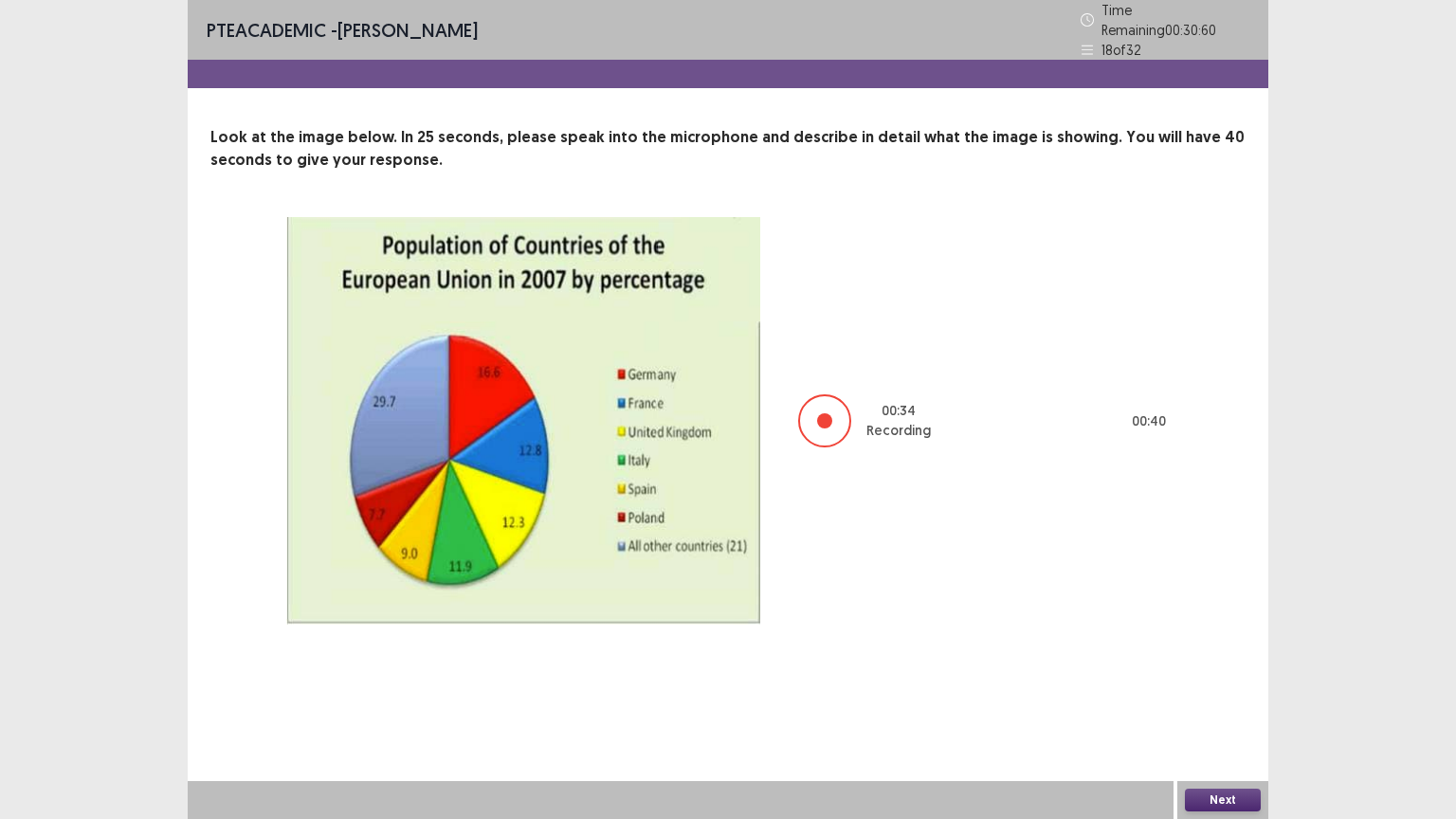
click at [1216, 690] on button "Next" at bounding box center [1223, 800] width 76 height 23
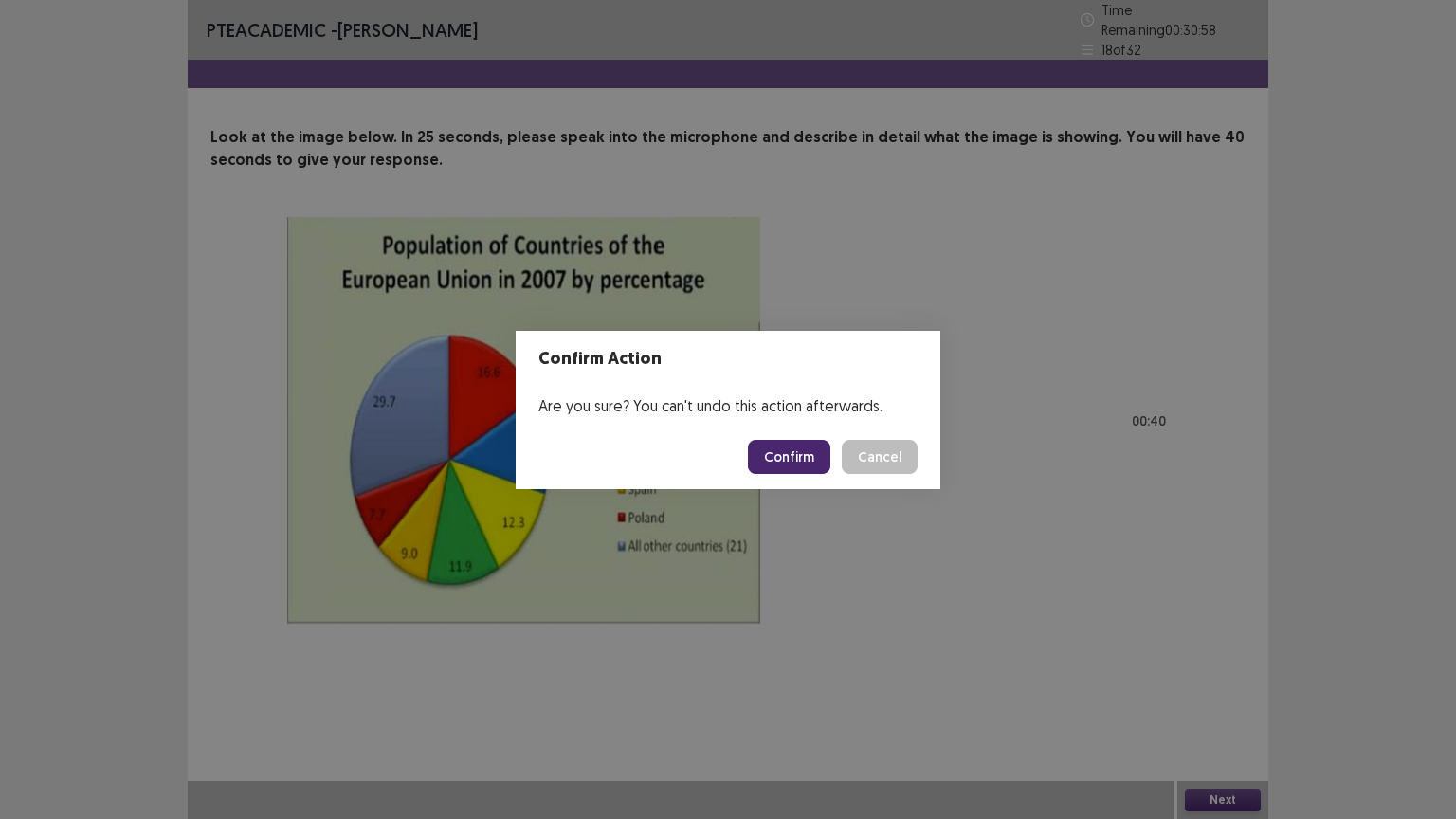
click at [792, 455] on button "Confirm" at bounding box center [789, 457] width 83 height 35
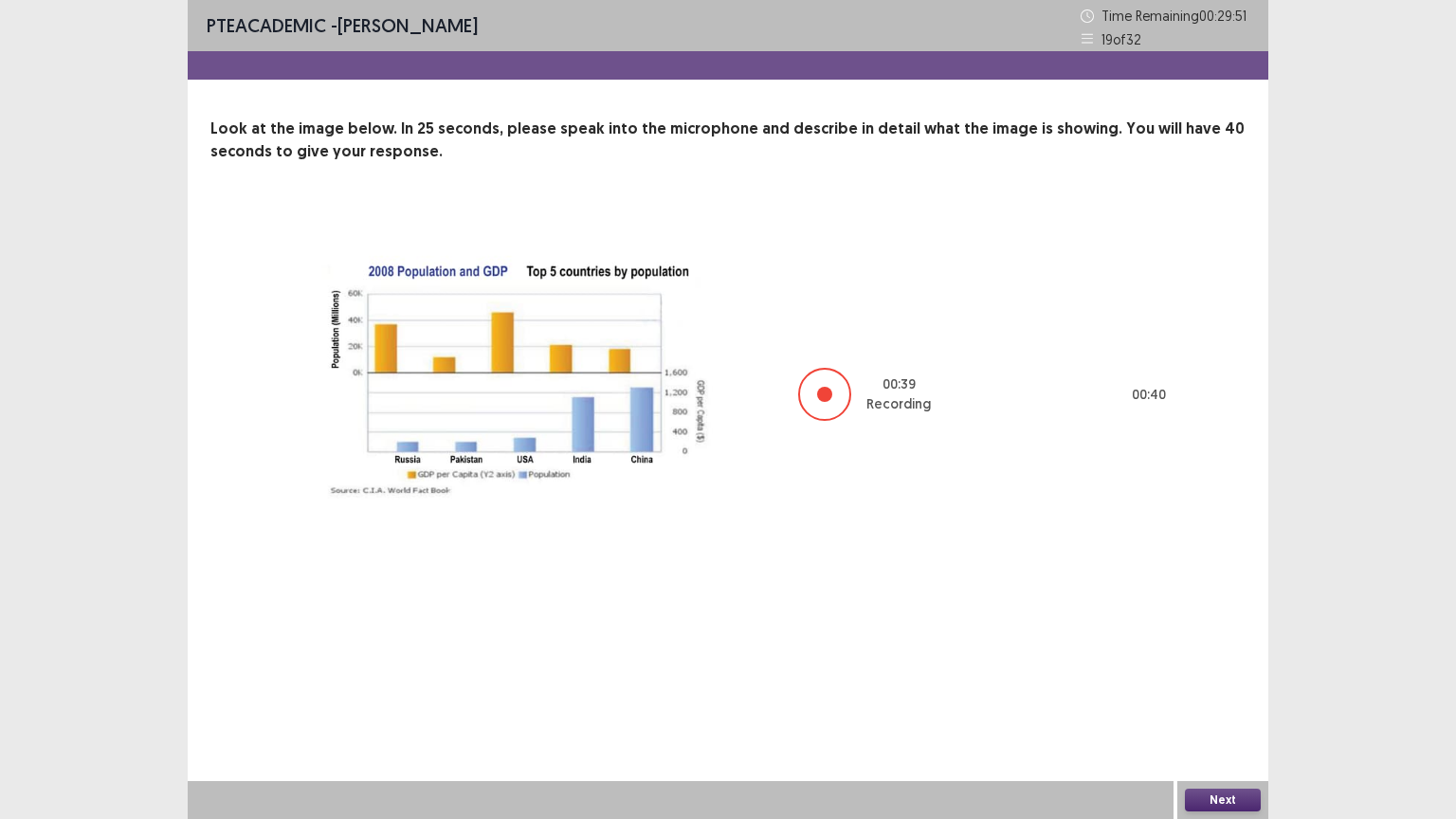
click at [1200, 690] on button "Next" at bounding box center [1223, 800] width 76 height 23
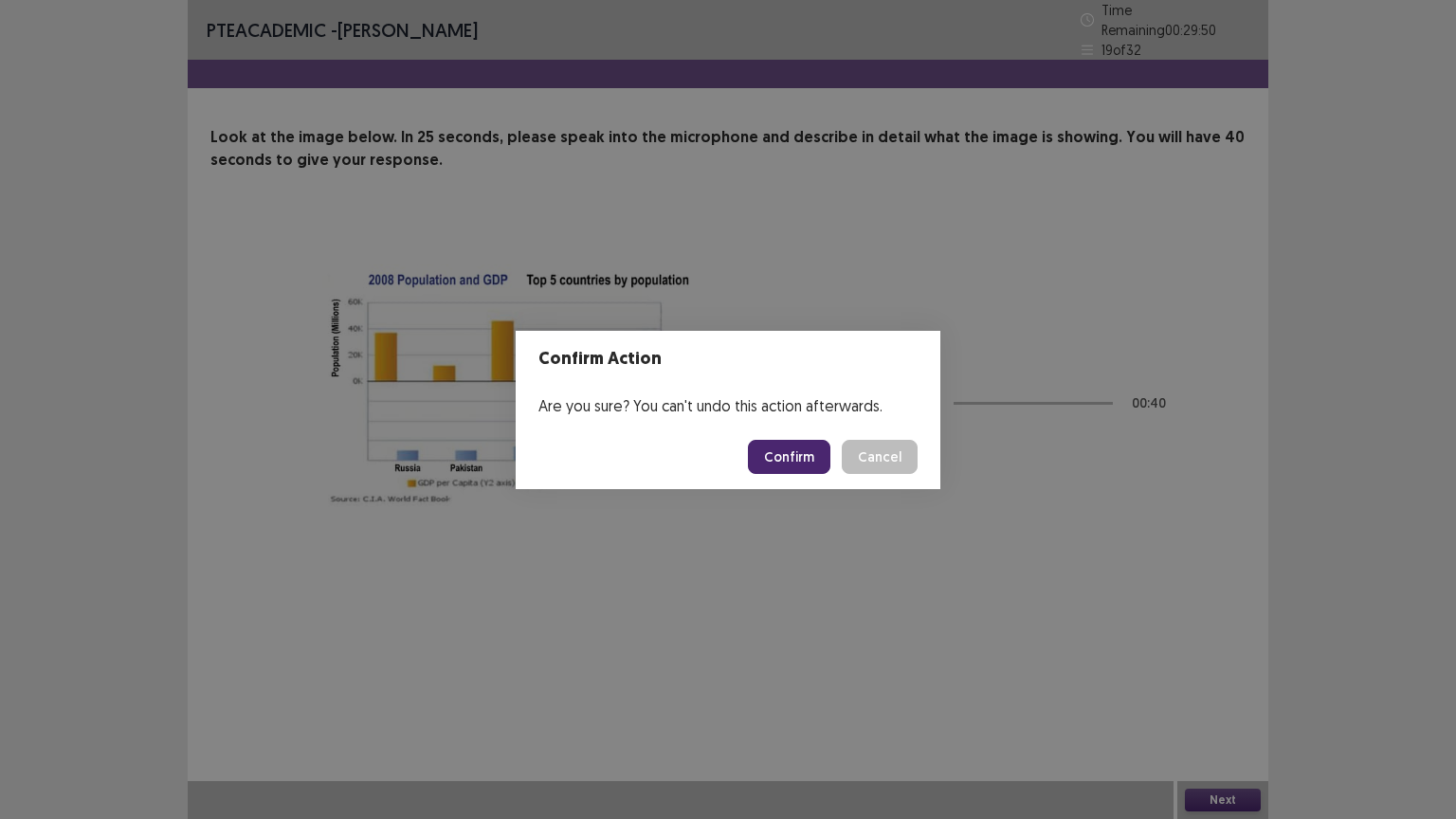
click at [802, 459] on button "Confirm" at bounding box center [789, 457] width 83 height 35
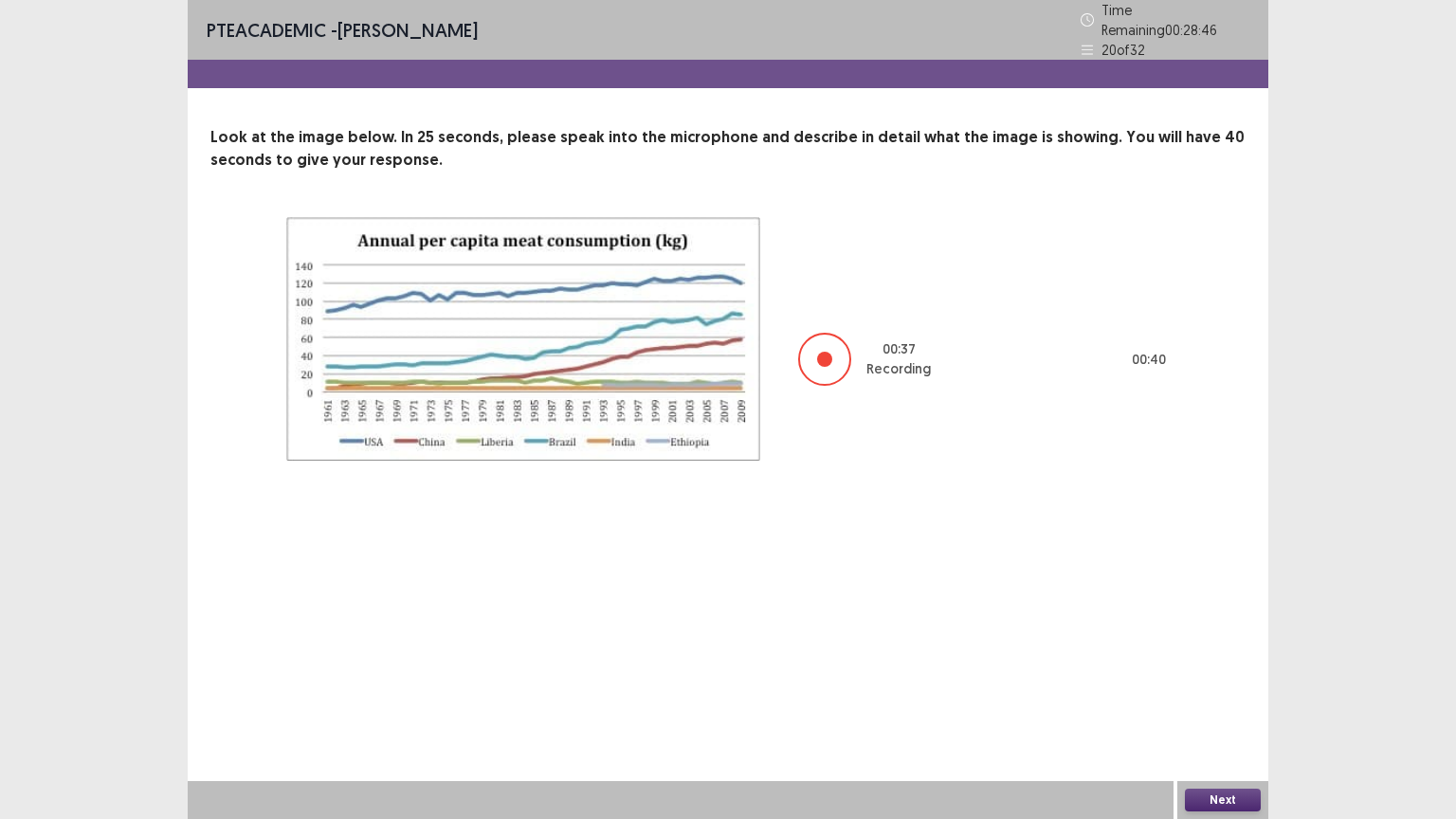
click at [1256, 690] on button "Next" at bounding box center [1223, 800] width 76 height 23
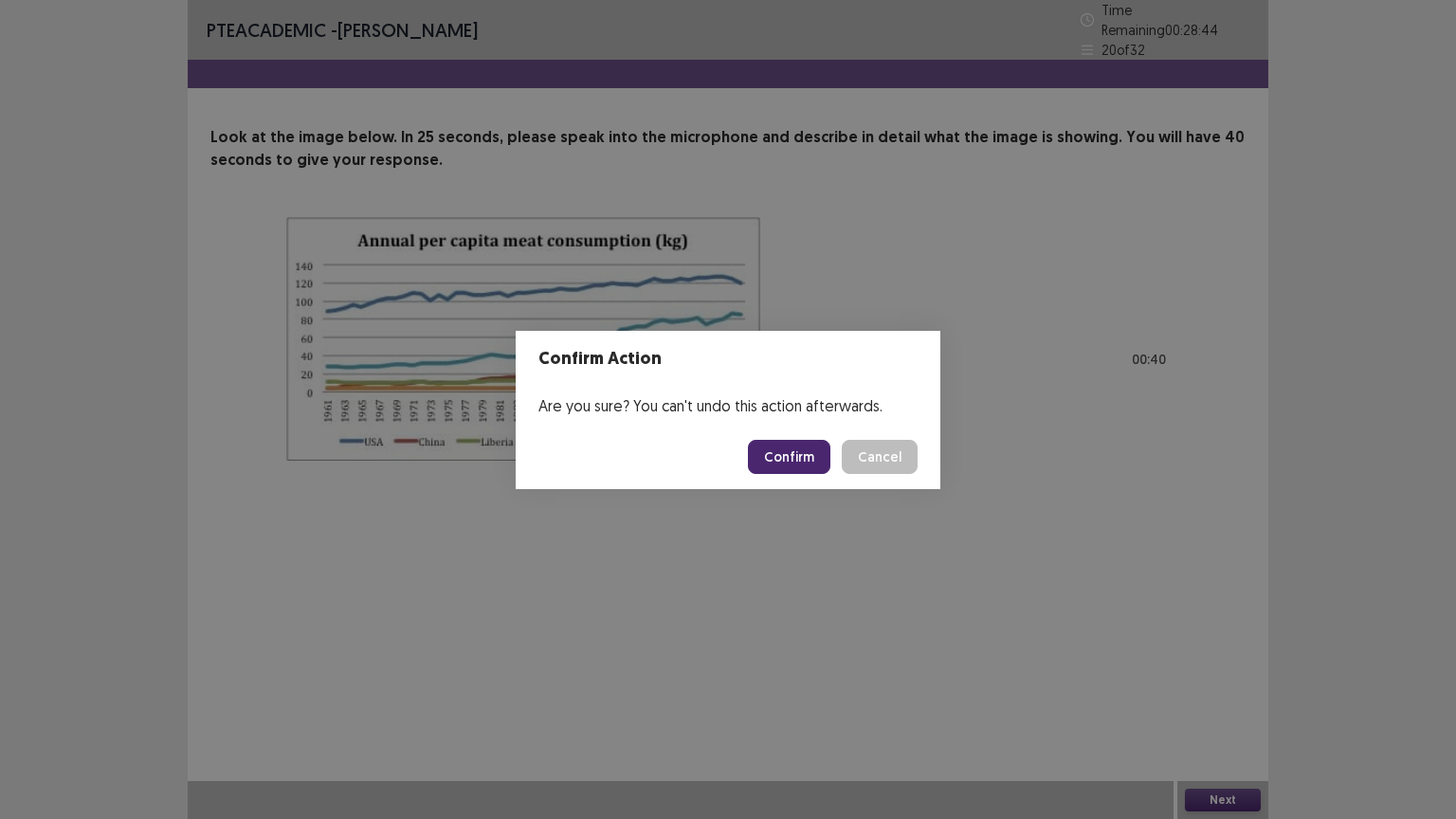
click at [808, 447] on button "Confirm" at bounding box center [789, 457] width 83 height 35
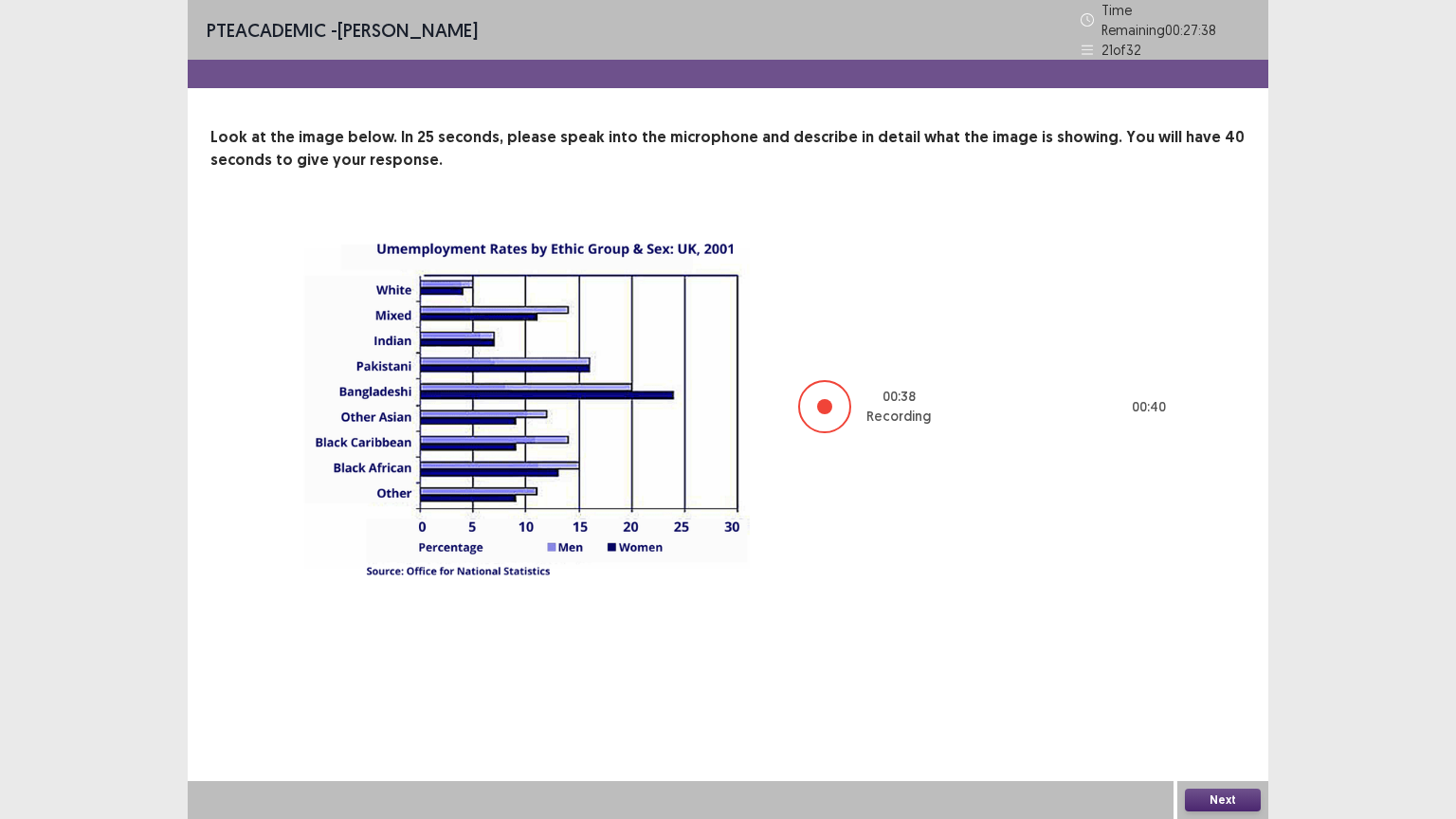
click at [1234, 690] on button "Next" at bounding box center [1223, 800] width 76 height 23
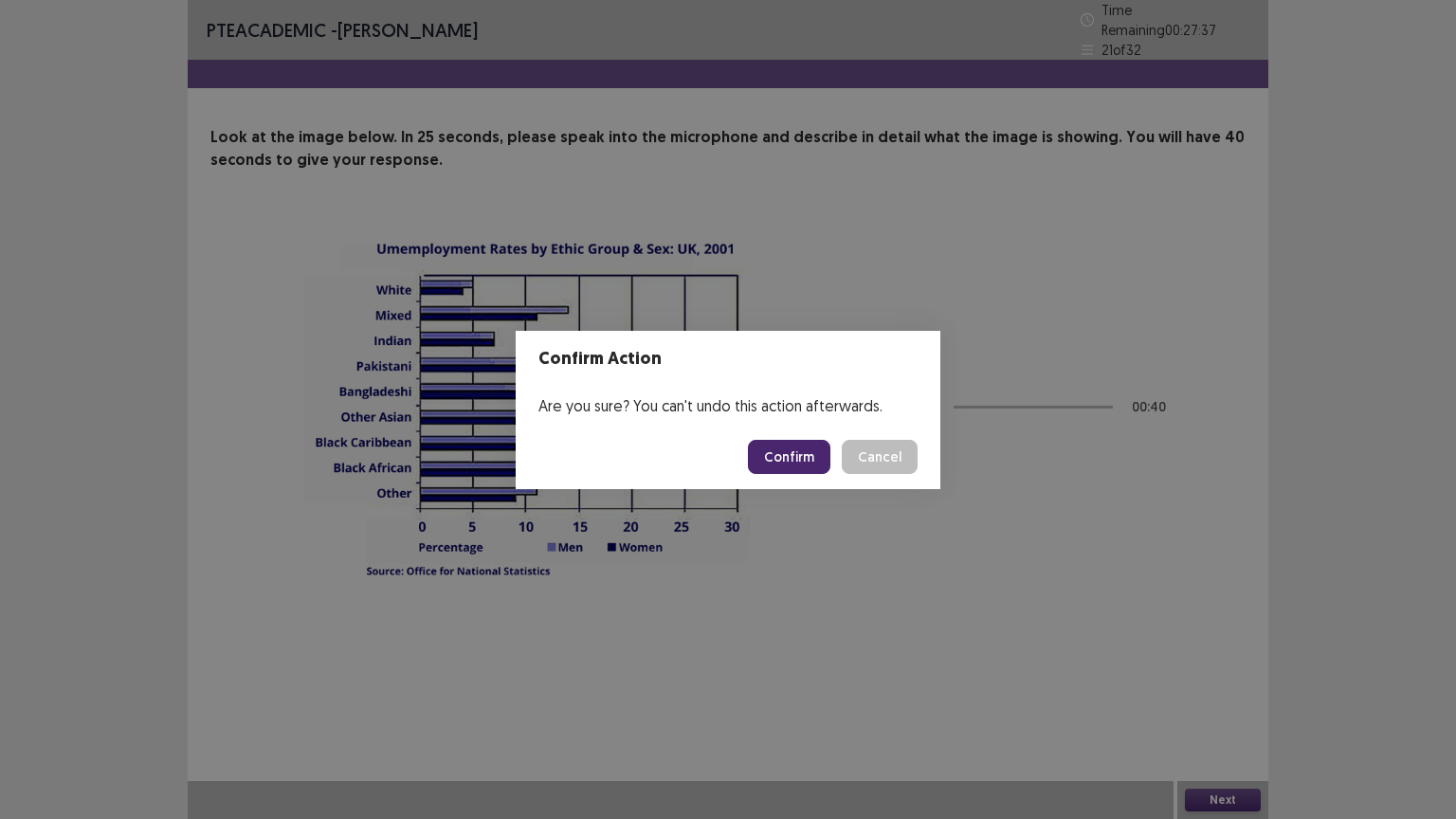
click at [808, 451] on button "Confirm" at bounding box center [789, 457] width 83 height 35
